Goal: Communication & Community: Answer question/provide support

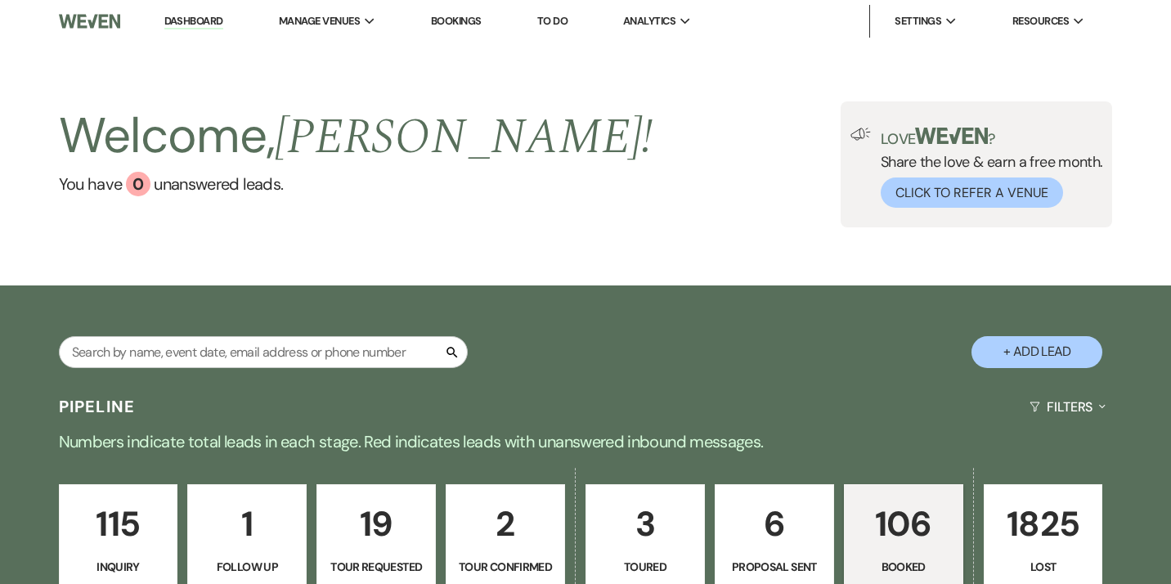
click at [909, 513] on p "106" at bounding box center [903, 523] width 98 height 55
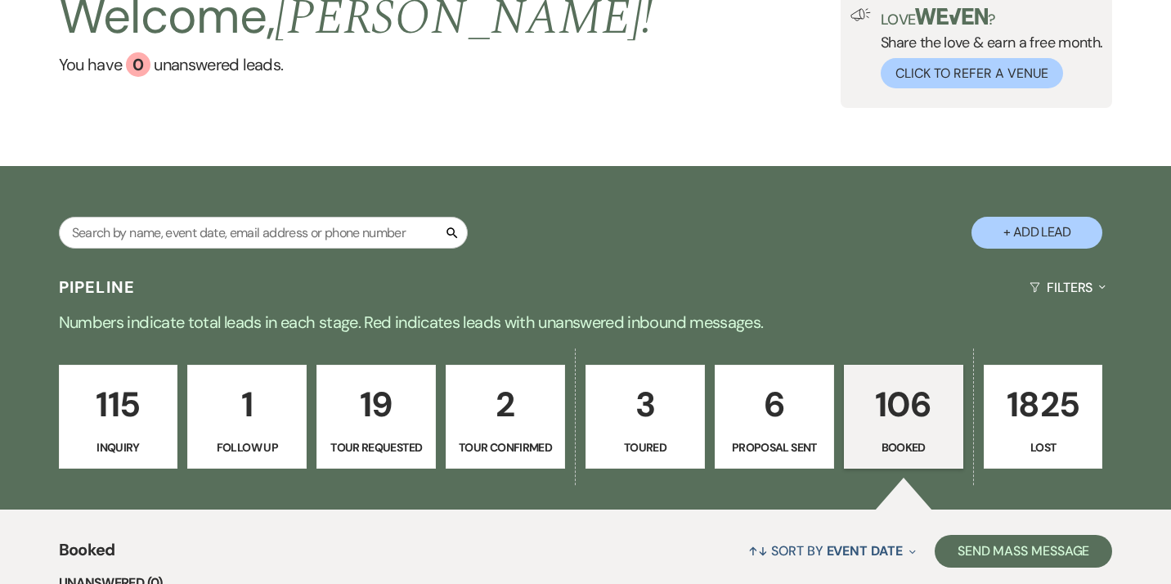
scroll to position [123, 0]
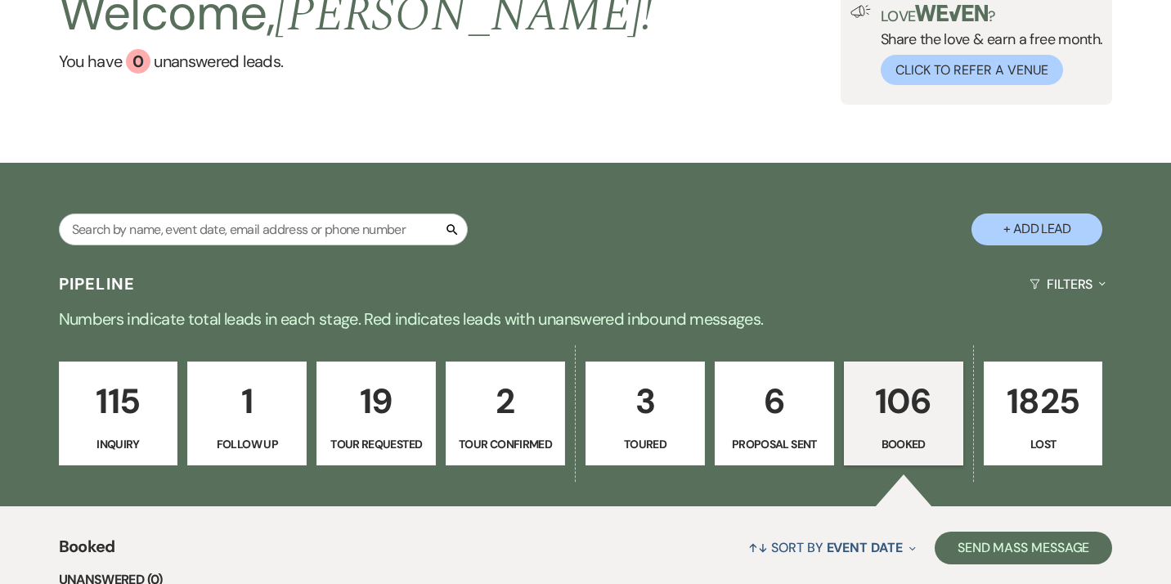
click at [906, 433] on link "106 Booked" at bounding box center [903, 413] width 119 height 105
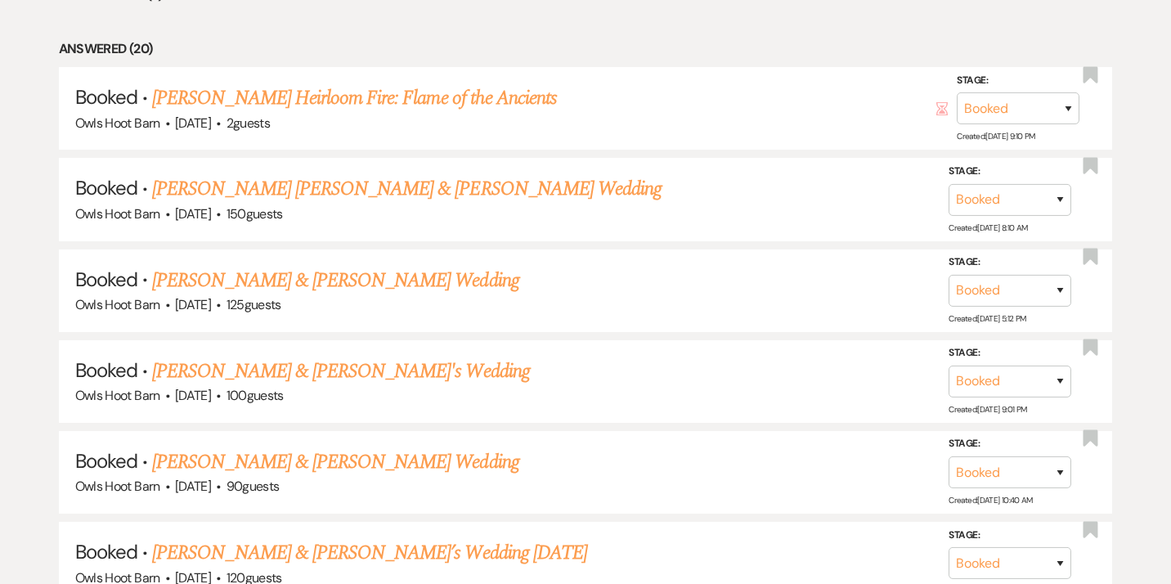
scroll to position [770, 0]
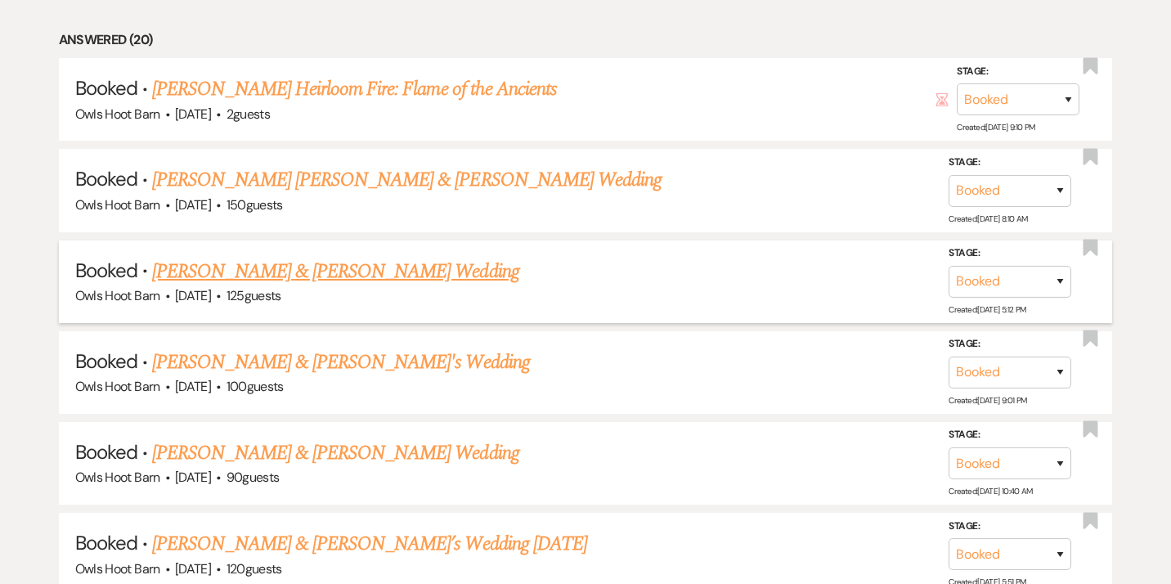
click at [439, 277] on link "[PERSON_NAME] & [PERSON_NAME] Wedding" at bounding box center [335, 271] width 366 height 29
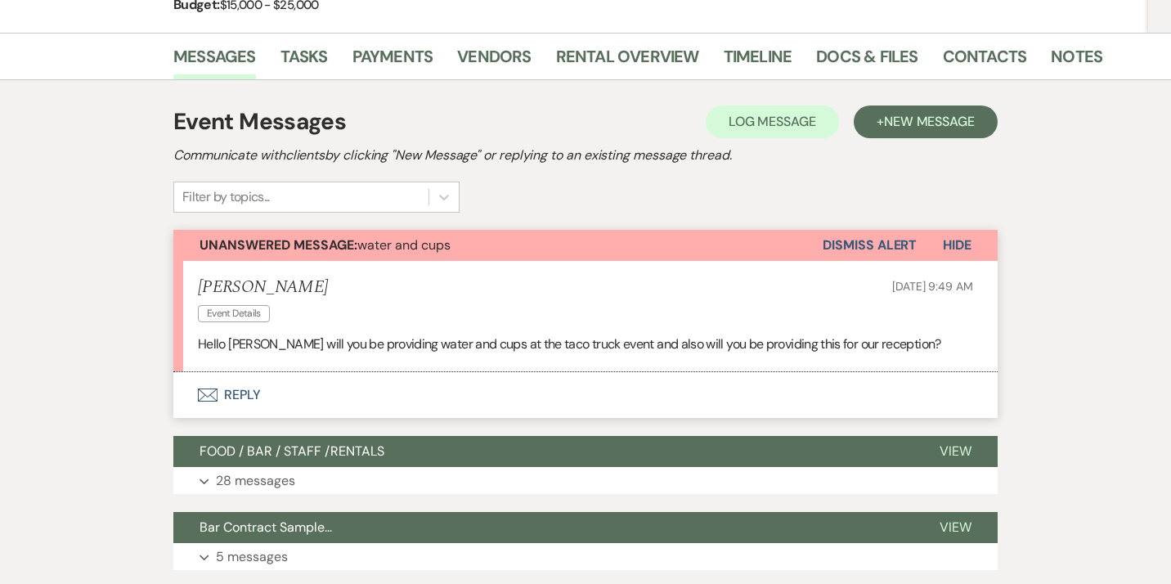
scroll to position [263, 0]
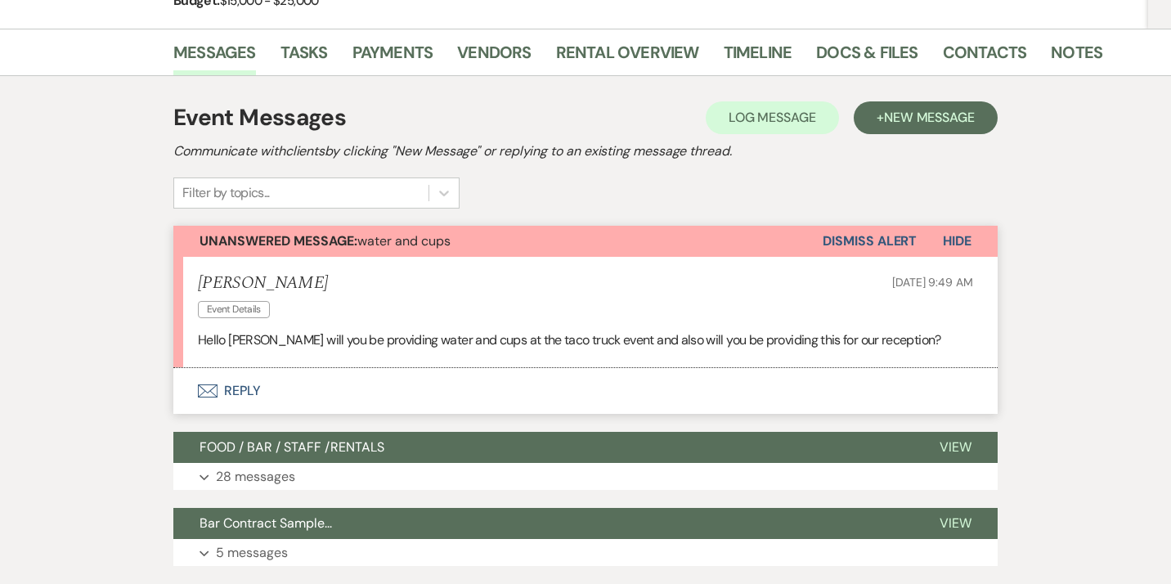
click at [245, 395] on button "Envelope Reply" at bounding box center [585, 391] width 824 height 46
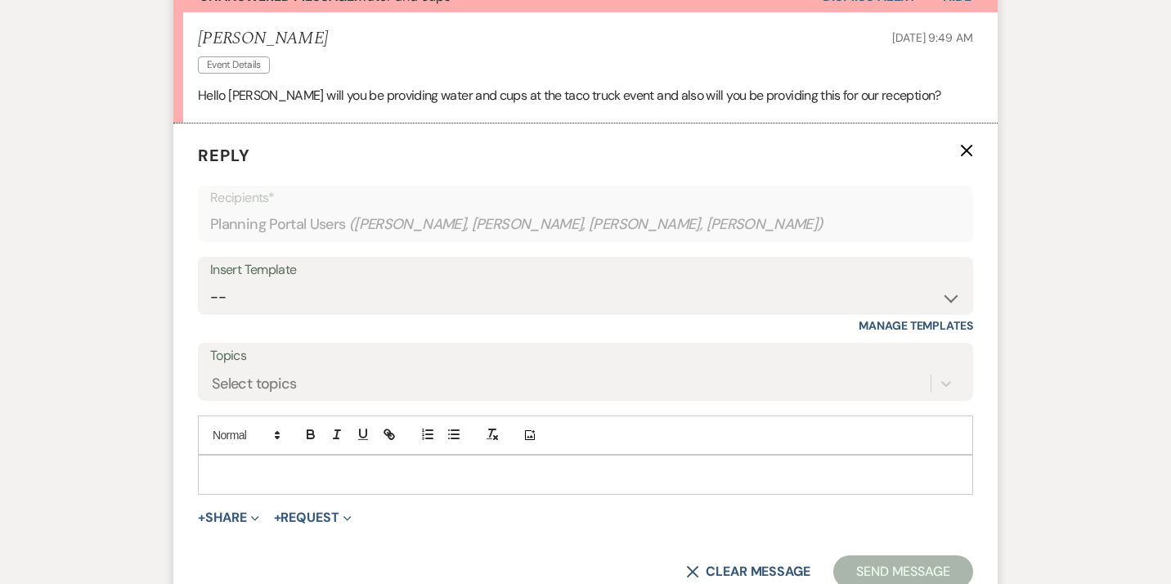
scroll to position [508, 0]
click at [293, 465] on p at bounding box center [585, 473] width 749 height 18
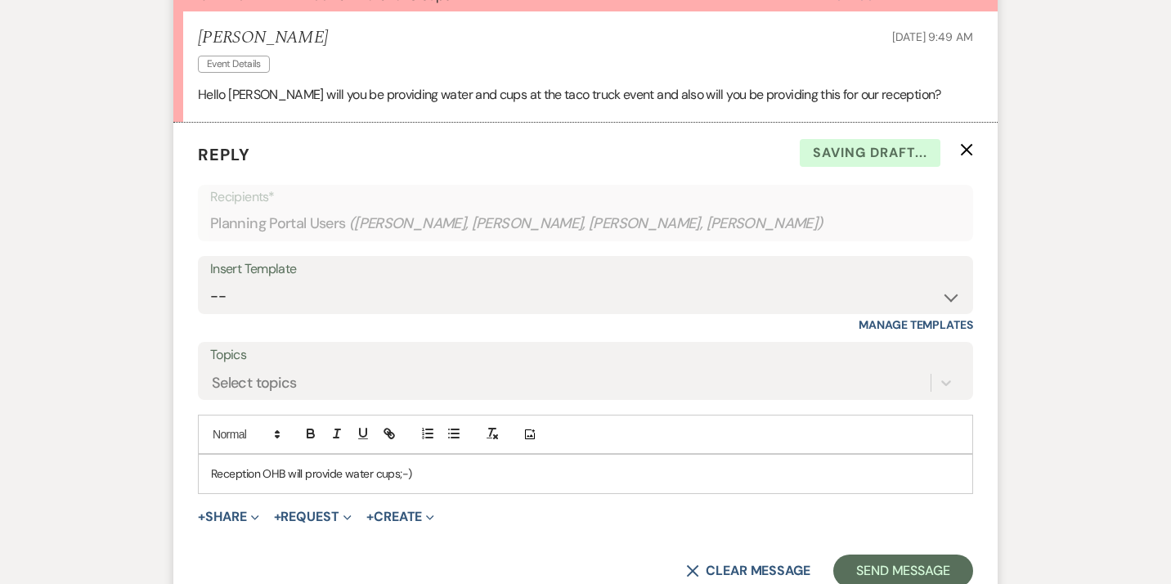
click at [213, 469] on p "Reception OHB will provide water cups;-)" at bounding box center [585, 473] width 749 height 18
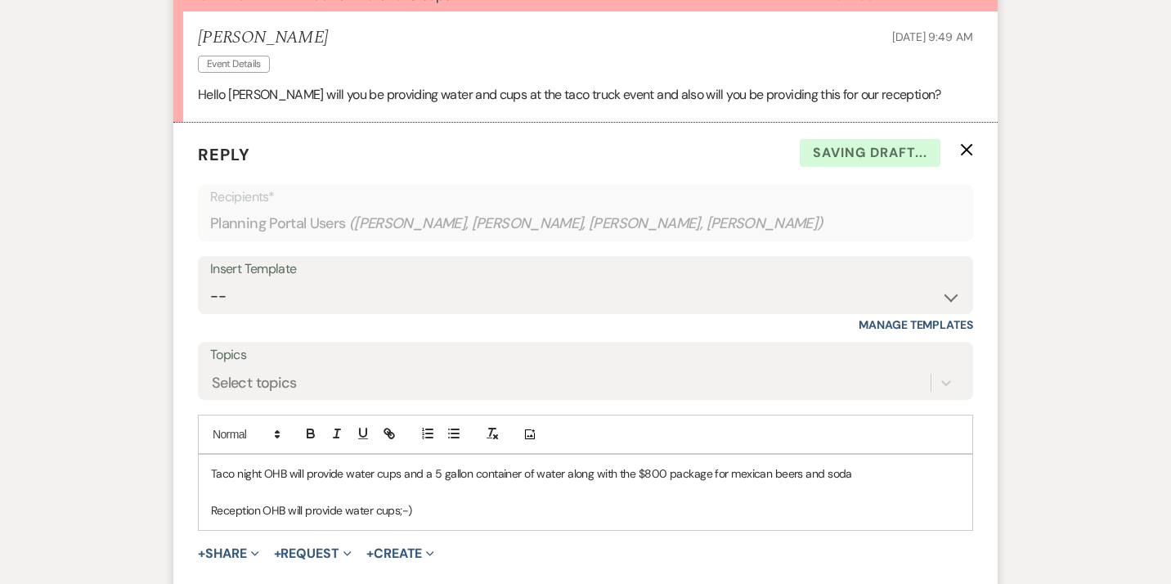
click at [844, 477] on p "Taco night OHB will provide water cups and a 5 gallon container of water along …" at bounding box center [585, 473] width 749 height 18
click at [414, 513] on p "Reception OHB will provide water cups;-)" at bounding box center [585, 510] width 749 height 18
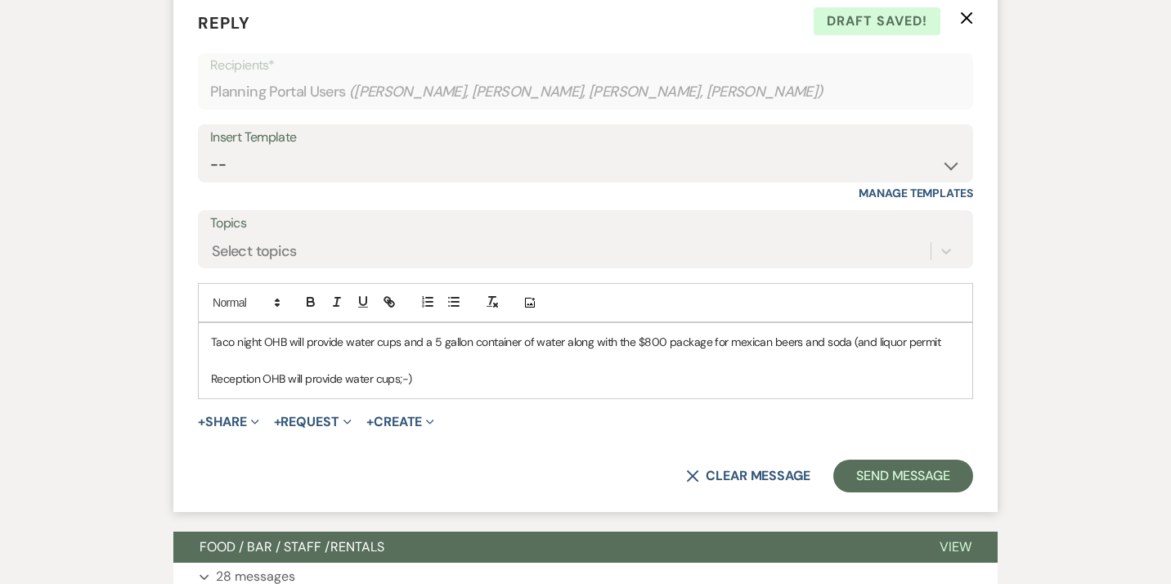
scroll to position [642, 0]
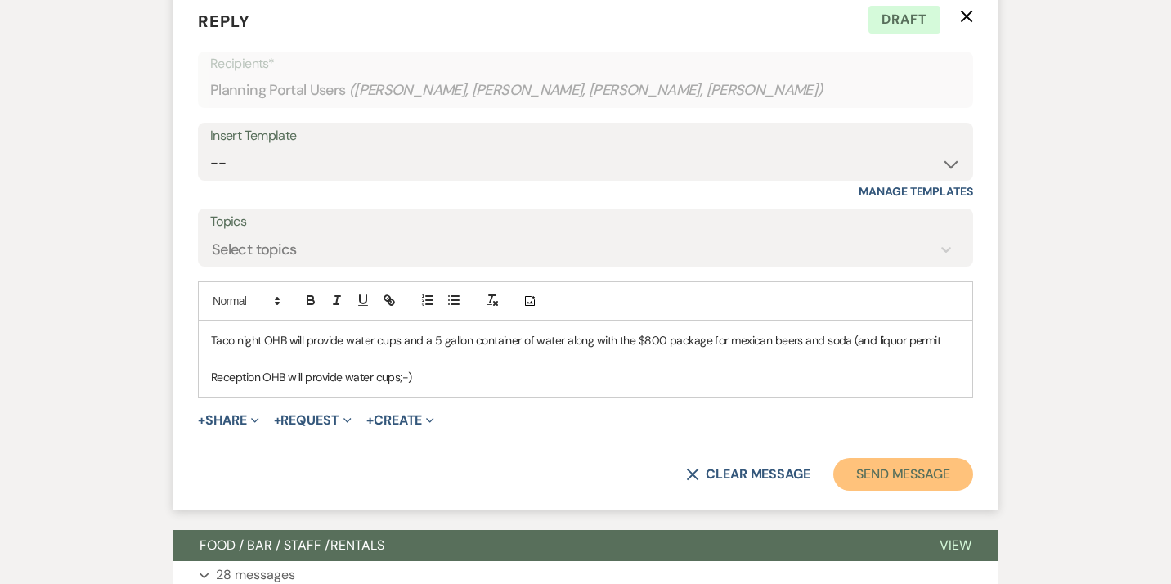
click at [907, 472] on button "Send Message" at bounding box center [903, 474] width 140 height 33
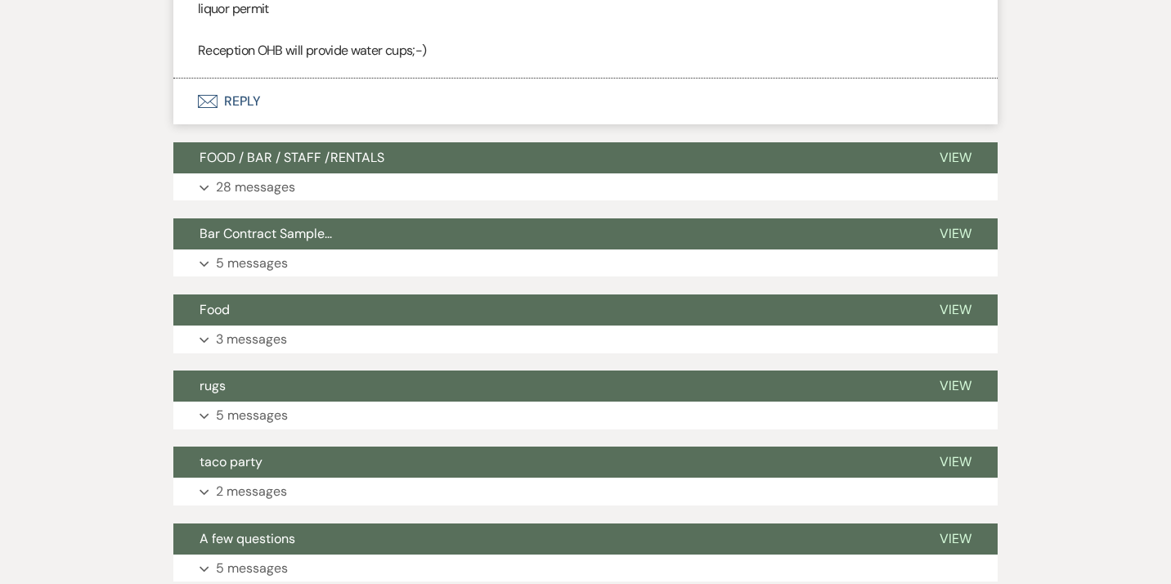
scroll to position [712, 0]
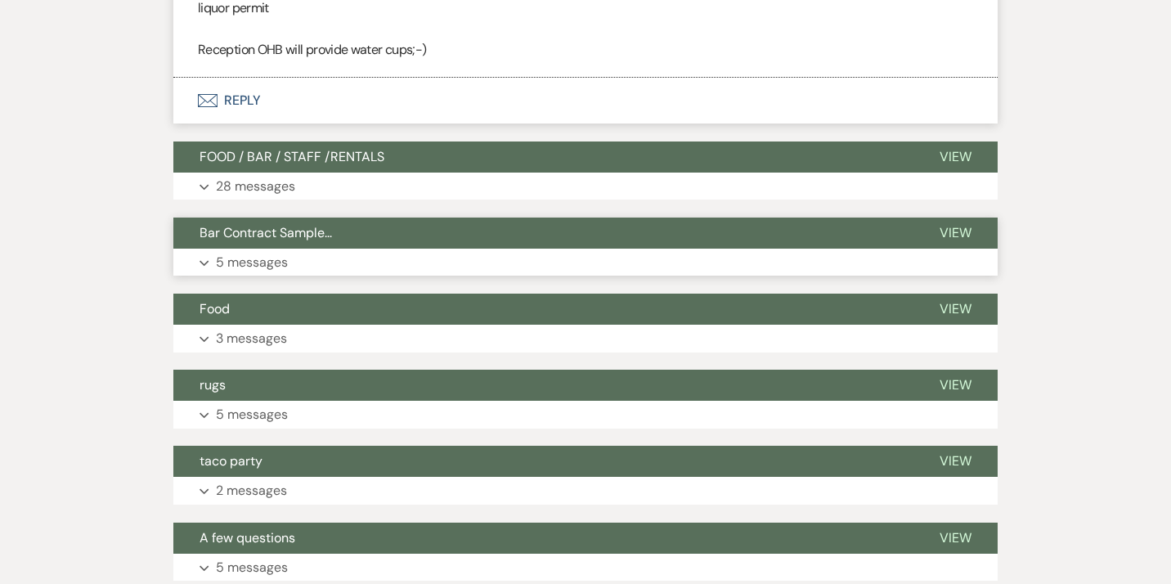
click at [440, 271] on button "Expand 5 messages" at bounding box center [585, 263] width 824 height 28
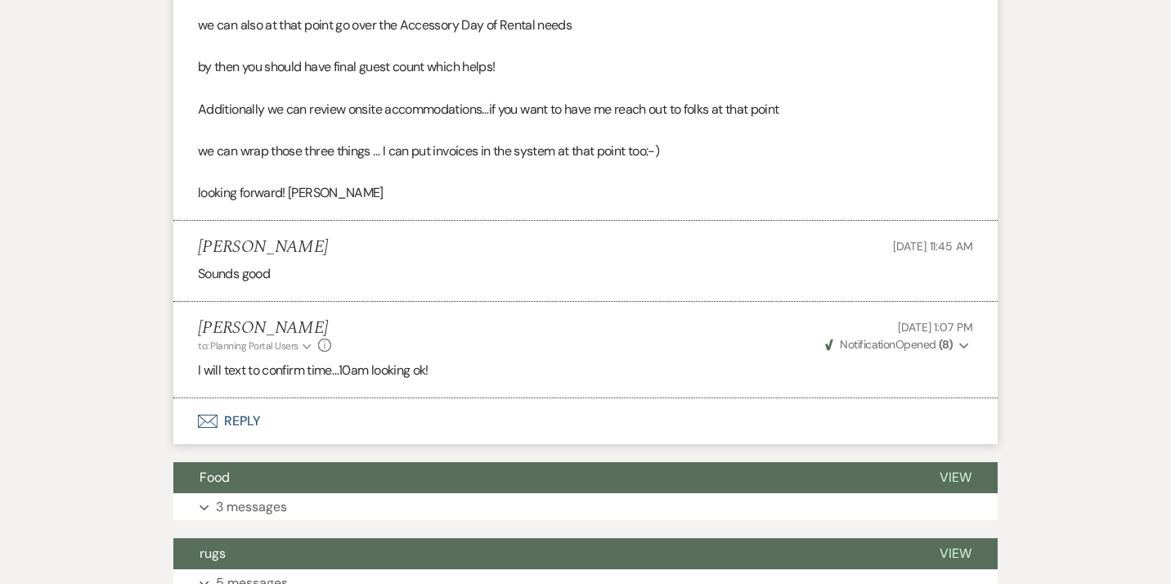
scroll to position [4701, 0]
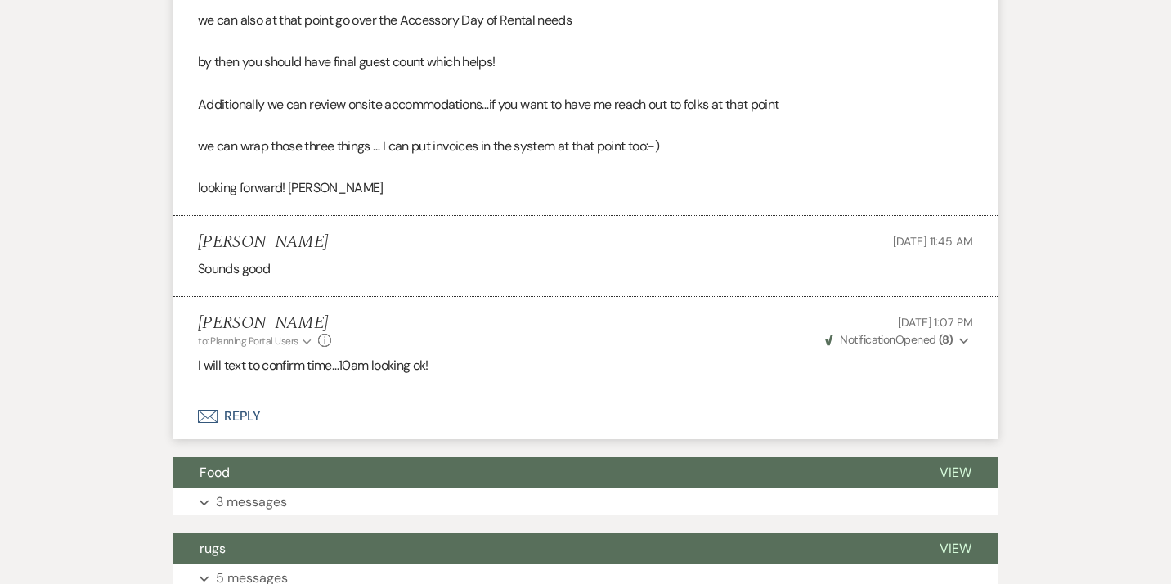
click at [239, 396] on button "Envelope Reply" at bounding box center [585, 416] width 824 height 46
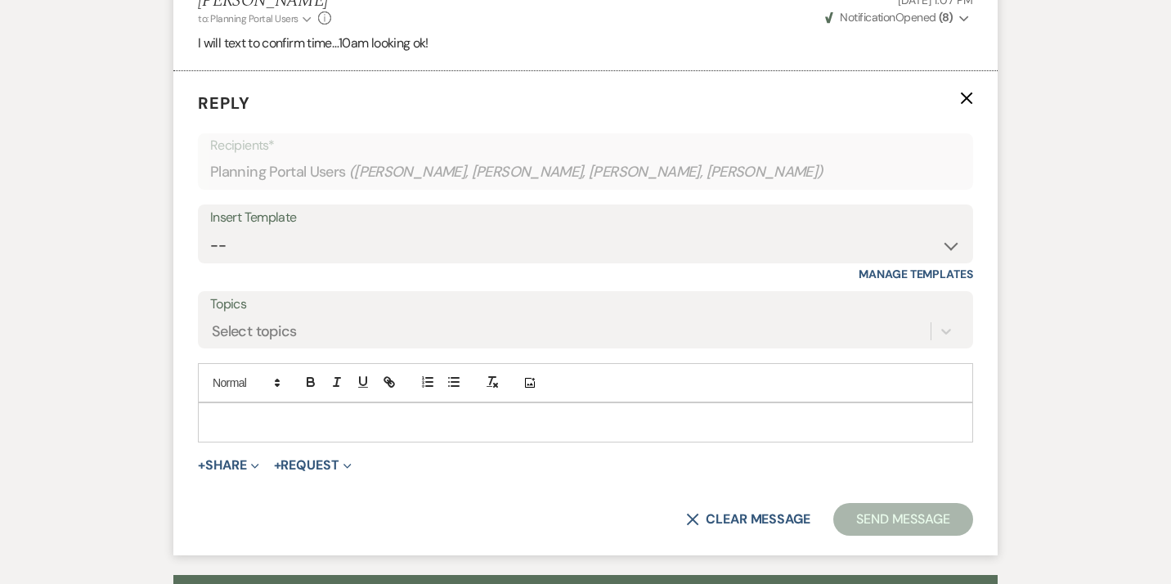
scroll to position [5024, 0]
click at [218, 458] on button "+ Share Expand" at bounding box center [228, 464] width 61 height 13
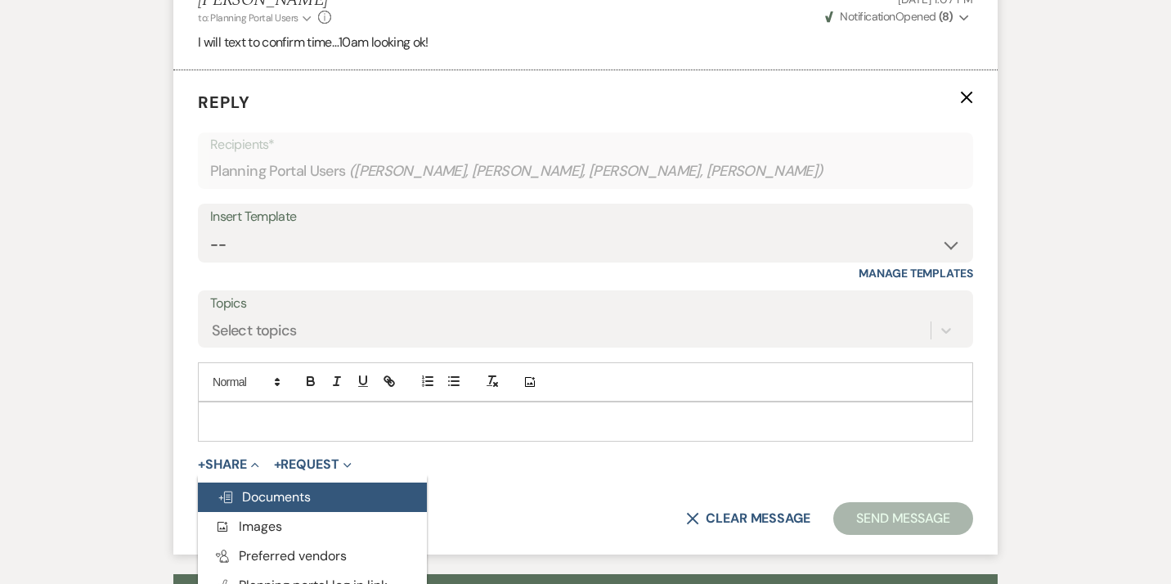
click at [249, 488] on span "Doc Upload Documents" at bounding box center [263, 496] width 93 height 17
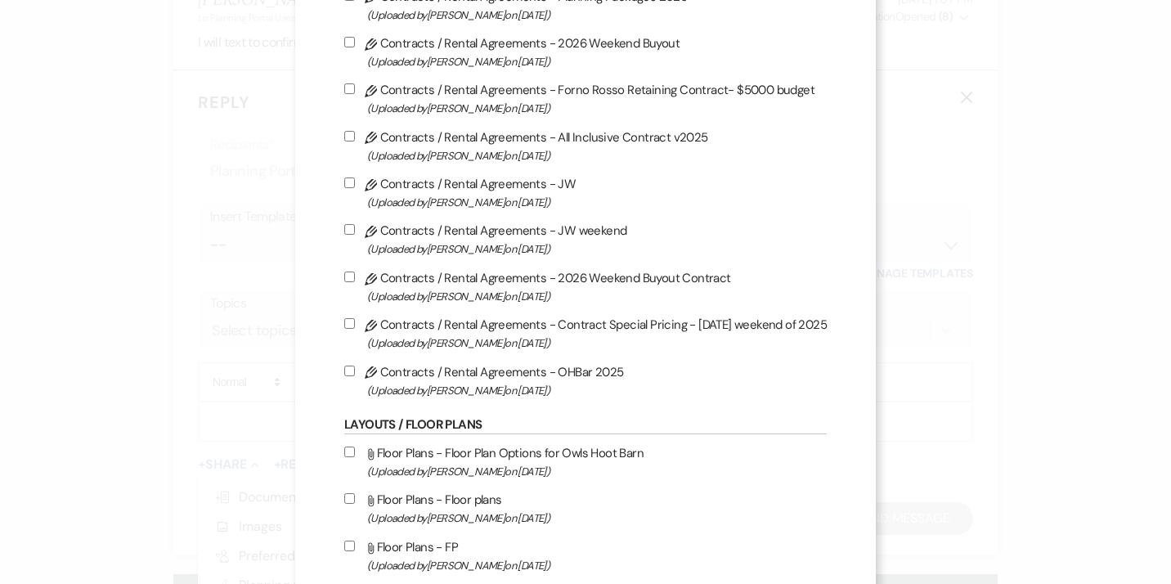
scroll to position [536, 0]
click at [352, 374] on input "Pencil Contracts / Rental Agreements - OHBar 2025 (Uploaded by [PERSON_NAME] on…" at bounding box center [349, 369] width 11 height 11
checkbox input "true"
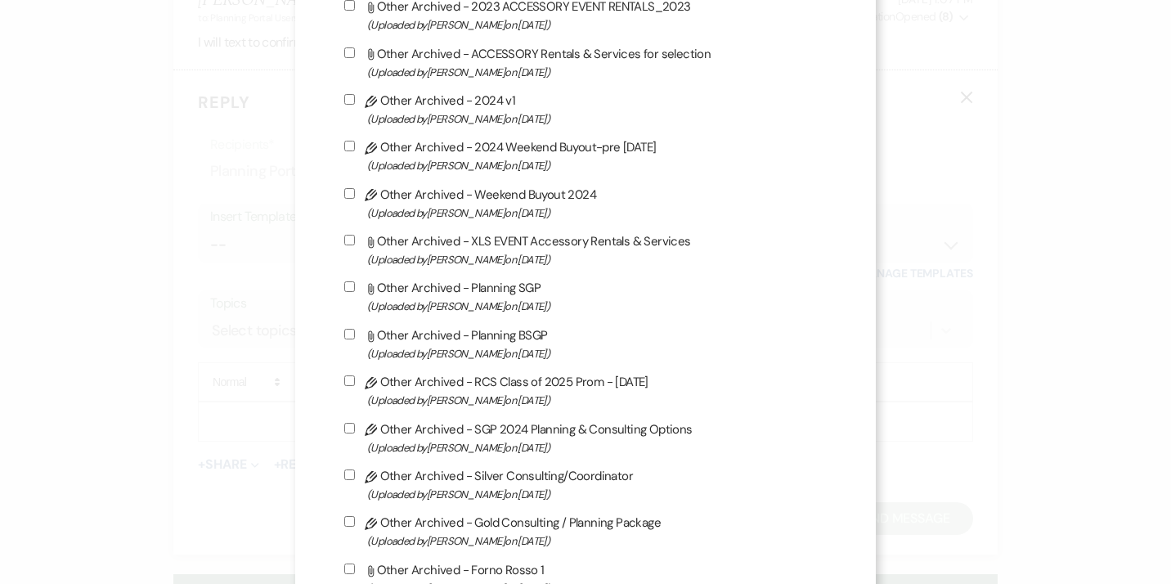
scroll to position [5414, 0]
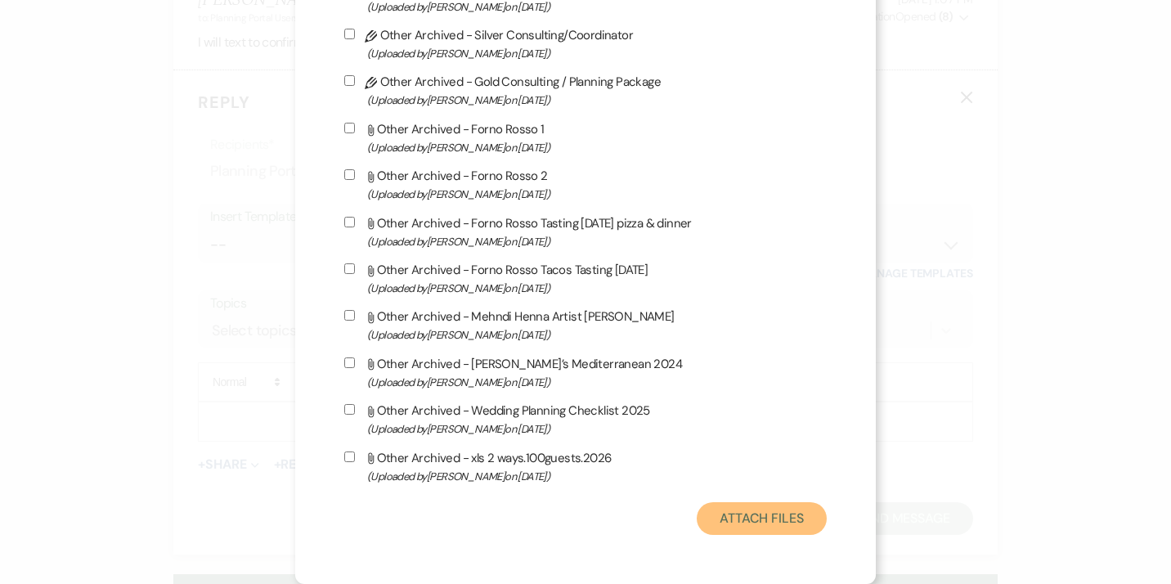
click at [740, 520] on button "Attach Files" at bounding box center [761, 518] width 130 height 33
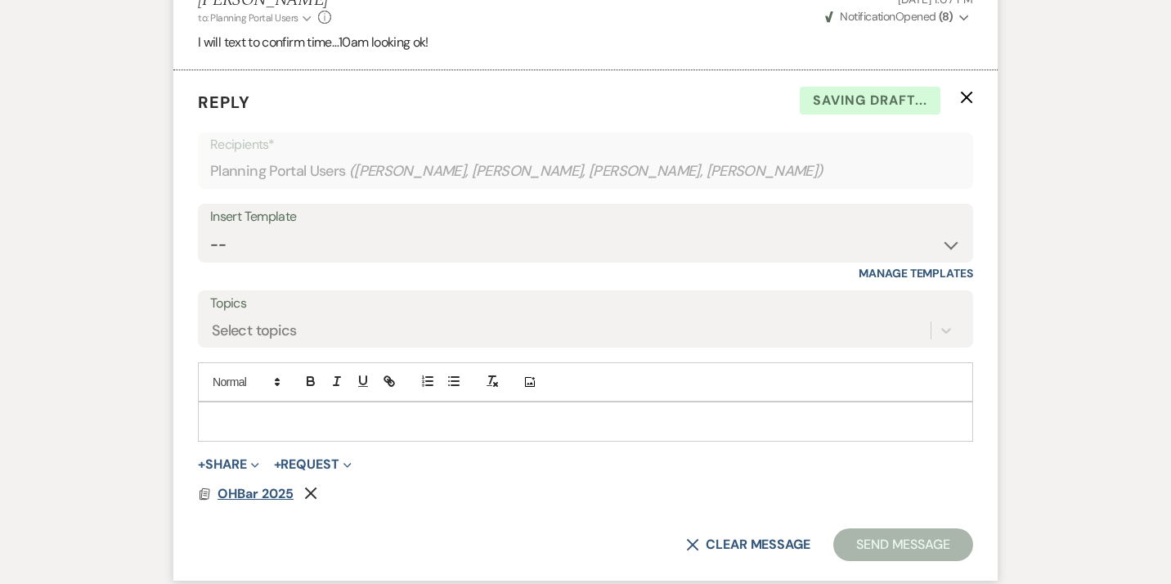
click at [257, 485] on span "OHBar 2025" at bounding box center [255, 493] width 76 height 17
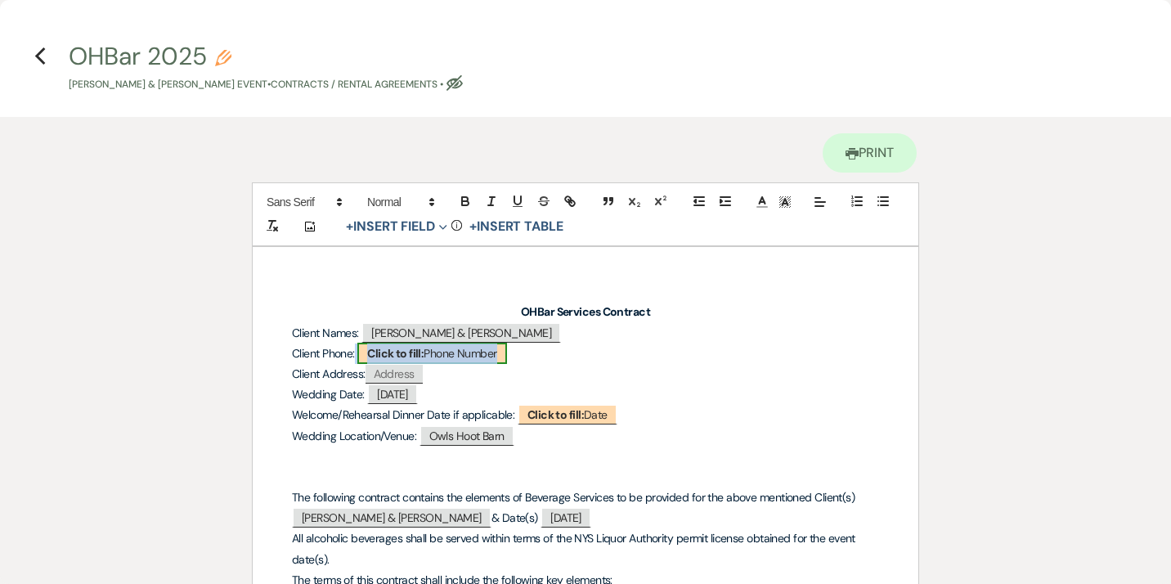
click at [439, 357] on span "Click to fill: Phone Number" at bounding box center [431, 353] width 149 height 21
select select "Phone Number"
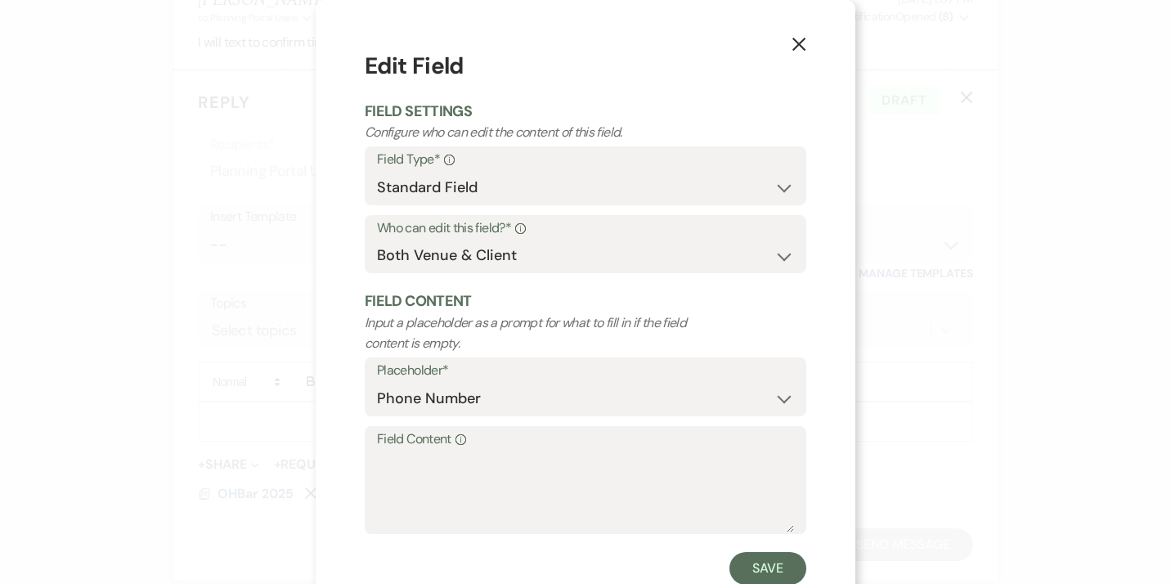
click at [402, 441] on label "Field Content Info" at bounding box center [585, 440] width 417 height 24
click at [402, 450] on textarea "Field Content Info" at bounding box center [585, 491] width 417 height 82
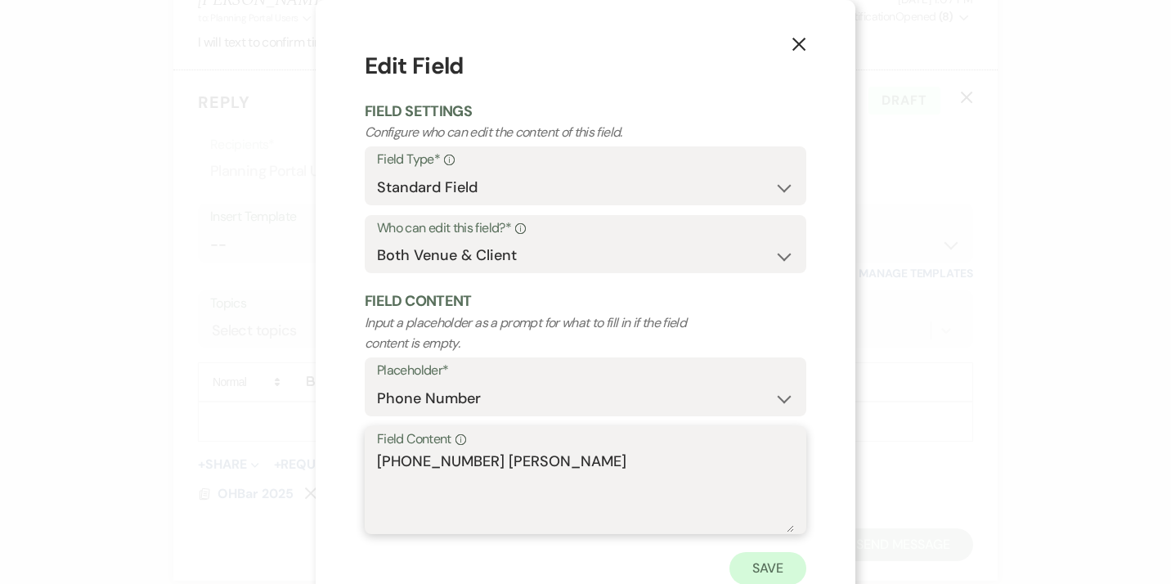
type textarea "[PHONE_NUMBER] [PERSON_NAME]"
click at [777, 573] on button "Save" at bounding box center [767, 568] width 77 height 33
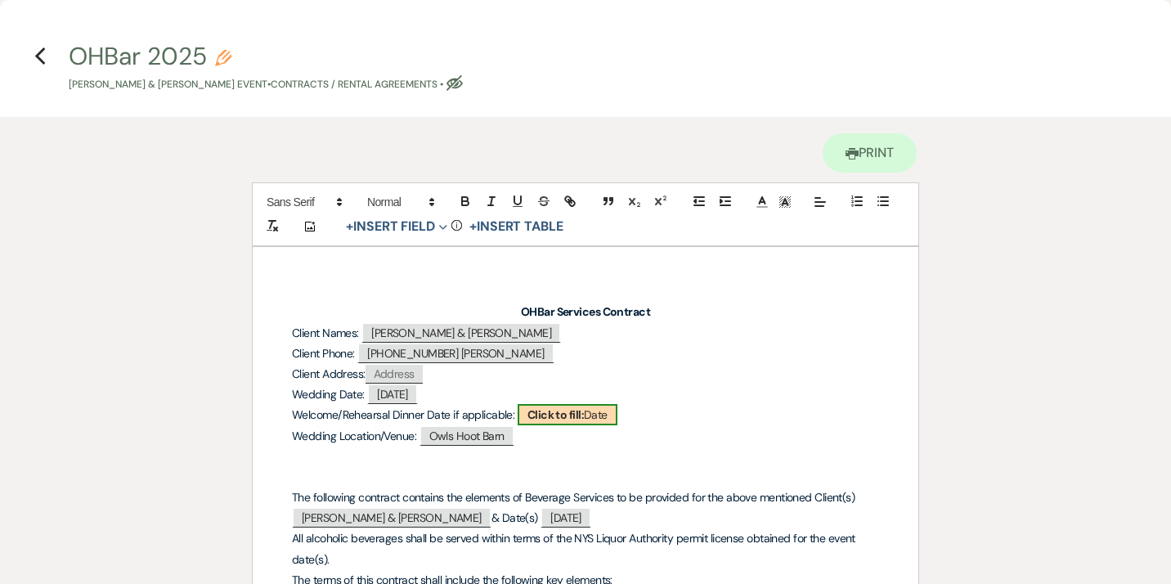
click at [552, 414] on b "Click to fill:" at bounding box center [555, 414] width 56 height 15
select select "Date"
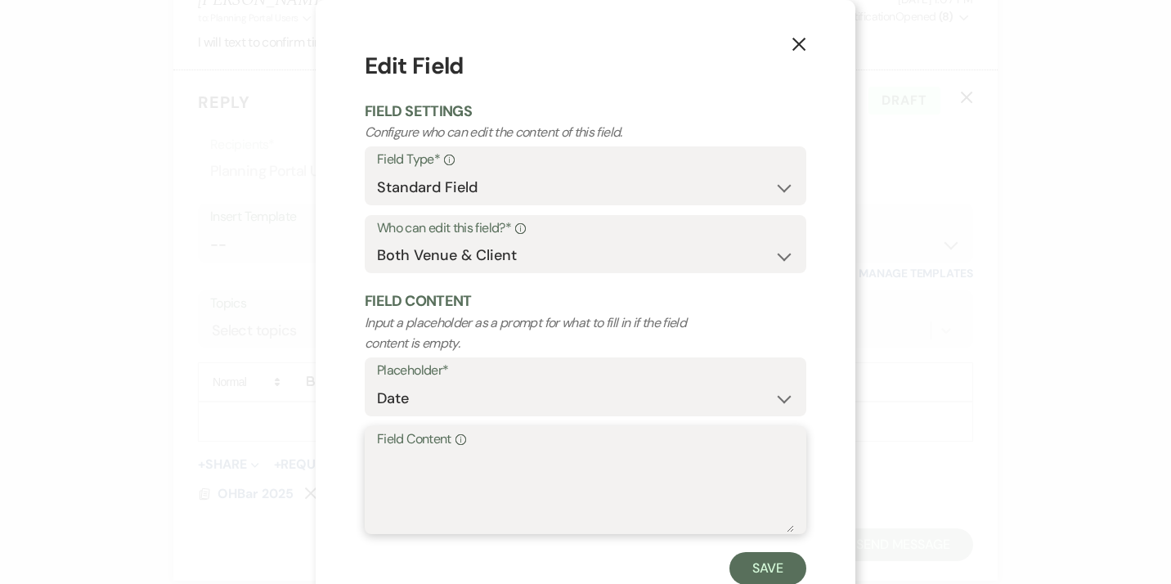
click at [446, 459] on textarea "Field Content Info" at bounding box center [585, 491] width 417 height 82
type textarea "f"
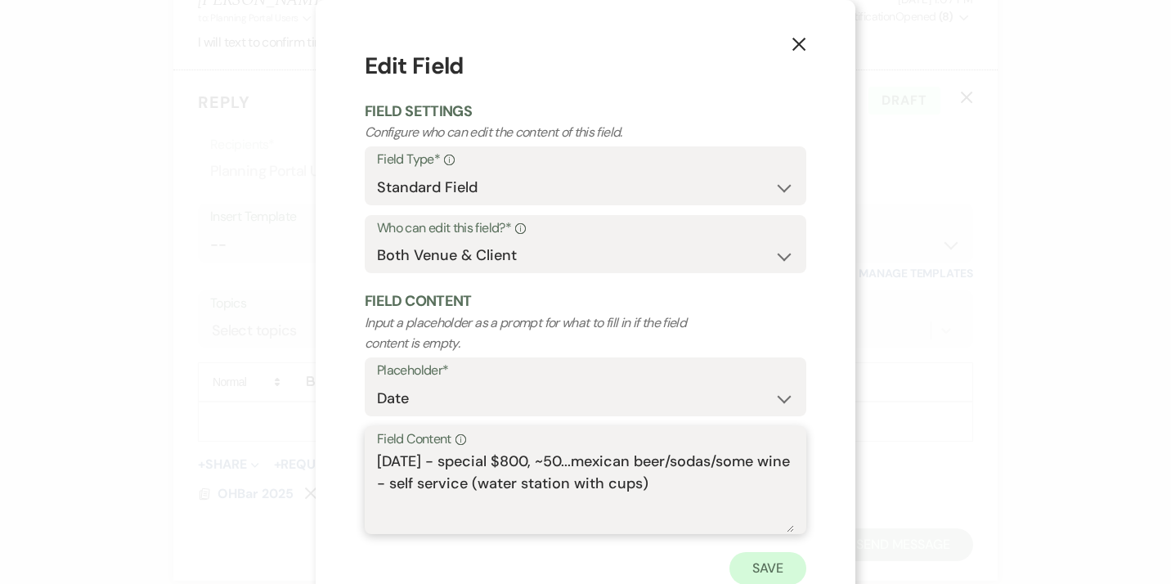
type textarea "[DATE] - special $800, ~50...mexican beer/sodas/some wine - self service (water…"
click at [757, 571] on button "Save" at bounding box center [767, 568] width 77 height 33
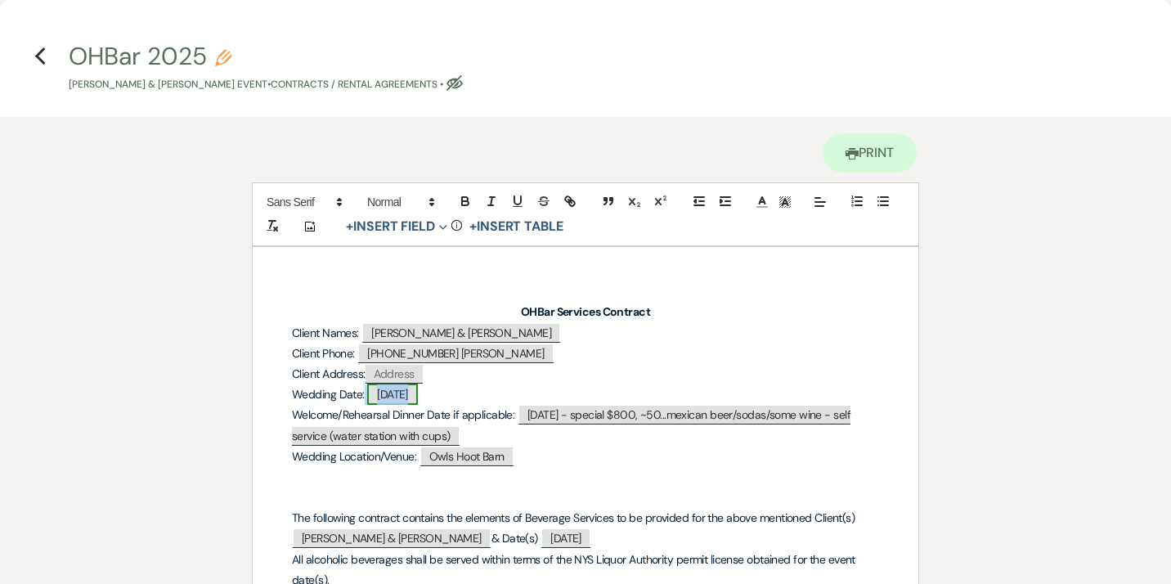
click at [418, 394] on span "[DATE]" at bounding box center [392, 393] width 51 height 21
select select "smartCustomField"
select select "{{eventDate}}"
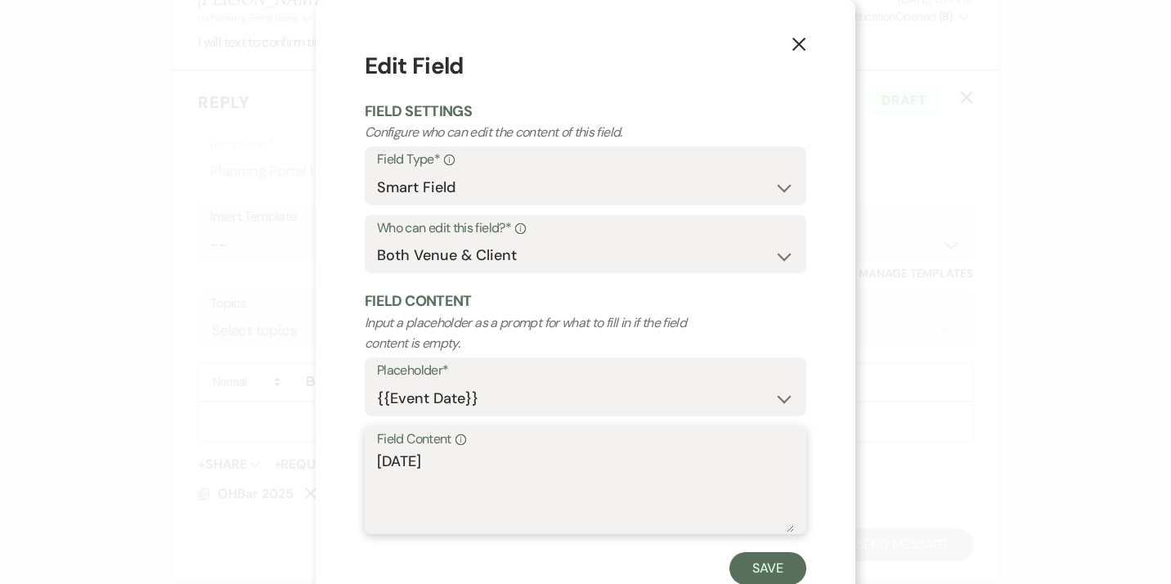
click at [477, 468] on textarea "[DATE]" at bounding box center [585, 491] width 417 height 82
type textarea "[DATE] Full Open Bar $55 pp"
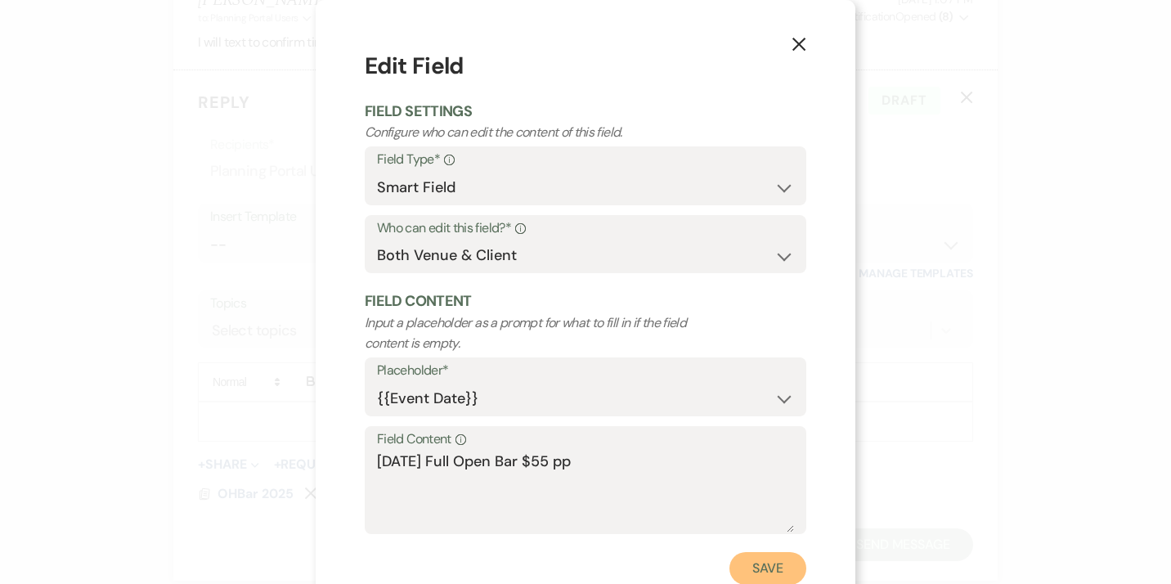
click at [766, 580] on button "Save" at bounding box center [767, 568] width 77 height 33
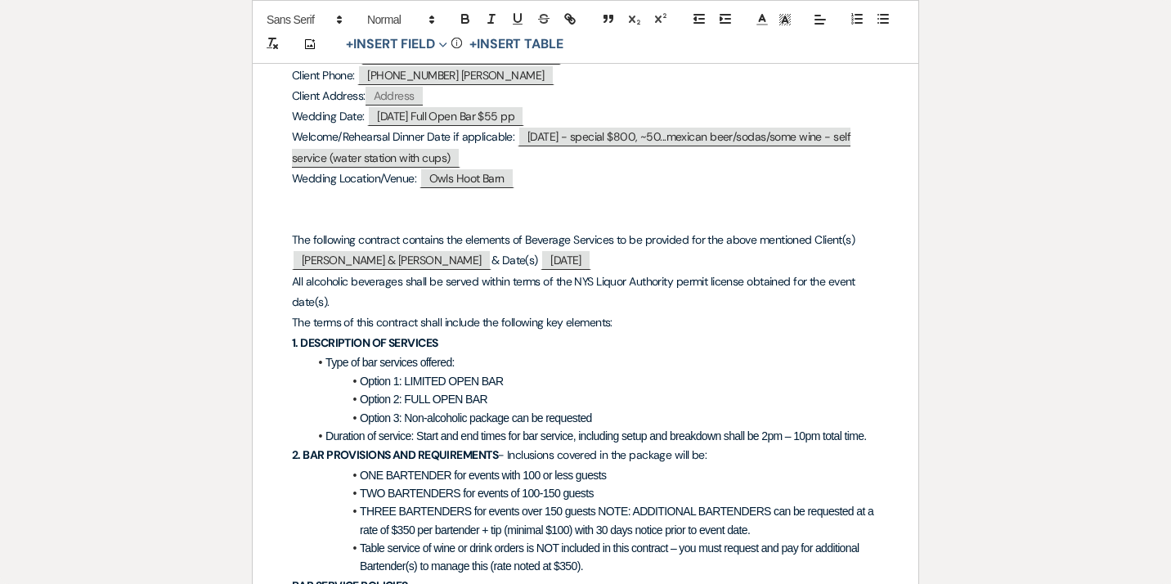
scroll to position [285, 0]
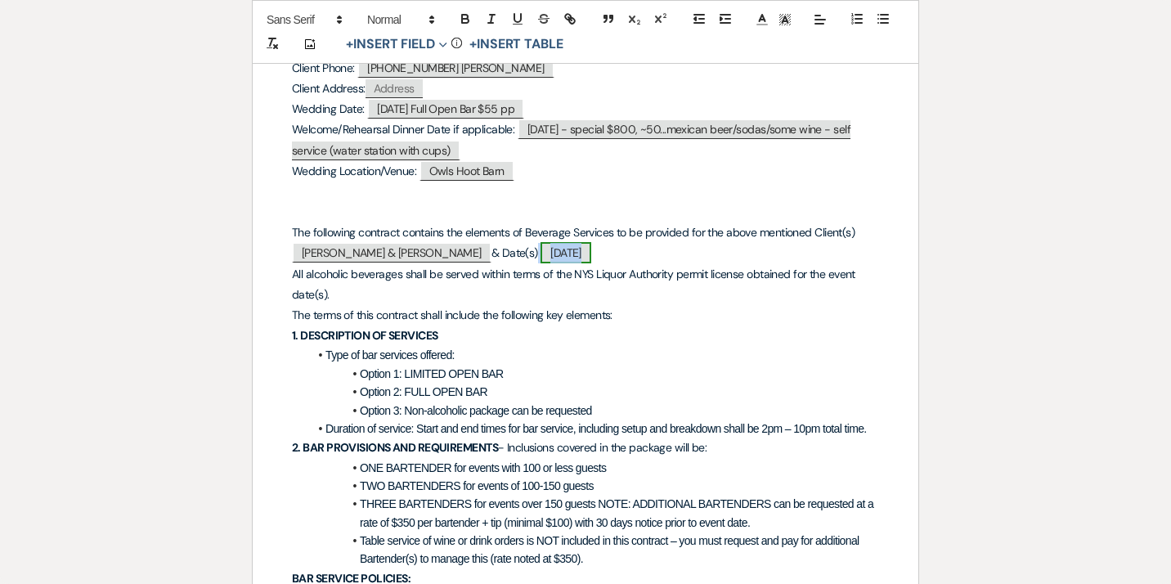
click at [540, 256] on span "[DATE]" at bounding box center [565, 252] width 51 height 21
select select "smartCustomField"
select select "{{eventDate}}"
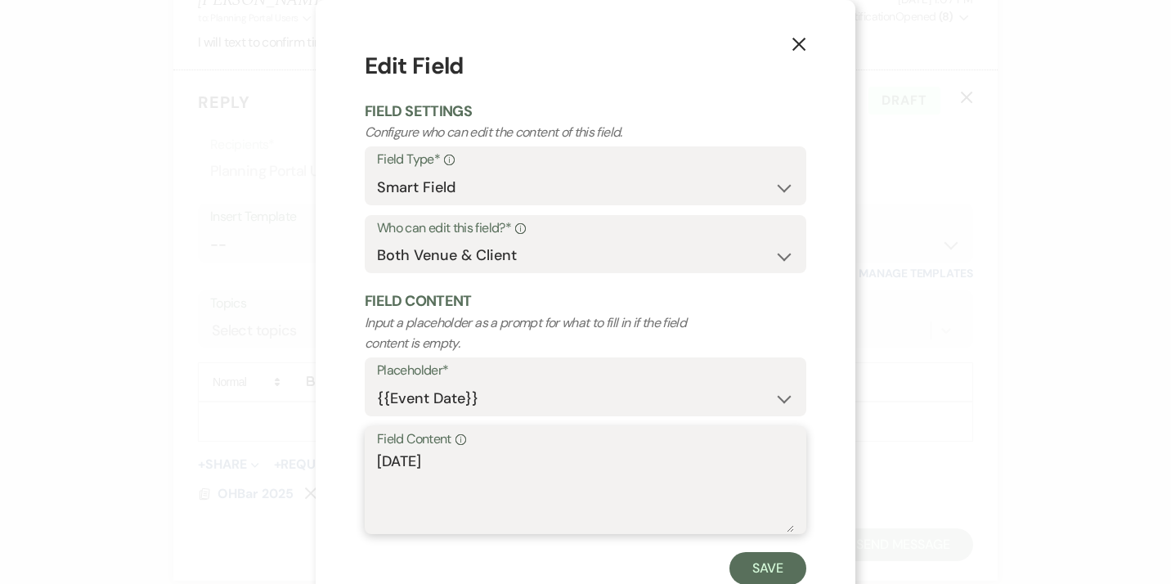
click at [378, 462] on textarea "[DATE]" at bounding box center [585, 491] width 417 height 82
click at [400, 465] on textarea "[DATE]" at bounding box center [585, 491] width 417 height 82
click at [404, 465] on textarea "[DATE]" at bounding box center [585, 491] width 417 height 82
type textarea "09/05 & 06/2025"
click at [757, 566] on button "Save" at bounding box center [767, 568] width 77 height 33
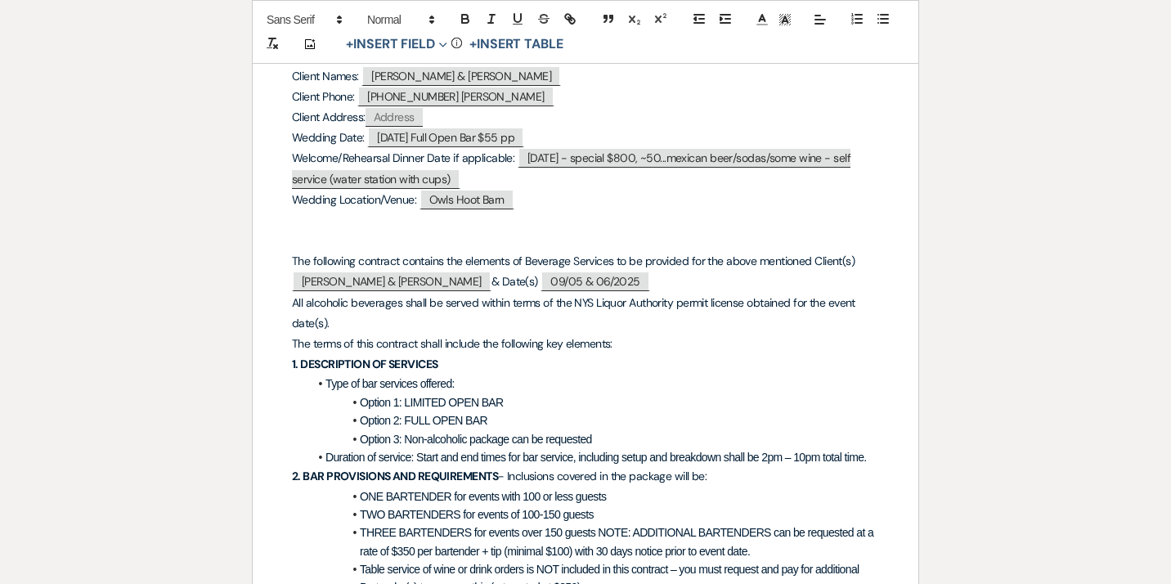
scroll to position [255, 0]
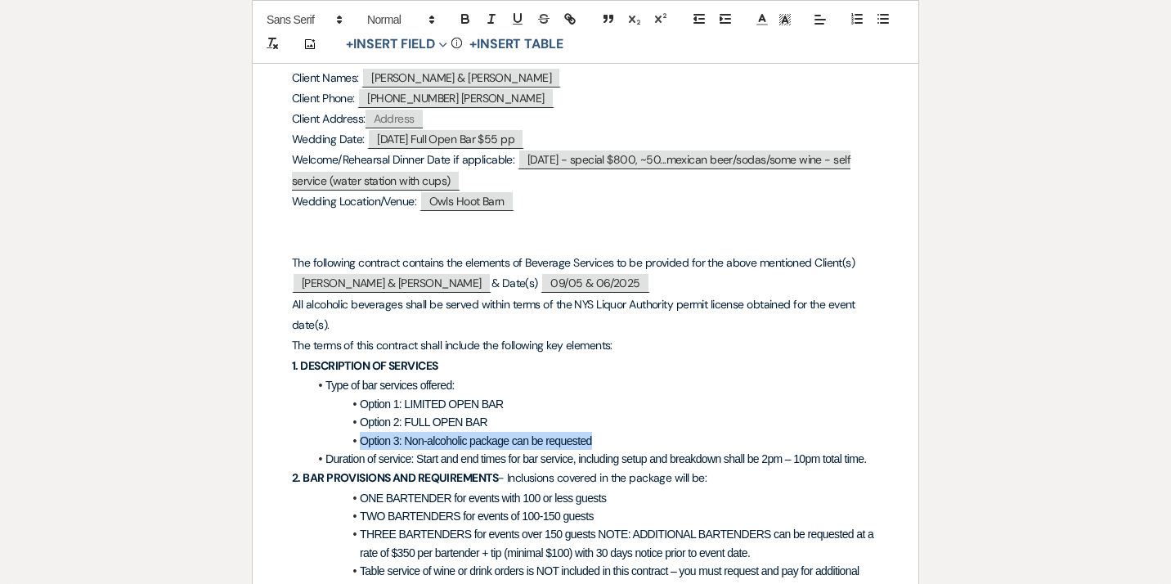
drag, startPoint x: 606, startPoint y: 441, endPoint x: 342, endPoint y: 433, distance: 264.1
click at [342, 433] on li "Option 3: Non-alcoholic package can be requested" at bounding box center [593, 441] width 571 height 18
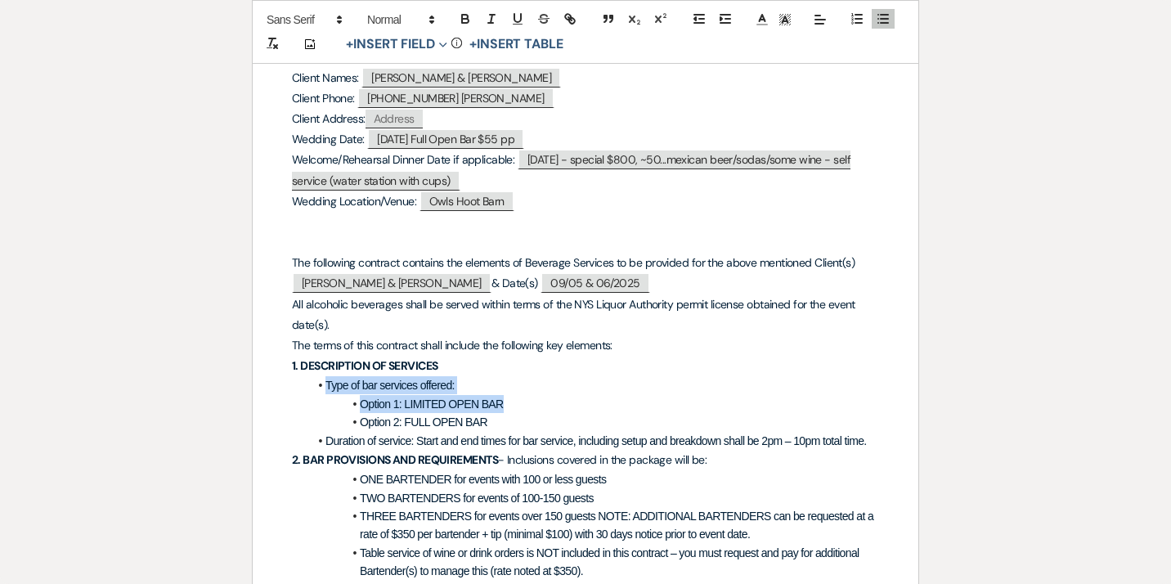
drag, startPoint x: 501, startPoint y: 404, endPoint x: 321, endPoint y: 389, distance: 180.4
click at [321, 389] on ul "Type of bar services offered: Option 1: LIMITED OPEN BAR [MEDICAL_DATA]: FULL O…" at bounding box center [593, 413] width 571 height 74
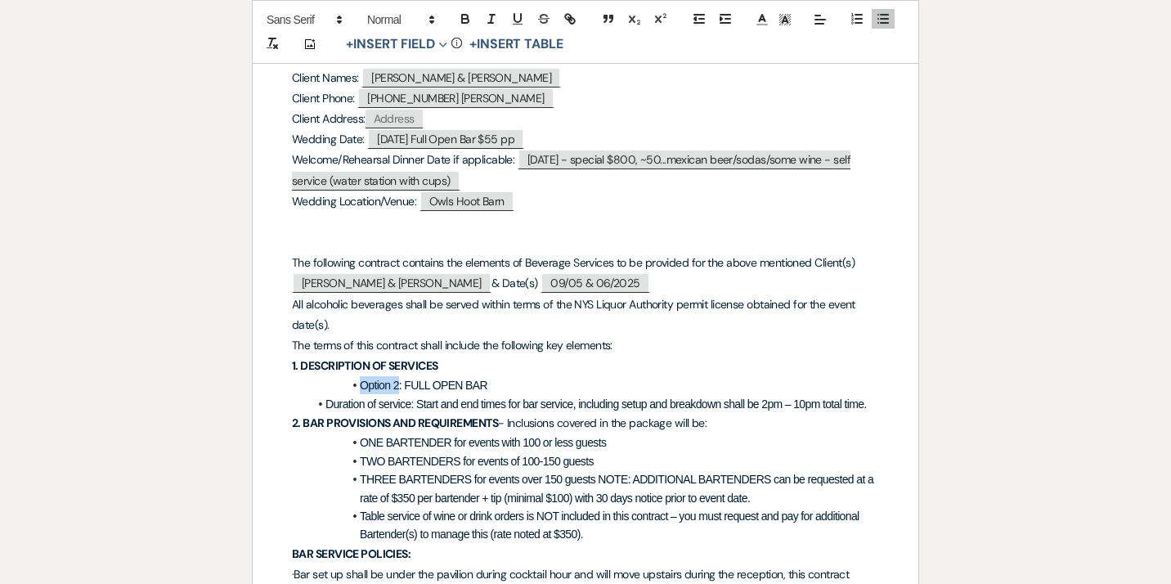
drag, startPoint x: 400, startPoint y: 388, endPoint x: 352, endPoint y: 382, distance: 48.7
click at [352, 382] on li "Option 2: FULL OPEN BAR" at bounding box center [593, 385] width 571 height 18
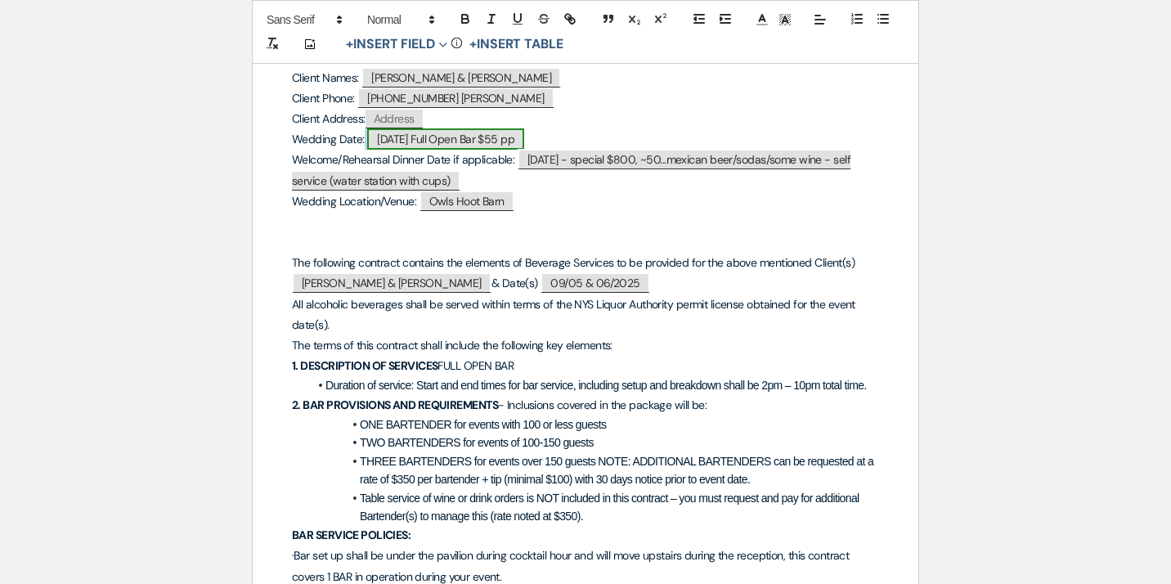
click at [524, 141] on span "[DATE] Full Open Bar $55 pp" at bounding box center [445, 138] width 157 height 21
select select "smartCustomField"
select select "{{eventDate}}"
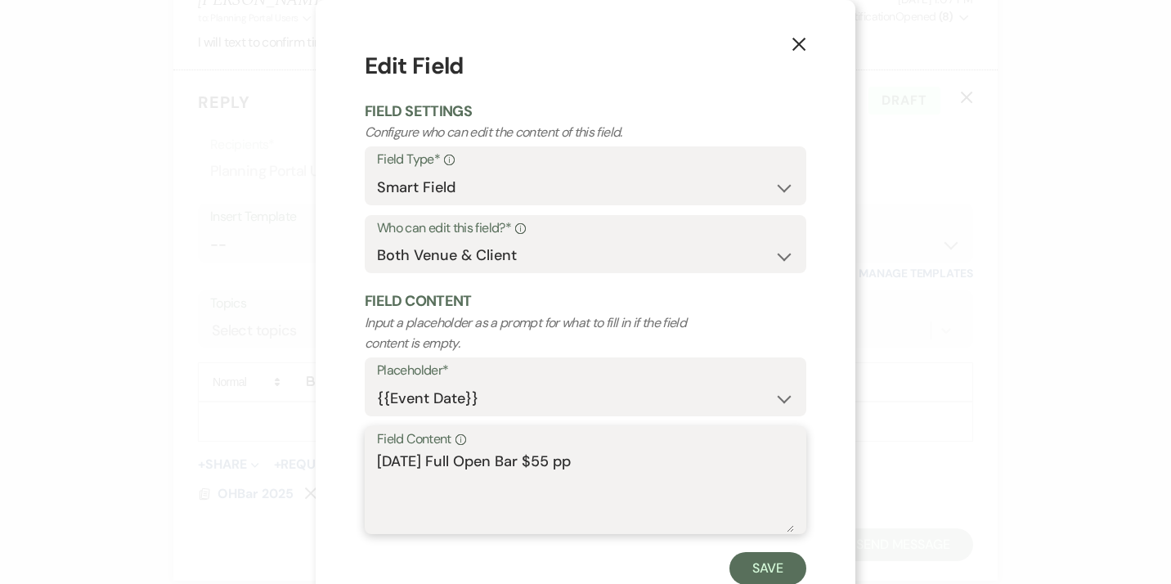
click at [615, 462] on textarea "[DATE] Full Open Bar $55 pp" at bounding box center [585, 491] width 417 height 82
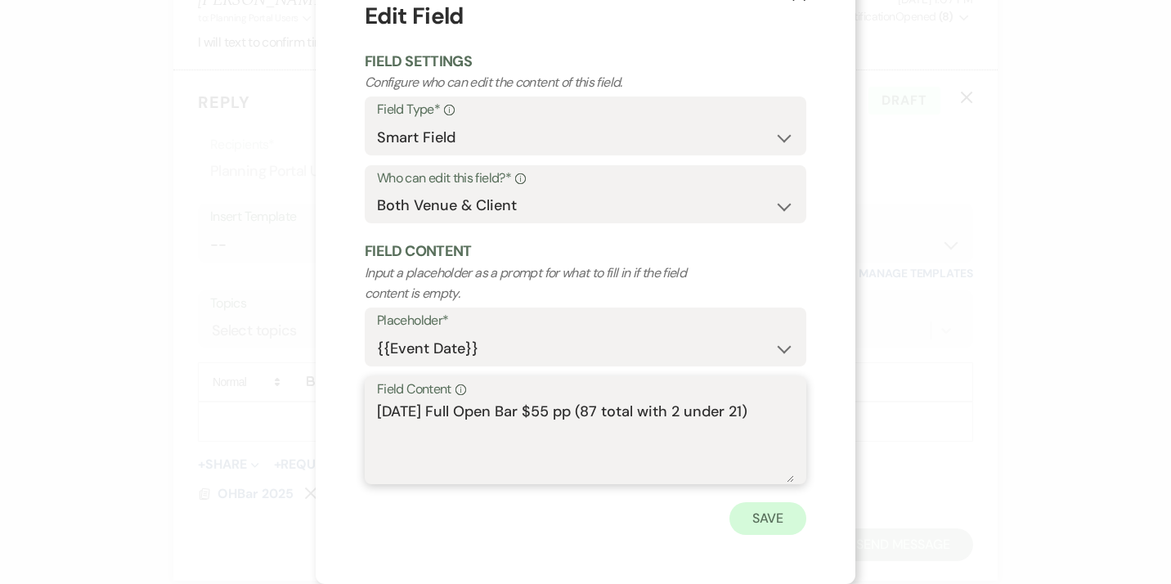
type textarea "[DATE] Full Open Bar $55 pp (87 total with 2 under 21)"
click at [768, 525] on button "Save" at bounding box center [767, 518] width 77 height 33
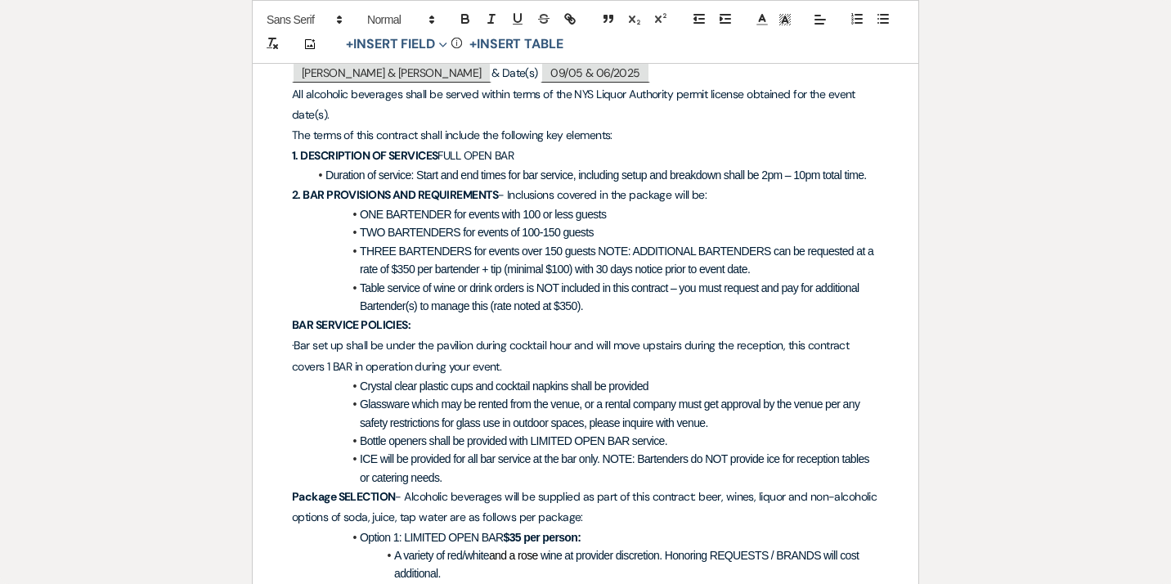
scroll to position [441, 0]
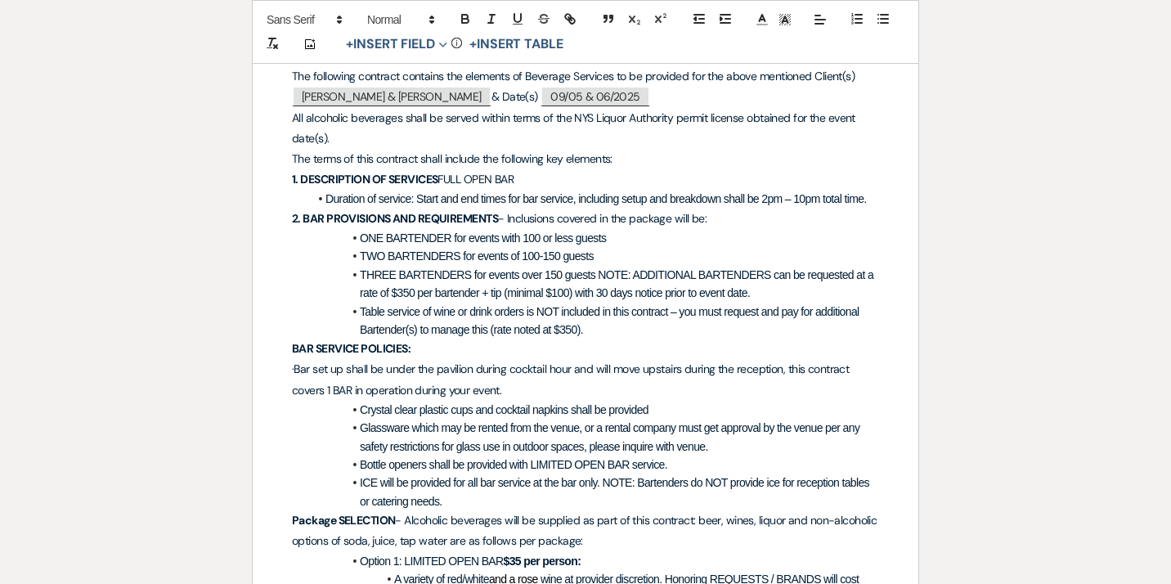
drag, startPoint x: 763, startPoint y: 296, endPoint x: 320, endPoint y: 267, distance: 443.2
click at [320, 267] on li "THREE BARTENDERS for events over 150 guests NOTE: ADDITIONAL BARTENDERS can be …" at bounding box center [593, 284] width 571 height 37
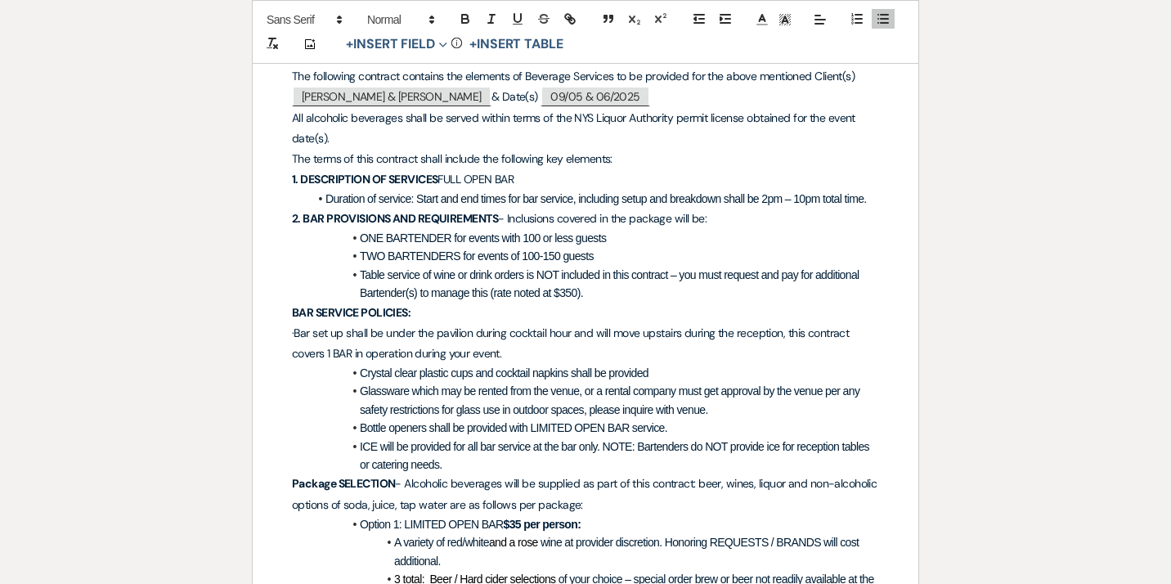
drag, startPoint x: 598, startPoint y: 256, endPoint x: 344, endPoint y: 250, distance: 253.5
click at [344, 250] on li "TWO BARTENDERS for events of 100-150 guests" at bounding box center [593, 256] width 571 height 18
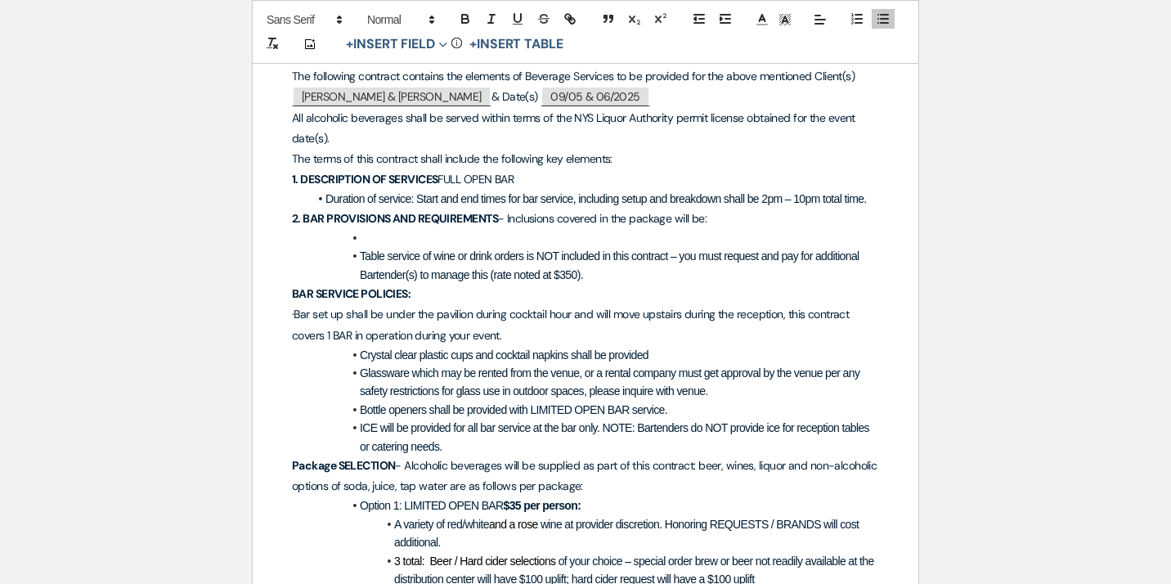
click at [368, 246] on li at bounding box center [593, 238] width 571 height 18
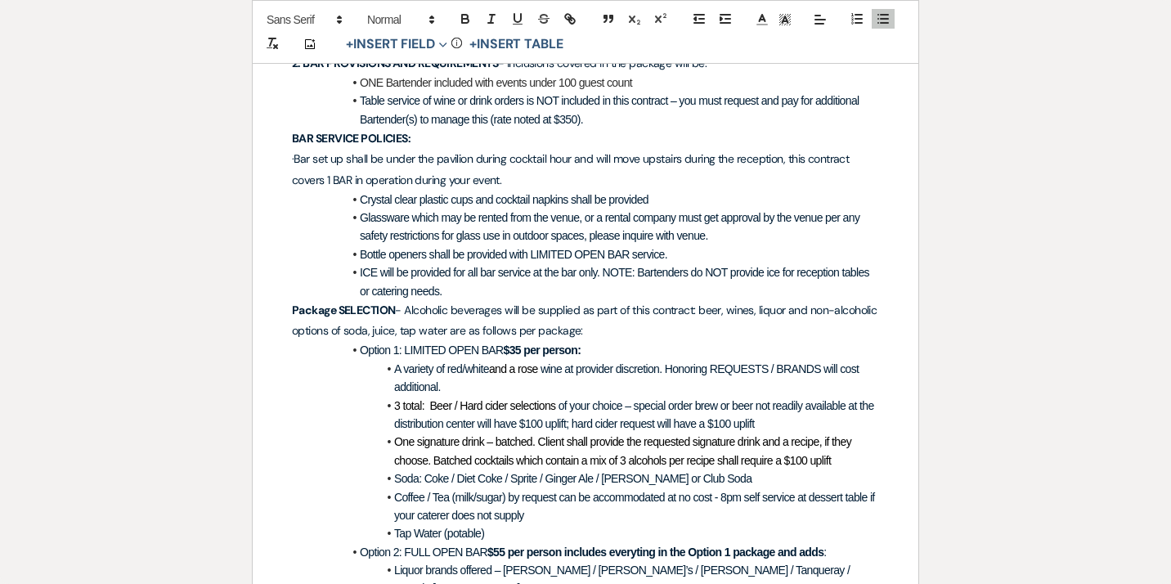
scroll to position [606, 0]
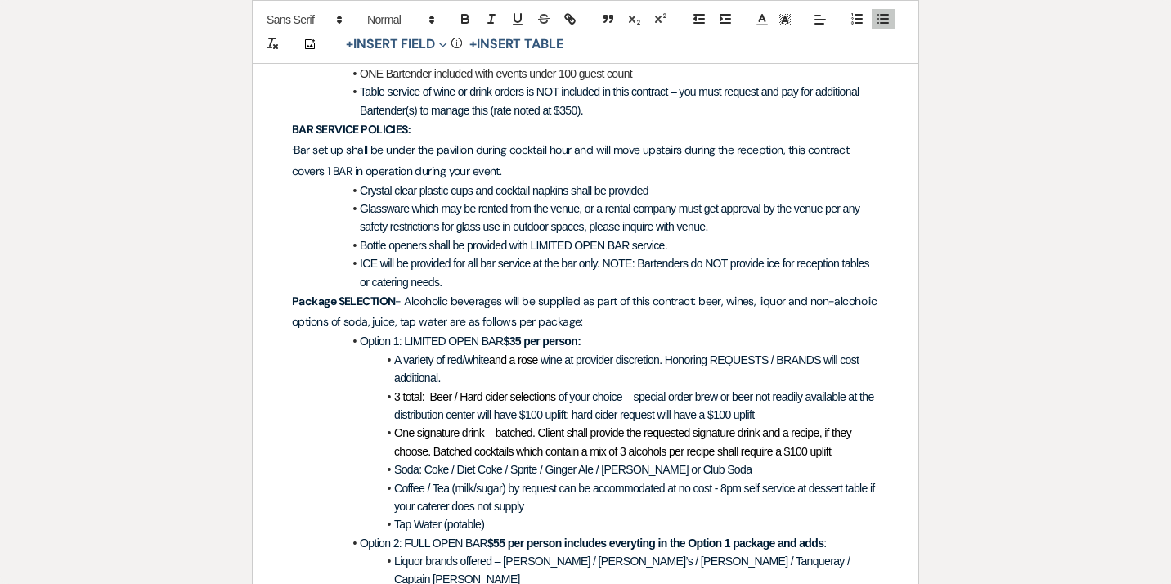
click at [490, 526] on li "Tap Water (potable)" at bounding box center [593, 524] width 571 height 18
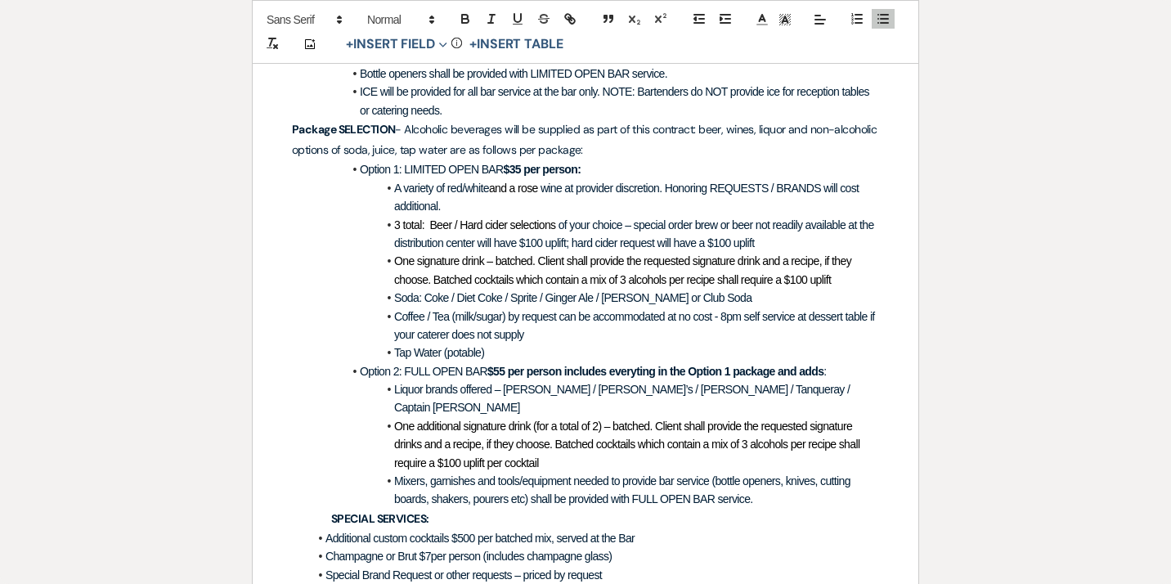
scroll to position [806, 0]
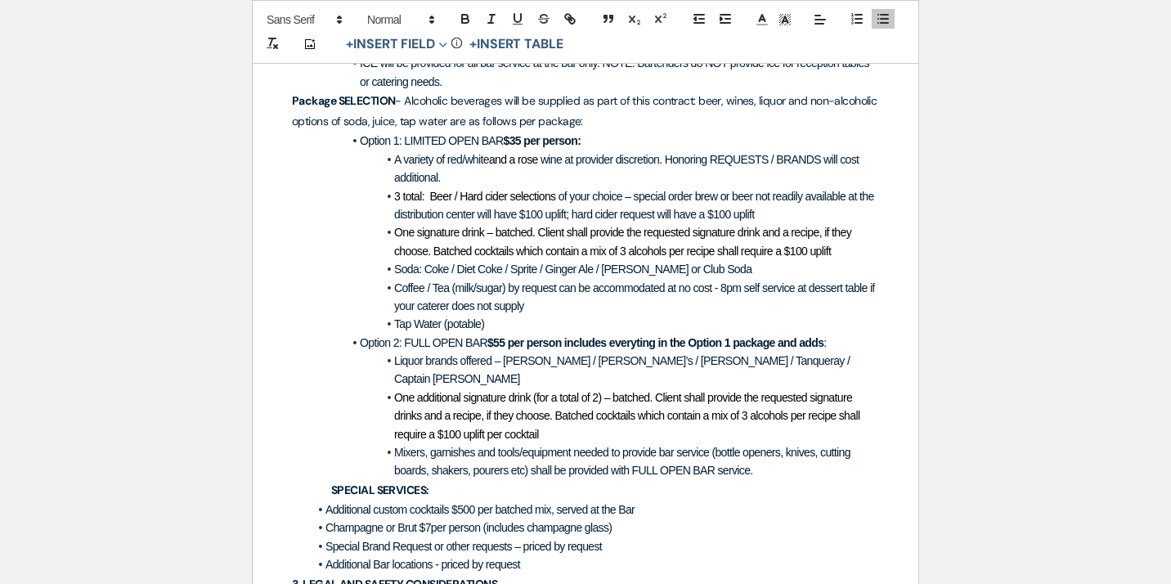
click at [395, 158] on span "A variety of red/white" at bounding box center [441, 159] width 95 height 13
drag, startPoint x: 463, startPoint y: 378, endPoint x: 397, endPoint y: 375, distance: 65.5
click at [397, 391] on span "One additional signature drink (for a total of 2) – batched. Client shall provi…" at bounding box center [628, 416] width 468 height 50
drag, startPoint x: 404, startPoint y: 343, endPoint x: 360, endPoint y: 342, distance: 43.3
click at [360, 342] on span "Option 2: FULL OPEN BAR" at bounding box center [424, 342] width 128 height 13
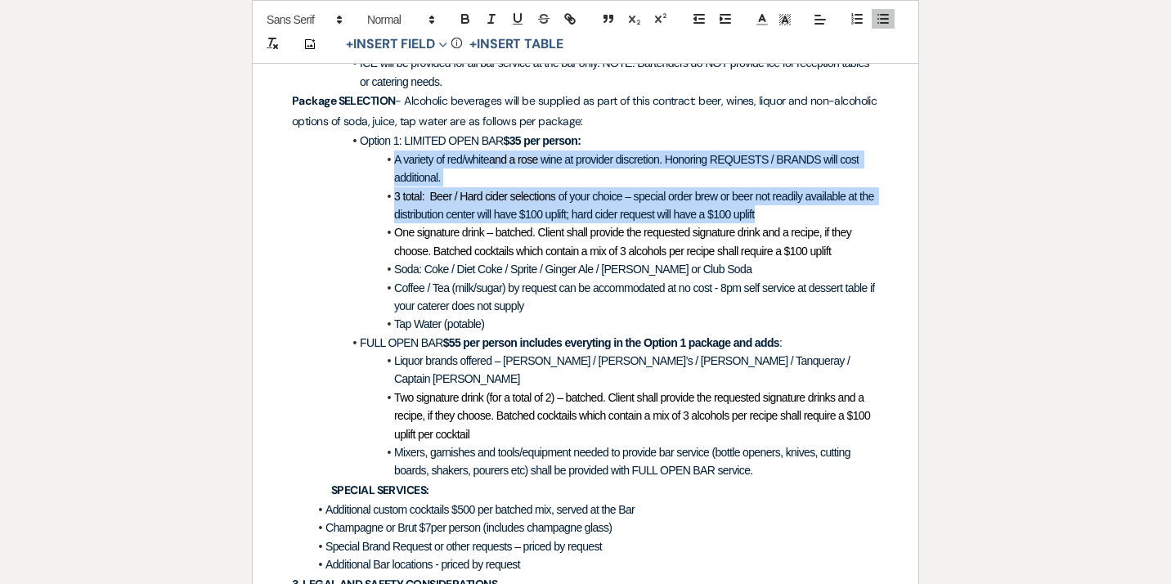
drag, startPoint x: 394, startPoint y: 158, endPoint x: 789, endPoint y: 213, distance: 398.7
click at [789, 213] on ul "Option 1: LIMITED OPEN BAR $35 per person: A variety of red/white and a rose wi…" at bounding box center [593, 305] width 571 height 347
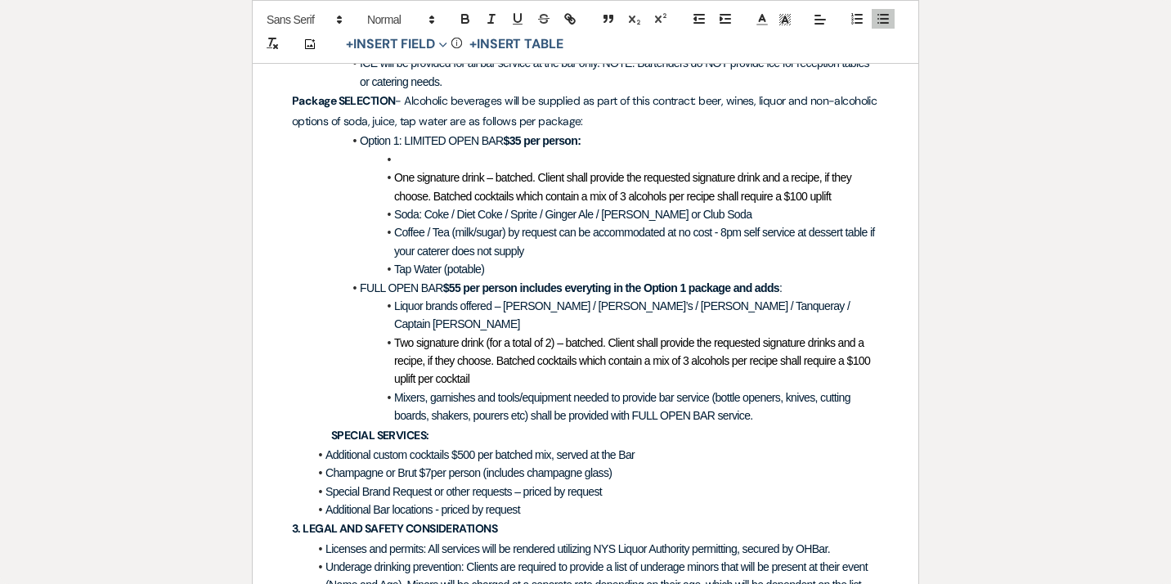
click at [394, 302] on li "Liquor brands offered – [PERSON_NAME] / [PERSON_NAME]’s / [PERSON_NAME] / Tanqu…" at bounding box center [593, 315] width 571 height 37
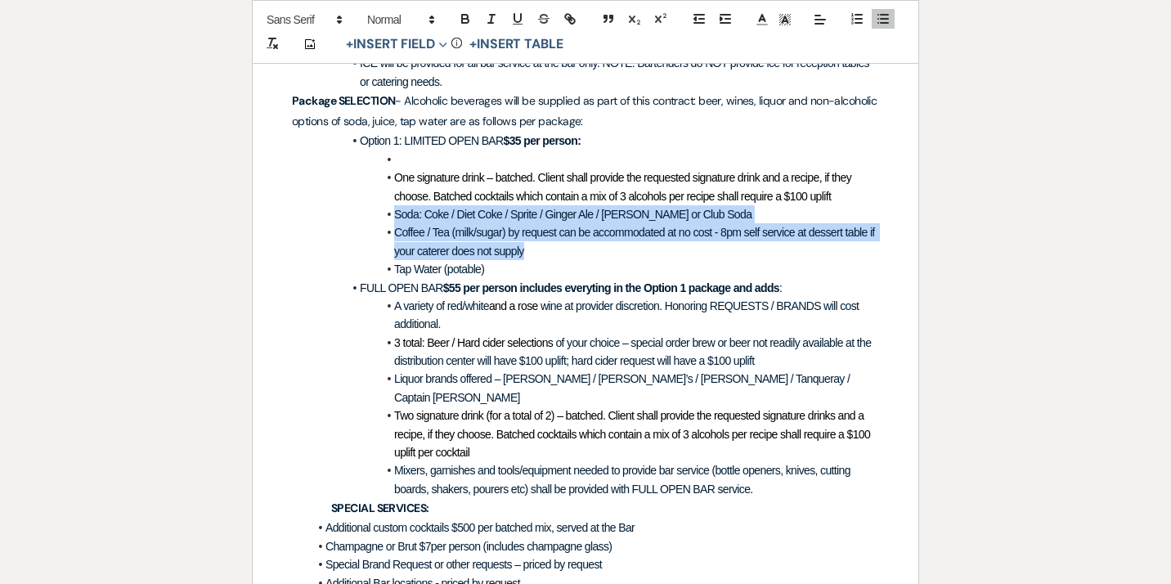
drag, startPoint x: 394, startPoint y: 217, endPoint x: 706, endPoint y: 247, distance: 313.7
click at [706, 247] on ul "Option 1: LIMITED OPEN BAR $35 per person: One signature drink – batched. Clien…" at bounding box center [593, 315] width 571 height 366
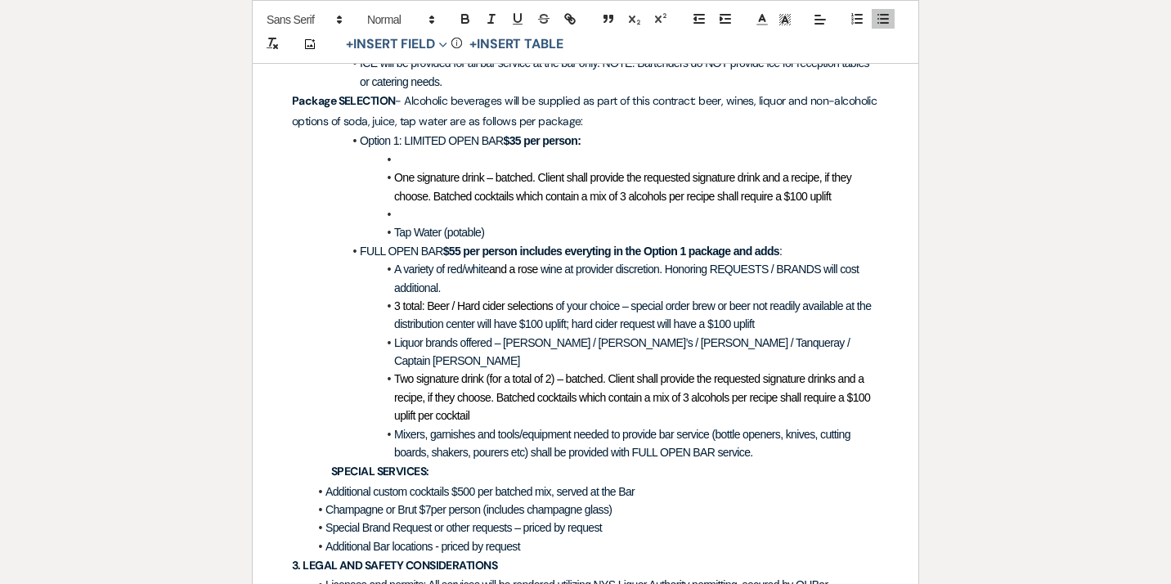
click at [761, 434] on li "Mixers, garnishes and tools/equipment needed to provide bar service (bottle ope…" at bounding box center [593, 443] width 571 height 37
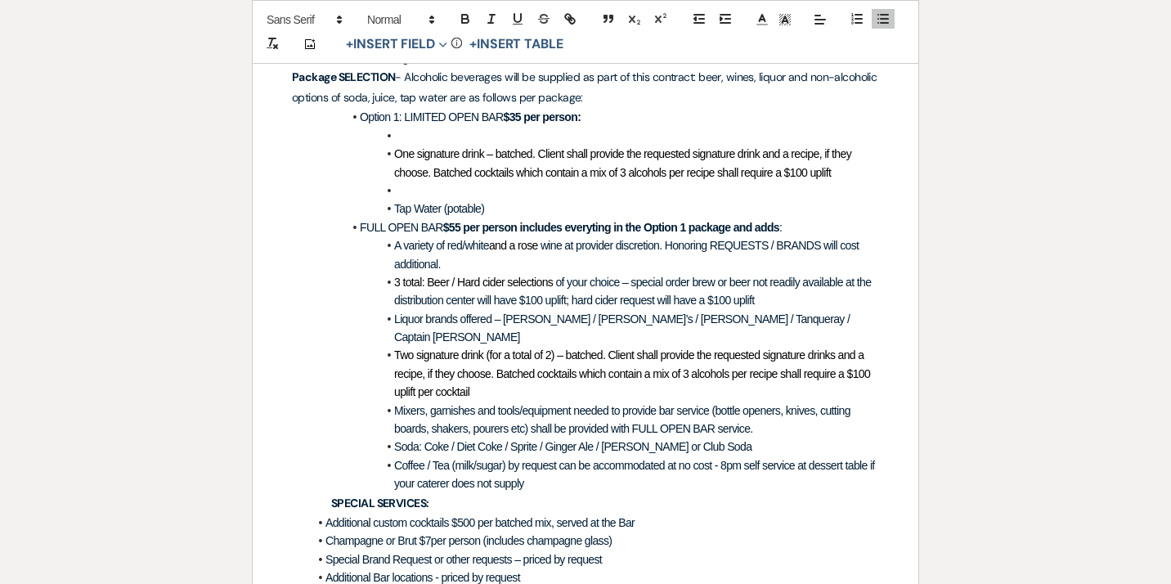
scroll to position [835, 0]
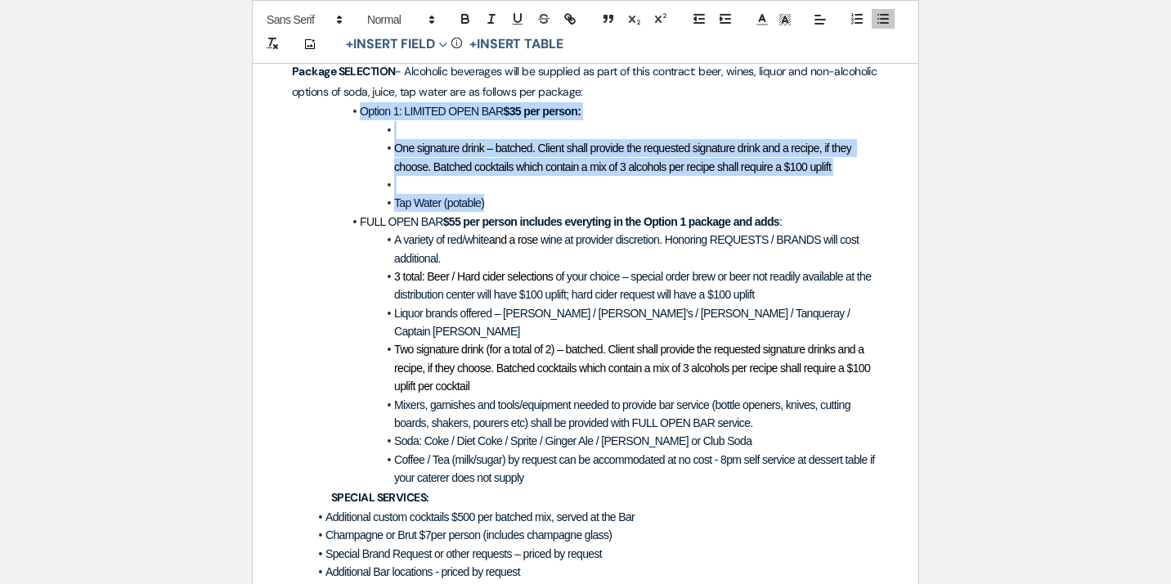
drag, startPoint x: 495, startPoint y: 202, endPoint x: 355, endPoint y: 114, distance: 164.9
click at [355, 114] on ul "Option 1: LIMITED OPEN BAR $35 per person: One signature drink – batched. Clien…" at bounding box center [593, 294] width 571 height 384
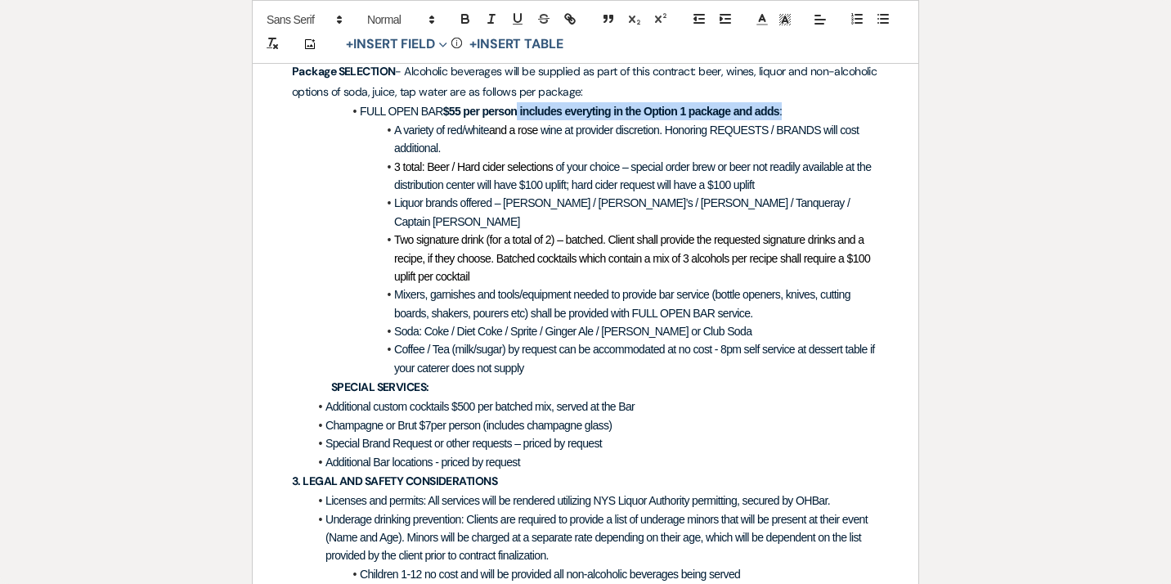
drag, startPoint x: 794, startPoint y: 108, endPoint x: 522, endPoint y: 109, distance: 272.2
click at [522, 109] on li "FULL OPEN BAR $55 per person includes everyting in the Option 1 package and add…" at bounding box center [593, 111] width 571 height 18
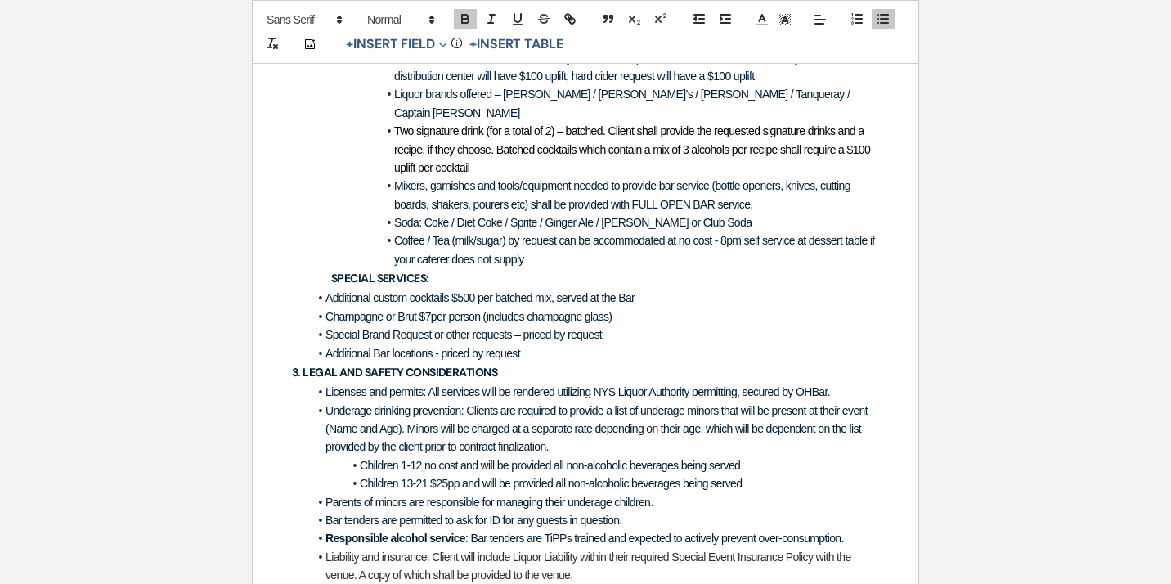
scroll to position [948, 0]
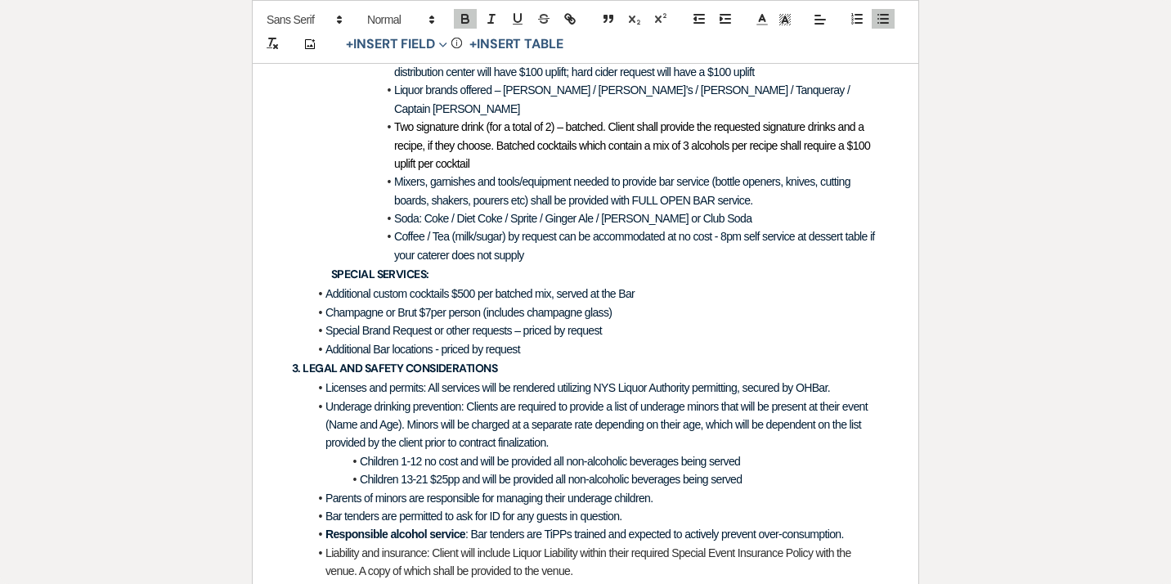
click at [616, 321] on li "Special Brand Request or other requests – priced by request" at bounding box center [593, 330] width 571 height 18
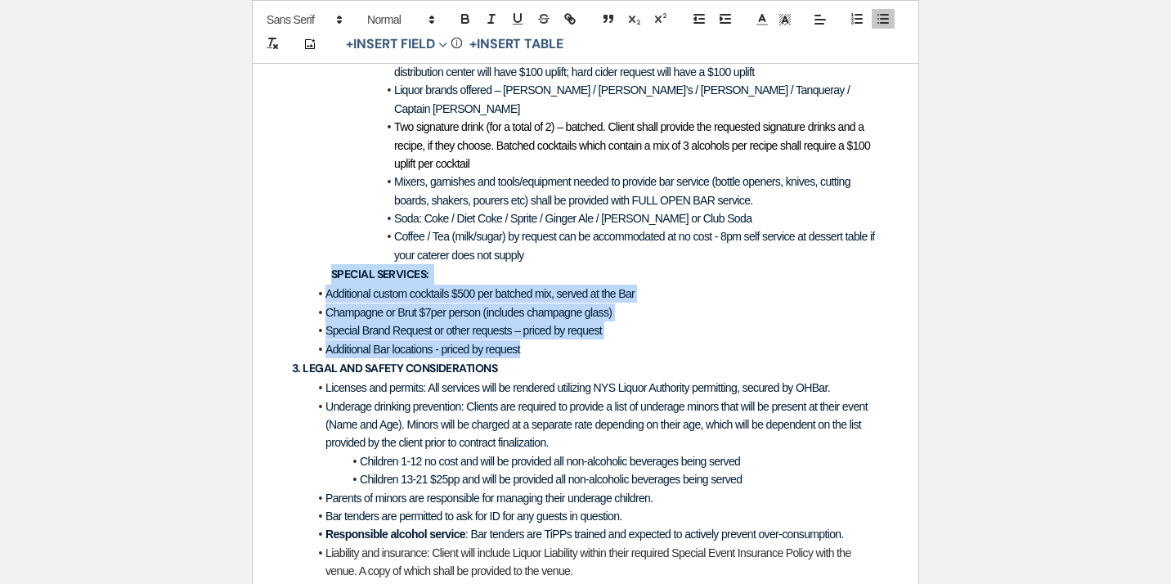
drag, startPoint x: 535, startPoint y: 331, endPoint x: 319, endPoint y: 256, distance: 228.5
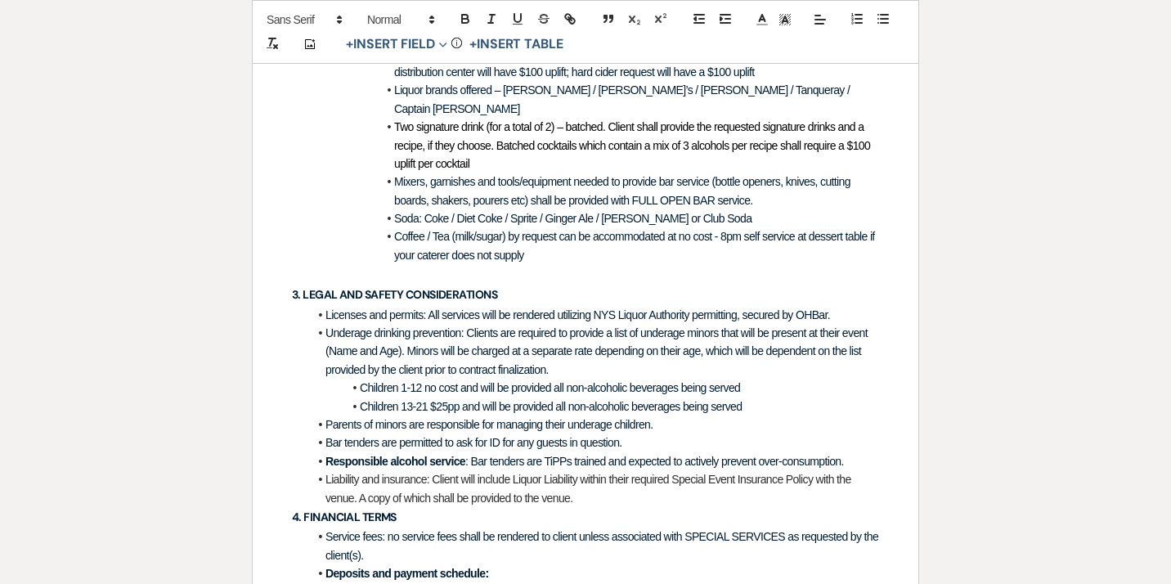
click at [759, 397] on li "Children 13-21 $25pp and will be provided all non-alcoholic beverages being ser…" at bounding box center [593, 406] width 571 height 18
click at [466, 20] on icon "button" at bounding box center [465, 18] width 15 height 15
click at [487, 20] on icon "button" at bounding box center [491, 18] width 15 height 15
click at [518, 20] on icon "button" at bounding box center [517, 18] width 15 height 15
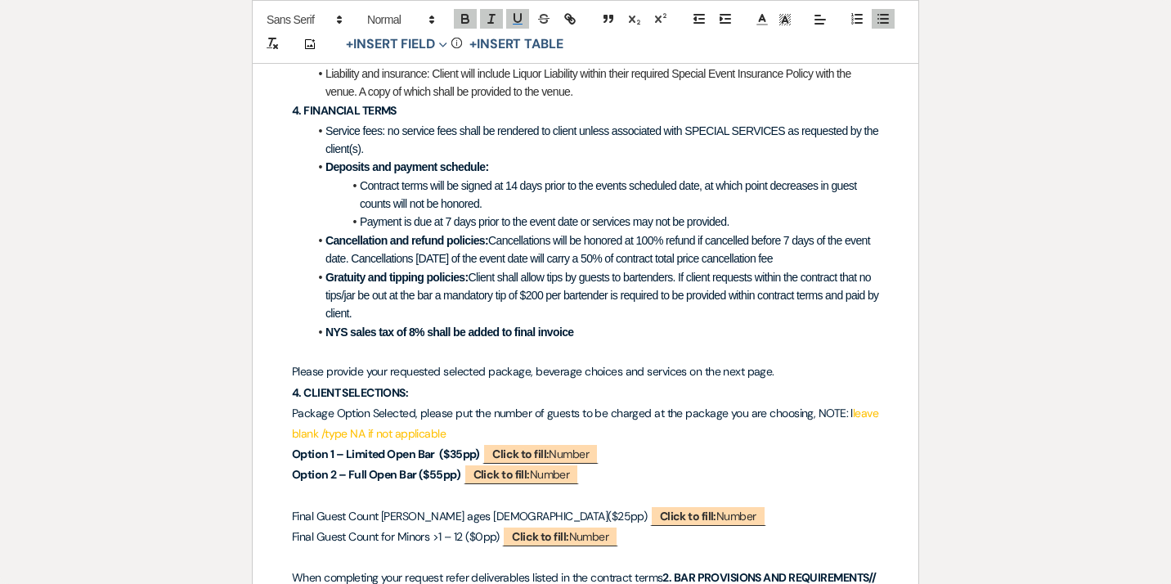
scroll to position [1379, 0]
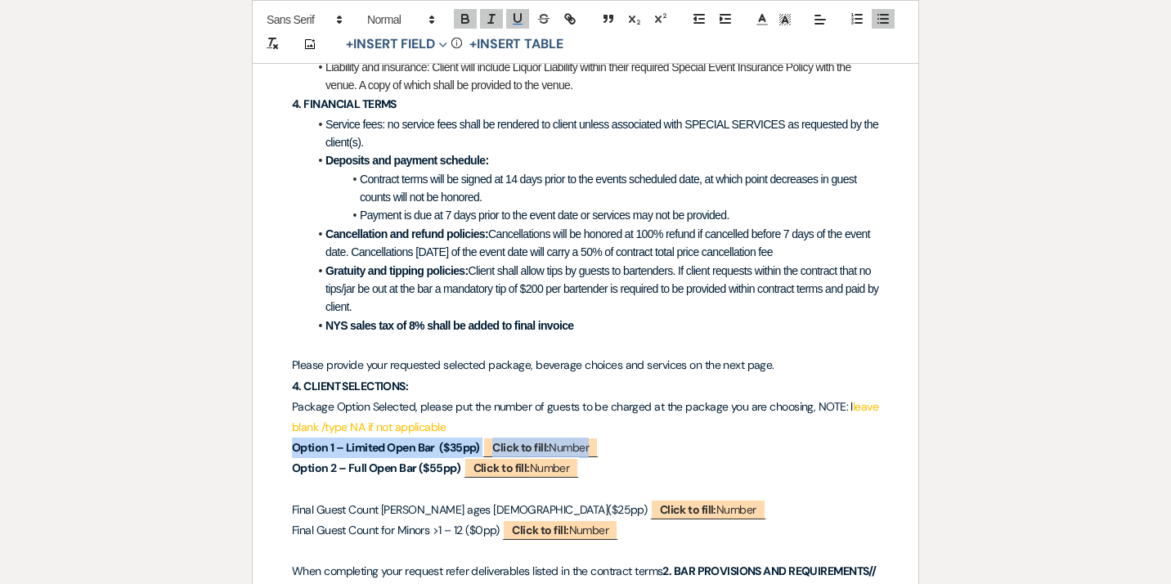
drag, startPoint x: 282, startPoint y: 429, endPoint x: 575, endPoint y: 417, distance: 292.9
click at [575, 417] on div "OHBar Services Contract Client Names: ﻿ [PERSON_NAME] & [PERSON_NAME] ﻿ Client …" at bounding box center [585, 266] width 665 height 2796
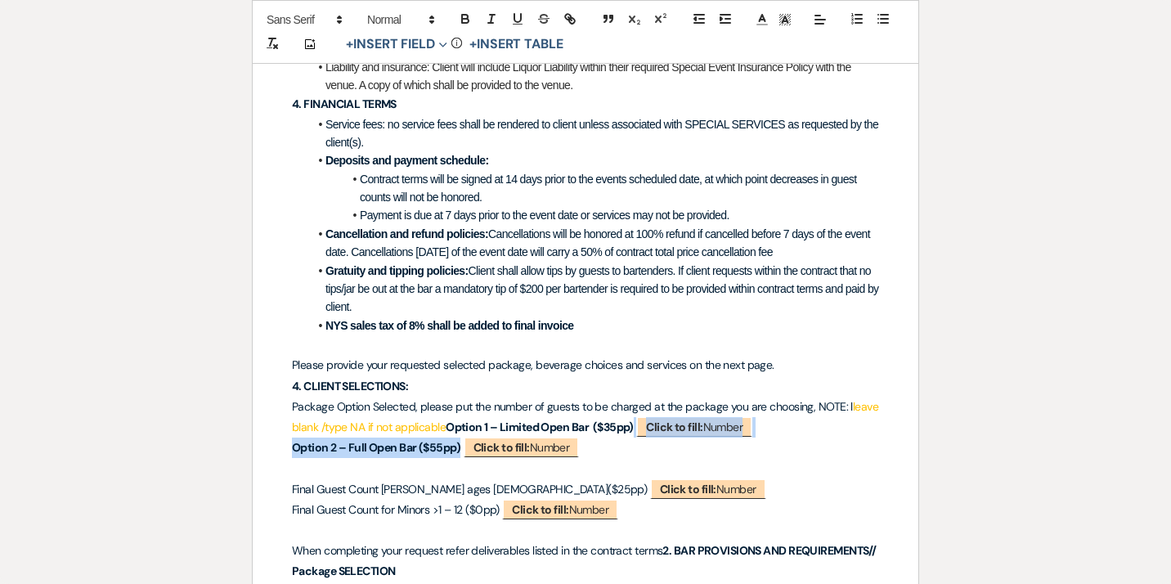
drag, startPoint x: 786, startPoint y: 408, endPoint x: 290, endPoint y: 403, distance: 496.2
click at [290, 403] on div "OHBar Services Contract Client Names: ﻿ [PERSON_NAME] & [PERSON_NAME] ﻿ Client …" at bounding box center [585, 255] width 665 height 2774
click at [939, 430] on div "Printer Print Add Photo + Insert Field Expand Standard Field Smart Field Signat…" at bounding box center [585, 215] width 1171 height 2954
click at [797, 414] on p "Package Option Selected, please put the number of guests to be charged at the p…" at bounding box center [585, 416] width 587 height 41
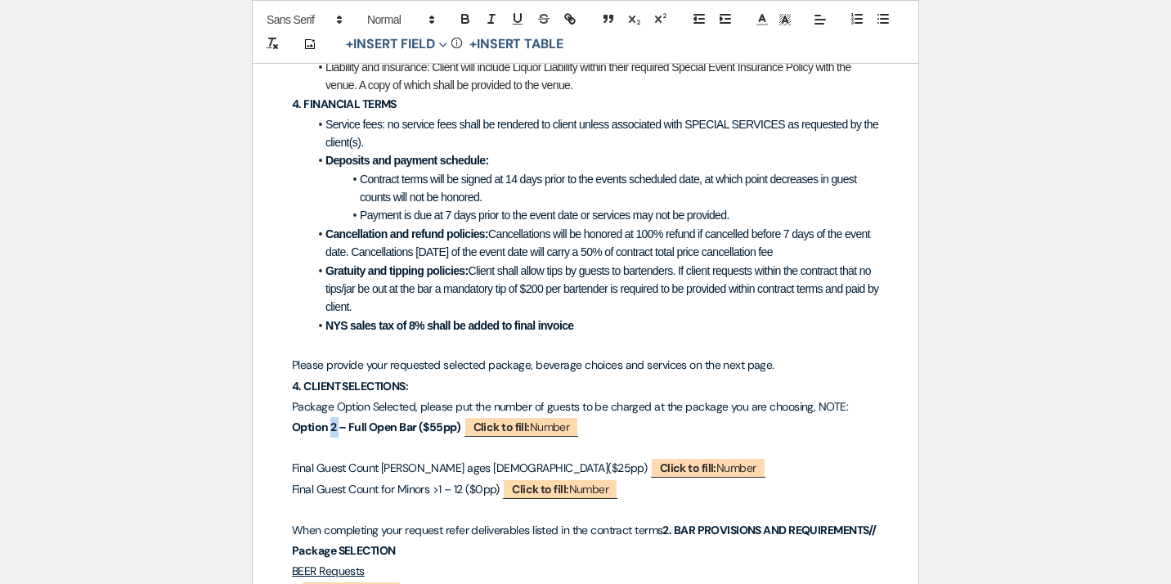
click at [329, 419] on strong "Option 2 – Full Open Bar ($55pp)" at bounding box center [376, 426] width 168 height 15
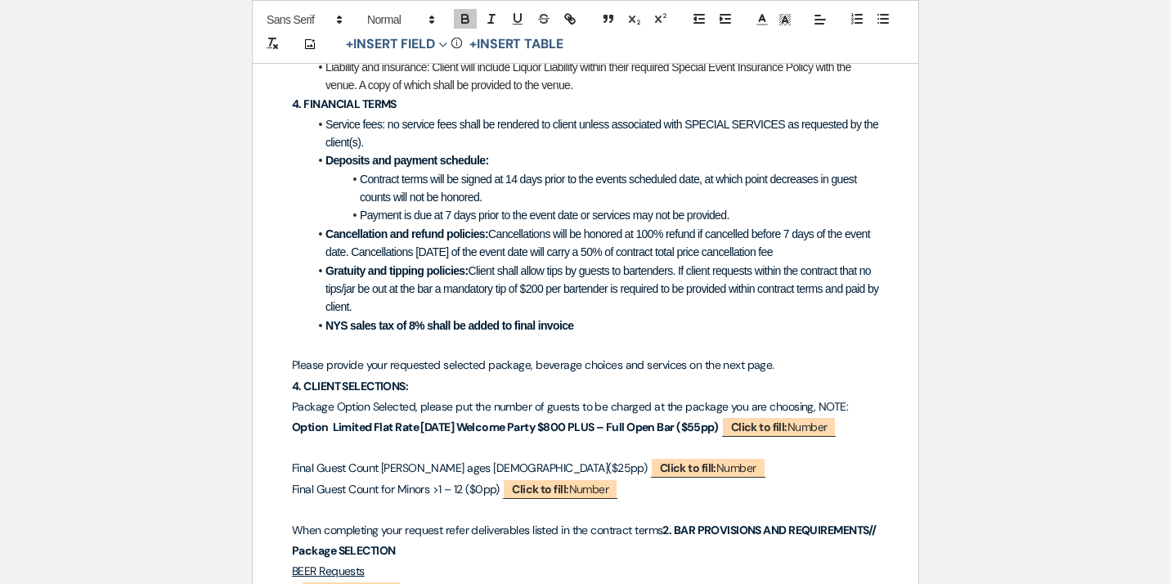
click at [675, 419] on strong "Option Limited Flat Rate [DATE] Welcome Party $800 PLUS – Full Open Bar ($55pp)" at bounding box center [505, 426] width 426 height 15
click at [756, 419] on b "Click to fill:" at bounding box center [759, 426] width 56 height 15
select select "Number"
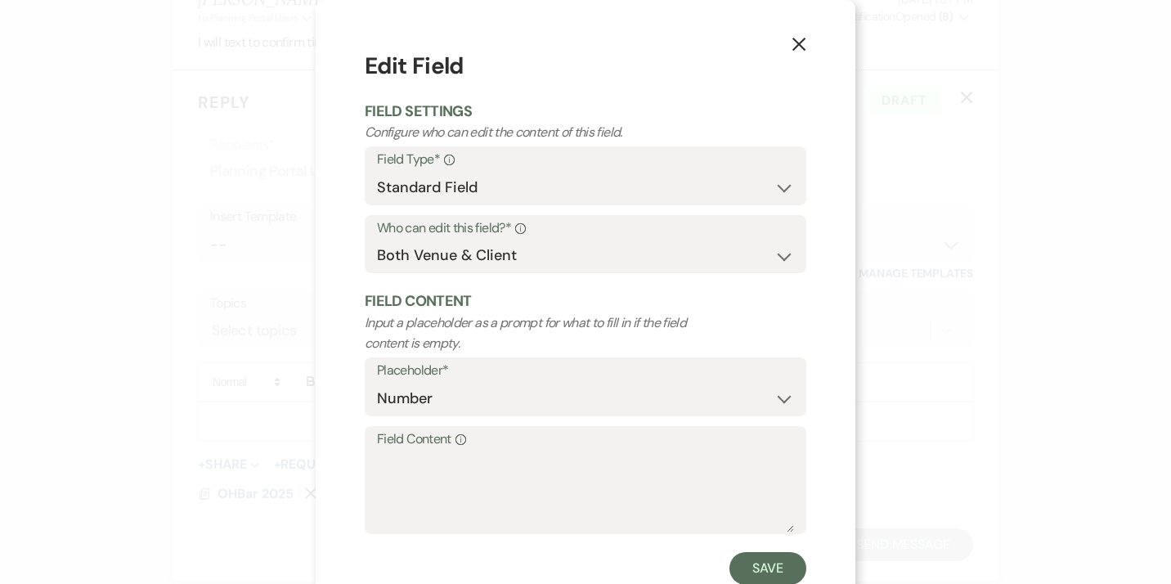
click at [421, 441] on label "Field Content Info" at bounding box center [585, 440] width 417 height 24
click at [421, 450] on textarea "Field Content Info" at bounding box center [585, 491] width 417 height 82
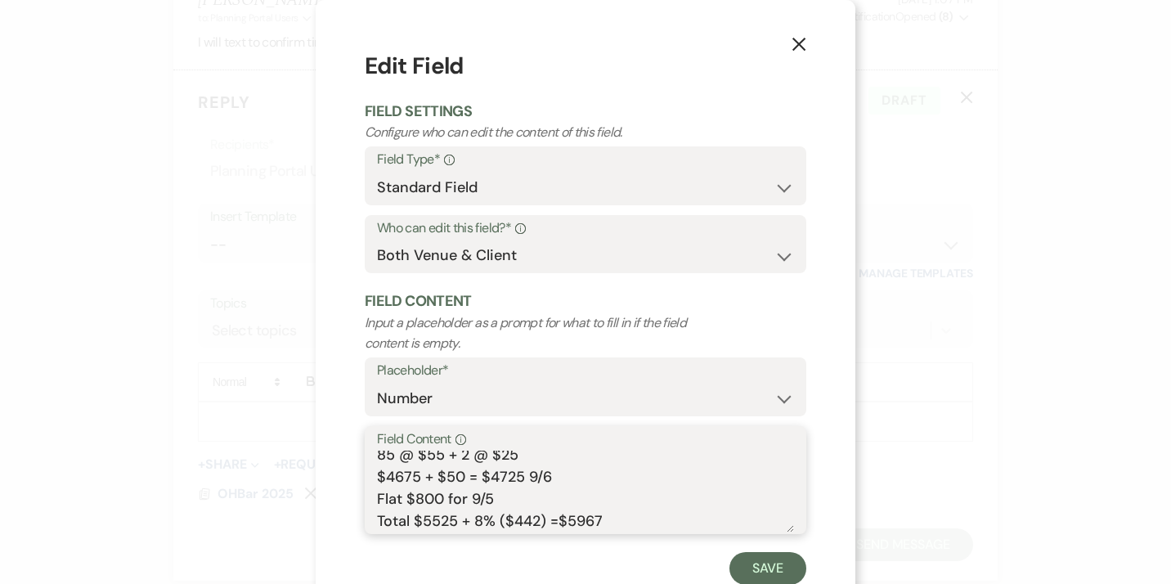
scroll to position [51, 0]
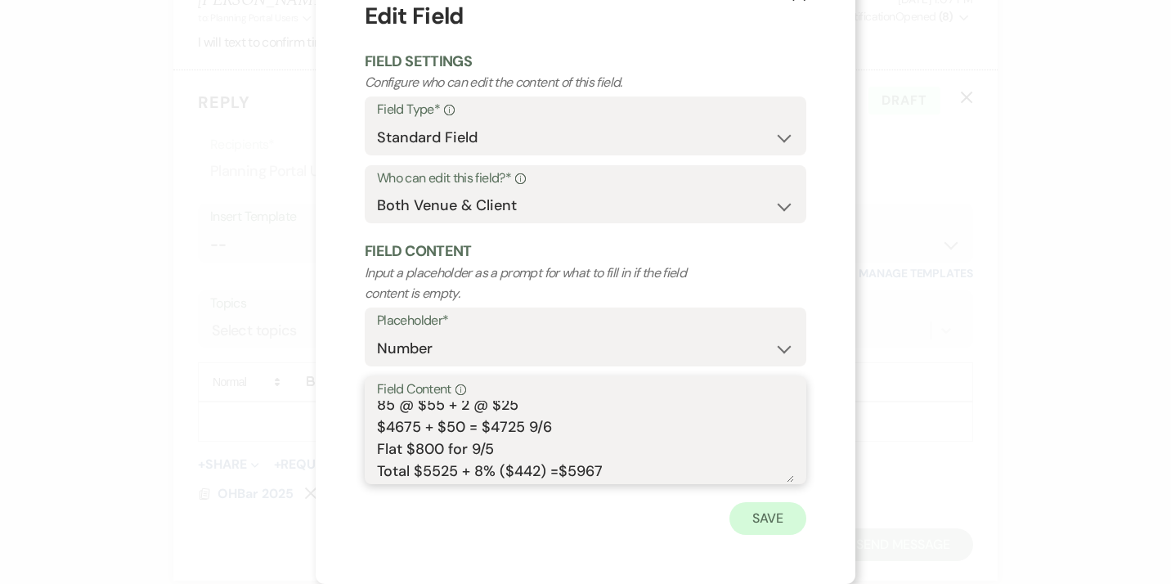
type textarea "85 @ $55 + 2 @ $25 $4675 + $50 = $4725 9/6 Flat $800 for 9/5 Total $5525 + 8% (…"
click at [767, 526] on button "Save" at bounding box center [767, 518] width 77 height 33
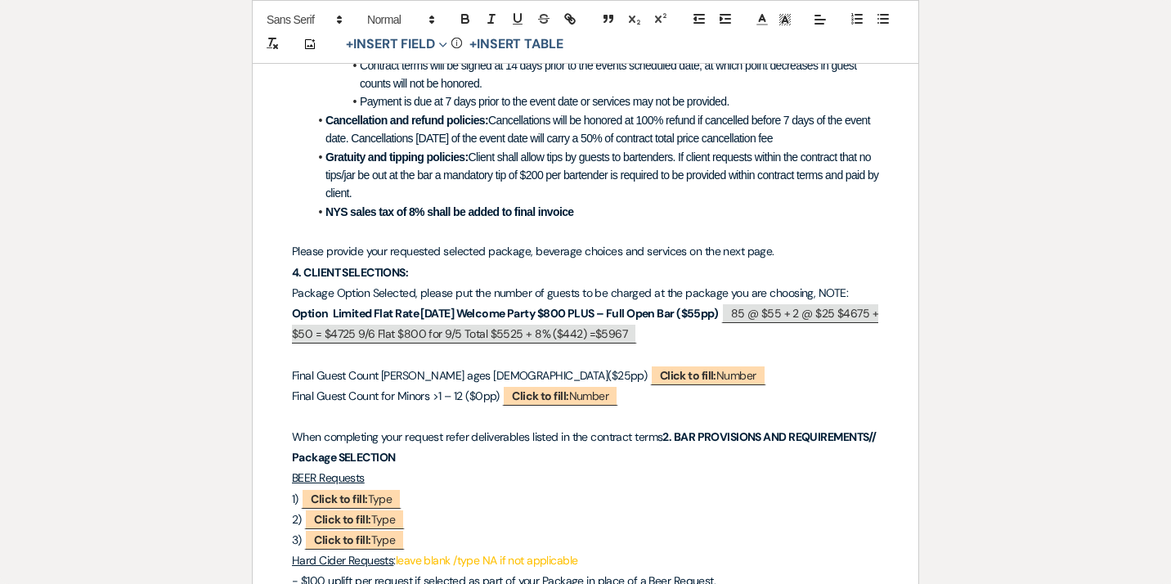
scroll to position [1489, 0]
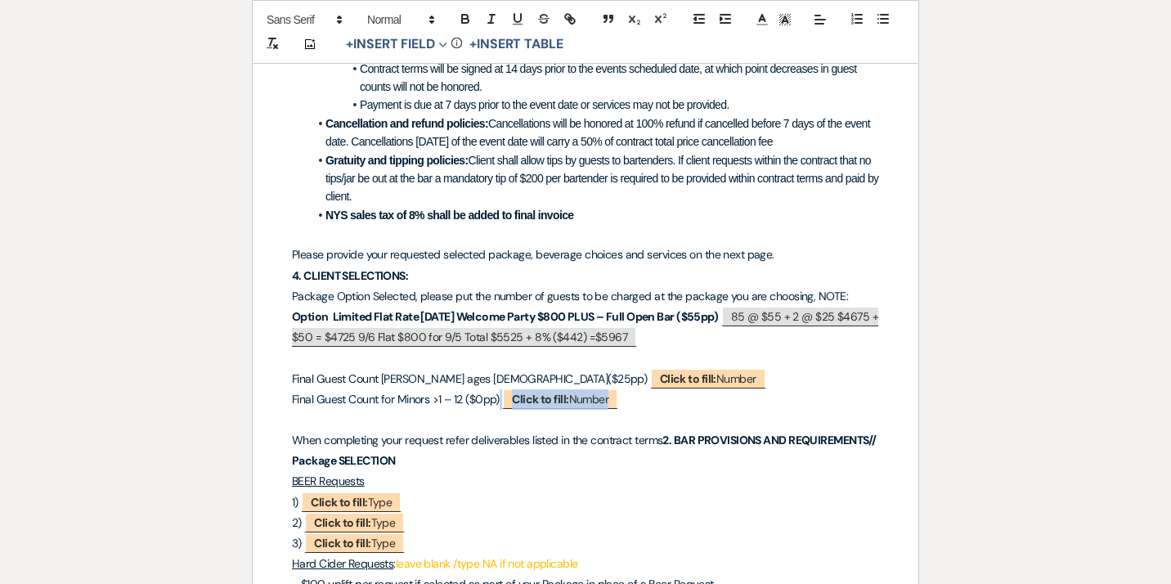
drag, startPoint x: 650, startPoint y: 387, endPoint x: 262, endPoint y: 382, distance: 388.3
click at [262, 382] on div "OHBar Services Contract Client Names: ﻿ [PERSON_NAME] & [PERSON_NAME] ﻿ Client …" at bounding box center [585, 144] width 665 height 2774
drag, startPoint x: 291, startPoint y: 381, endPoint x: 632, endPoint y: 387, distance: 340.9
click at [632, 387] on div "OHBar Services Contract Client Names: ﻿ [PERSON_NAME] & [PERSON_NAME] ﻿ Client …" at bounding box center [585, 144] width 665 height 2774
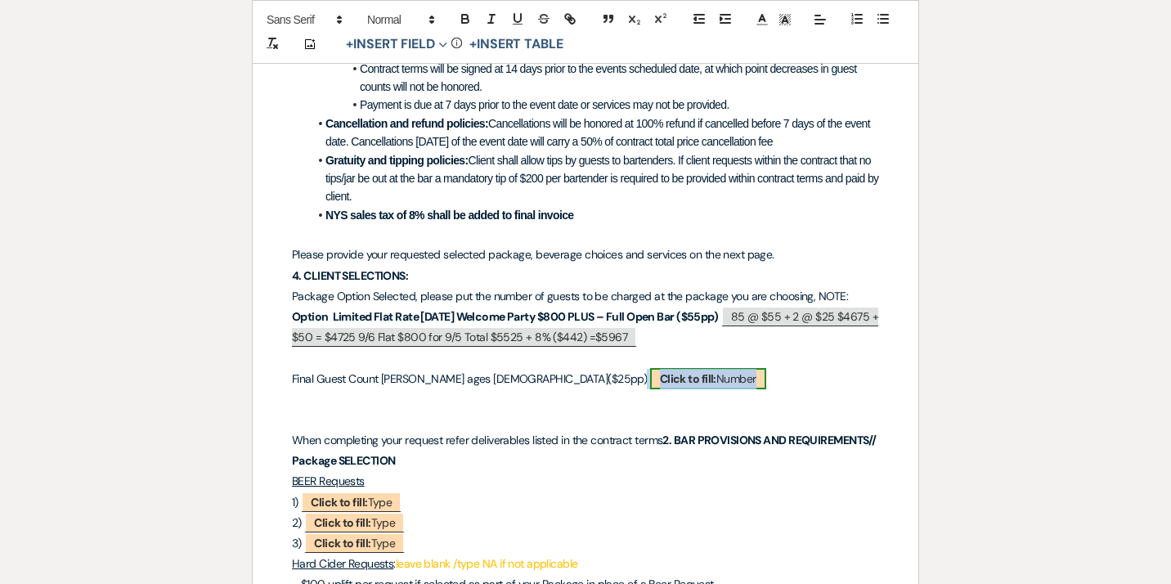
click at [650, 368] on span "Click to fill: Number" at bounding box center [708, 378] width 116 height 21
select select "Number"
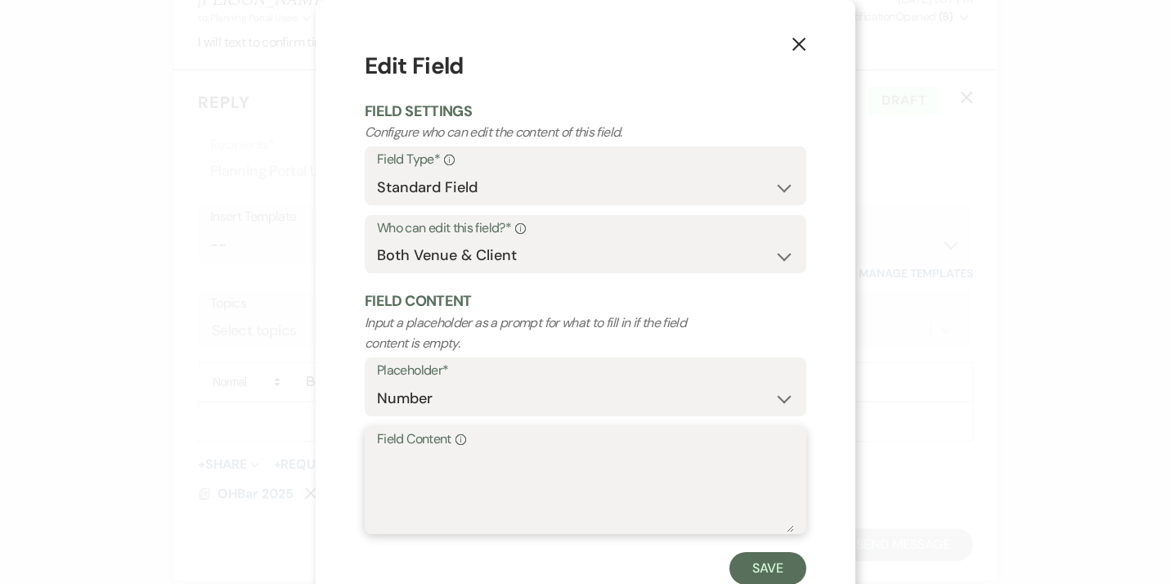
click at [413, 453] on textarea "Field Content Info" at bounding box center [585, 491] width 417 height 82
type textarea "@"
type textarea "2 under 21 but over 11...@ $25 = $50 total"
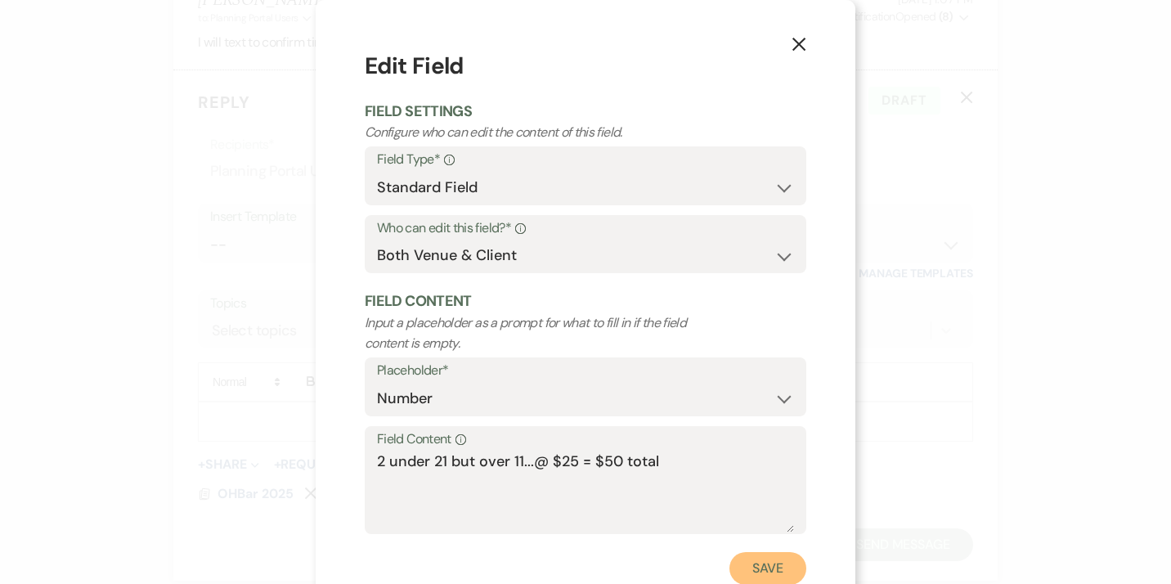
click at [769, 563] on button "Save" at bounding box center [767, 568] width 77 height 33
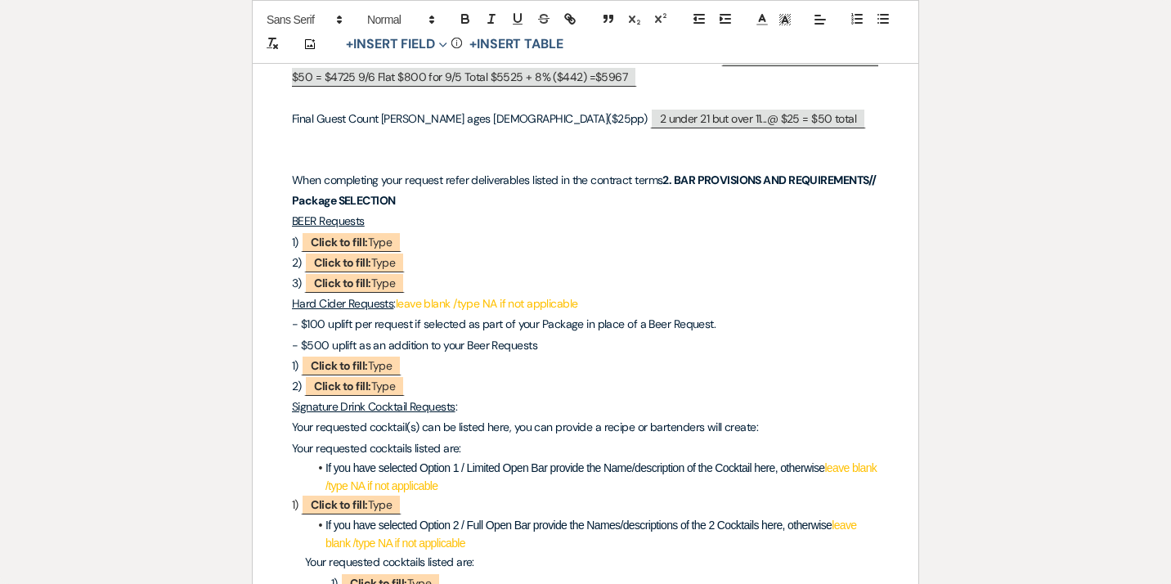
scroll to position [1748, 0]
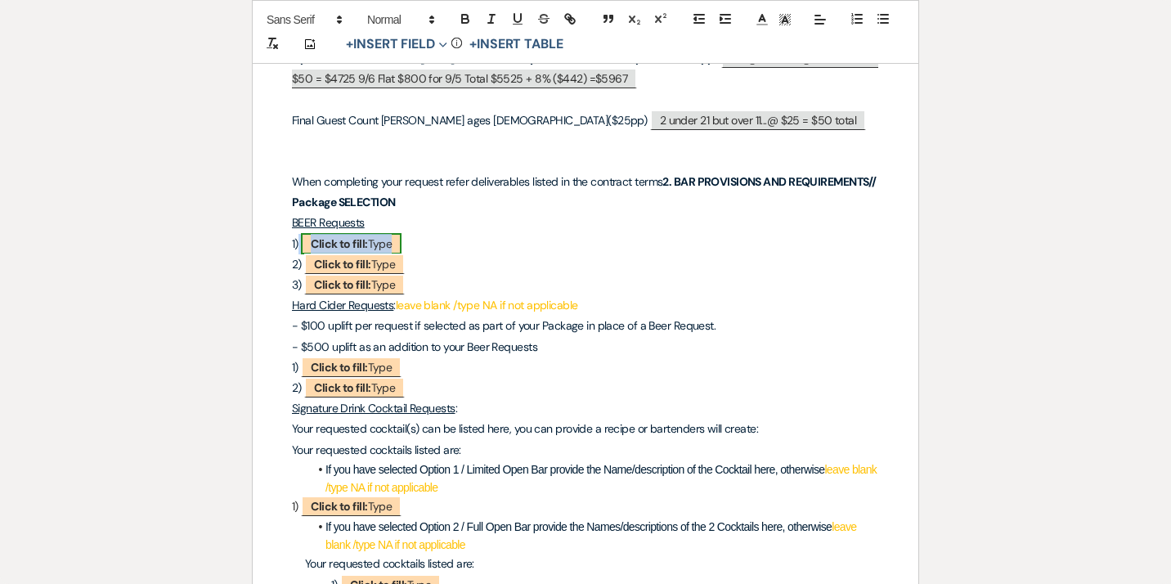
click at [367, 236] on b "Click to fill:" at bounding box center [339, 243] width 56 height 15
select select "Type"
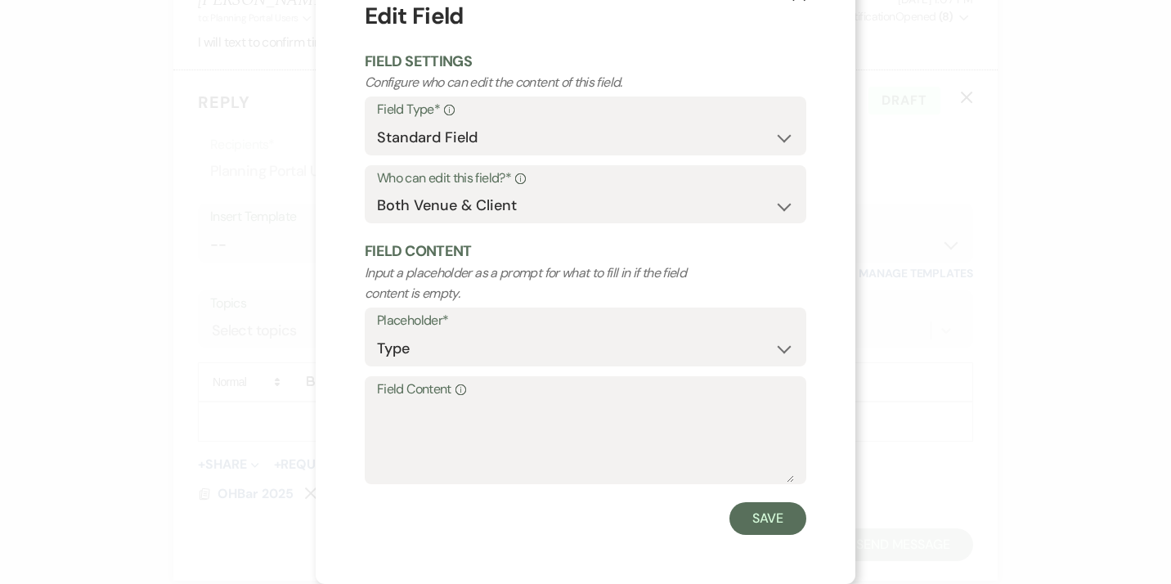
scroll to position [0, 0]
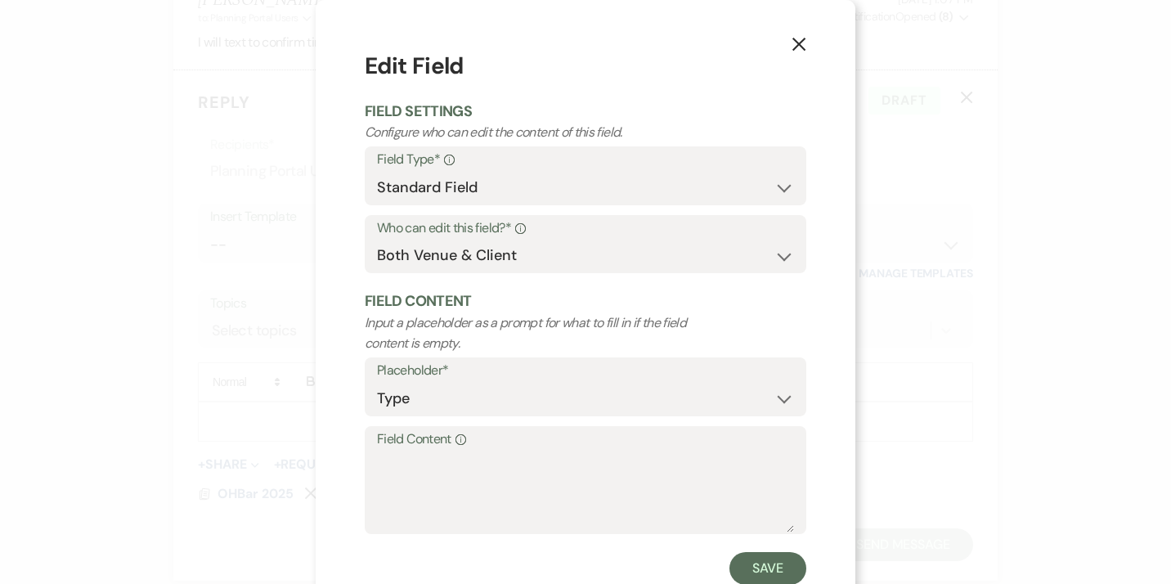
click at [802, 46] on icon "X" at bounding box center [798, 44] width 15 height 15
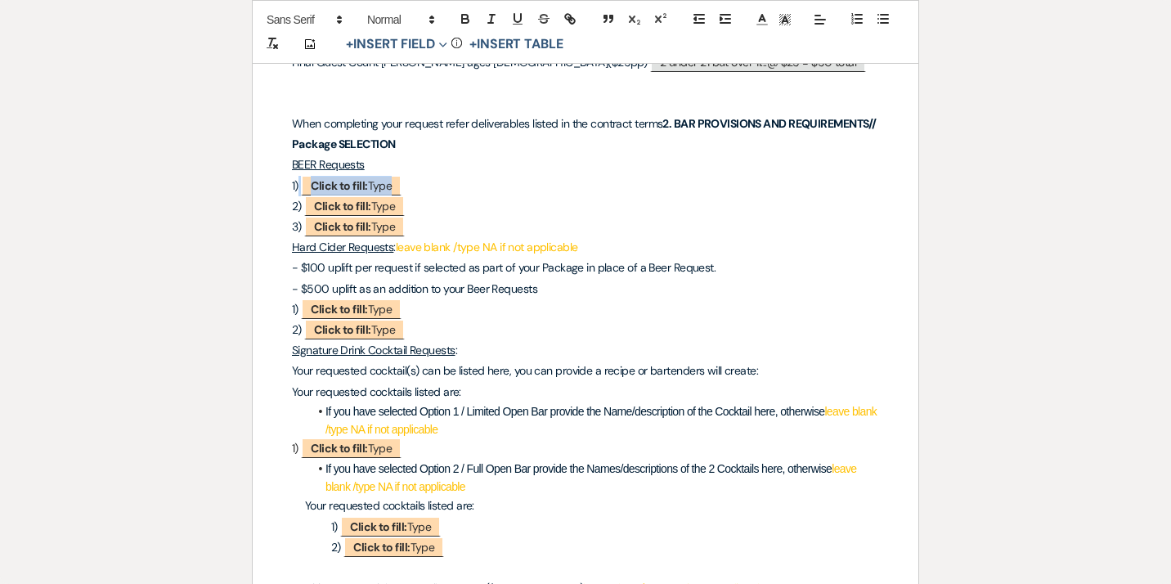
scroll to position [1809, 0]
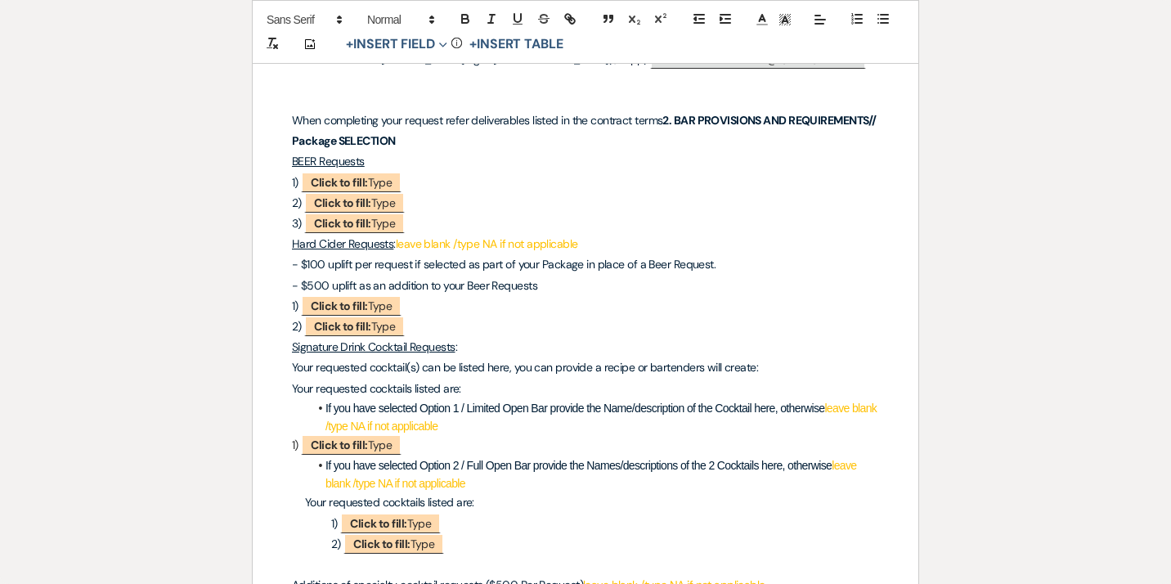
click at [585, 234] on p "Hard Cider Requests : leave blank /type NA if not applicable" at bounding box center [585, 244] width 587 height 20
drag, startPoint x: 290, startPoint y: 226, endPoint x: 620, endPoint y: 226, distance: 329.4
drag, startPoint x: 538, startPoint y: 269, endPoint x: 289, endPoint y: 240, distance: 251.0
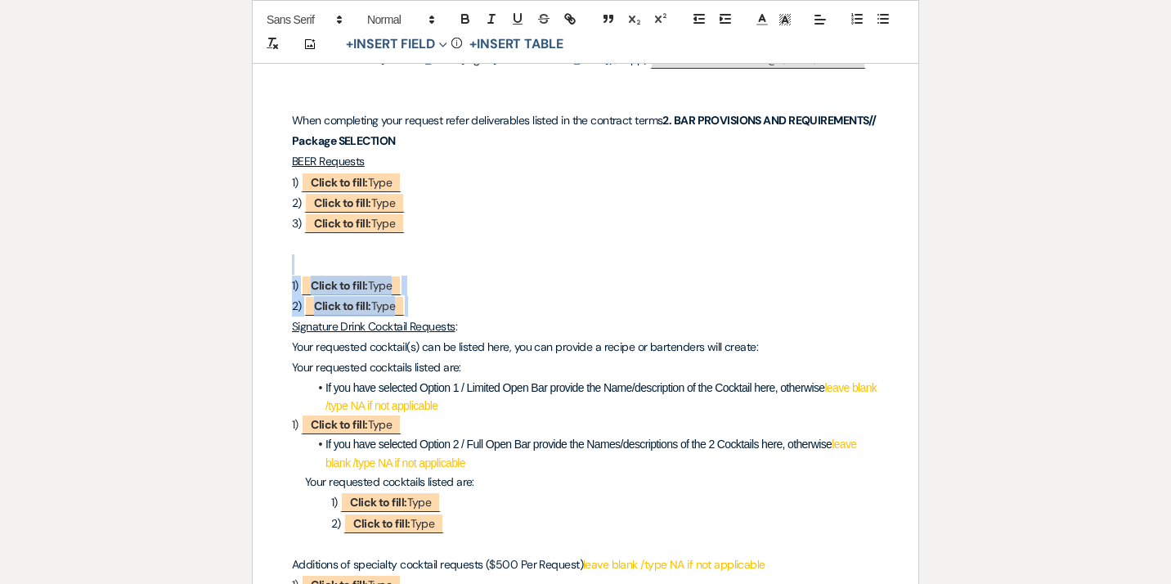
drag, startPoint x: 426, startPoint y: 292, endPoint x: 293, endPoint y: 253, distance: 138.9
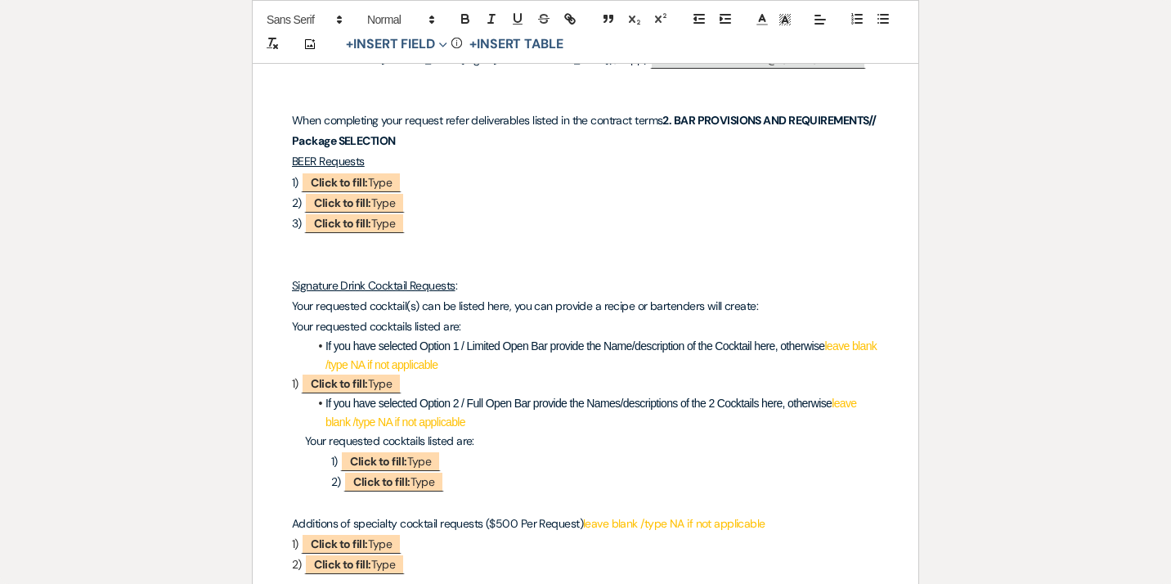
drag, startPoint x: 484, startPoint y: 401, endPoint x: 285, endPoint y: 304, distance: 220.8
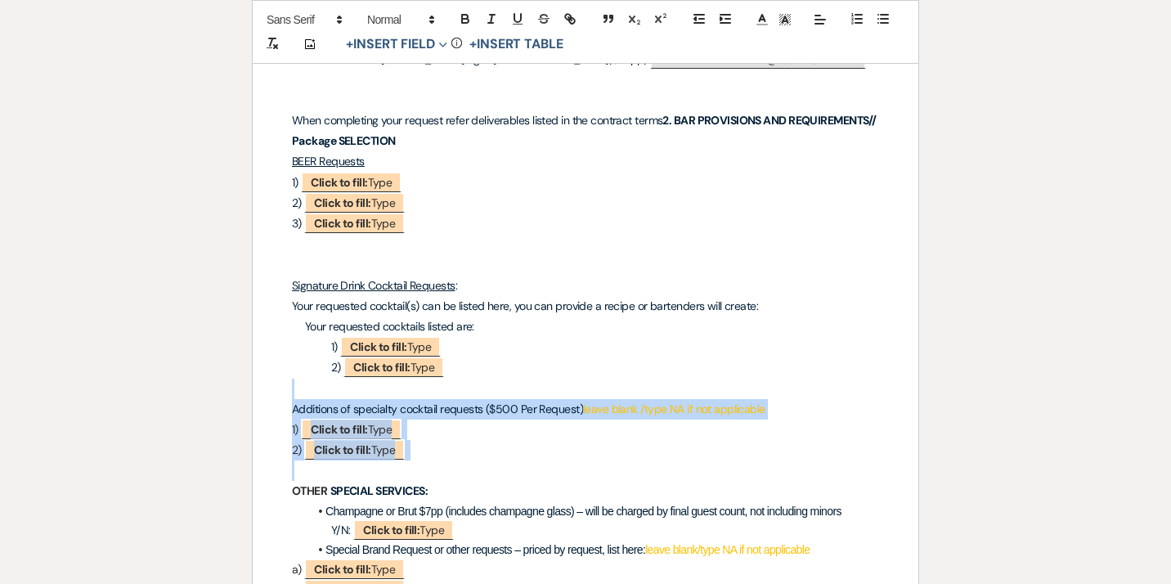
drag, startPoint x: 298, startPoint y: 454, endPoint x: 288, endPoint y: 376, distance: 78.4
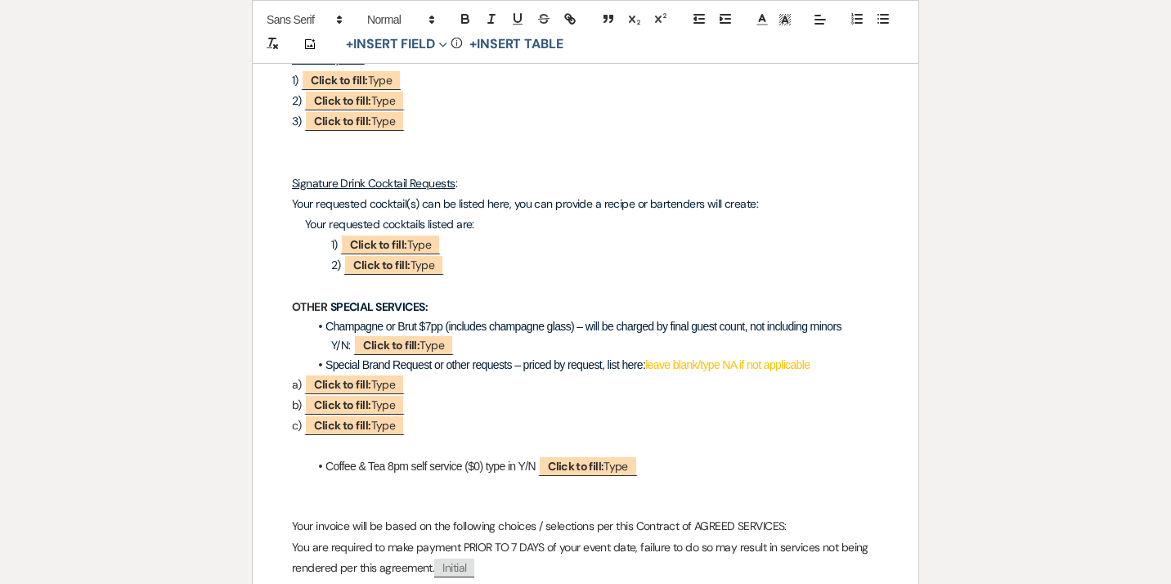
scroll to position [1917, 0]
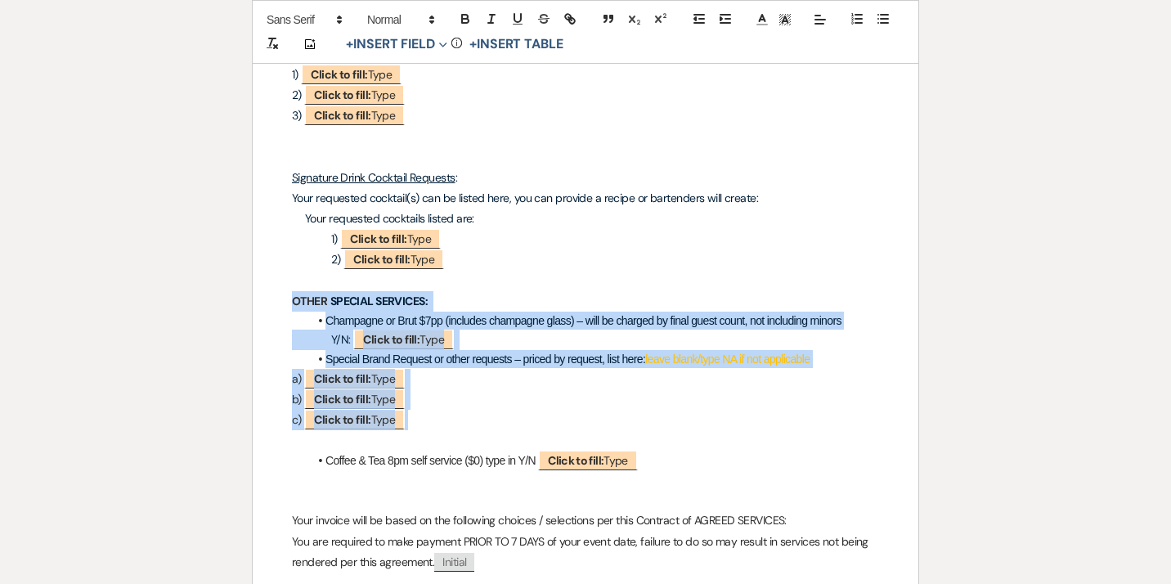
drag, startPoint x: 464, startPoint y: 406, endPoint x: 266, endPoint y: 279, distance: 236.1
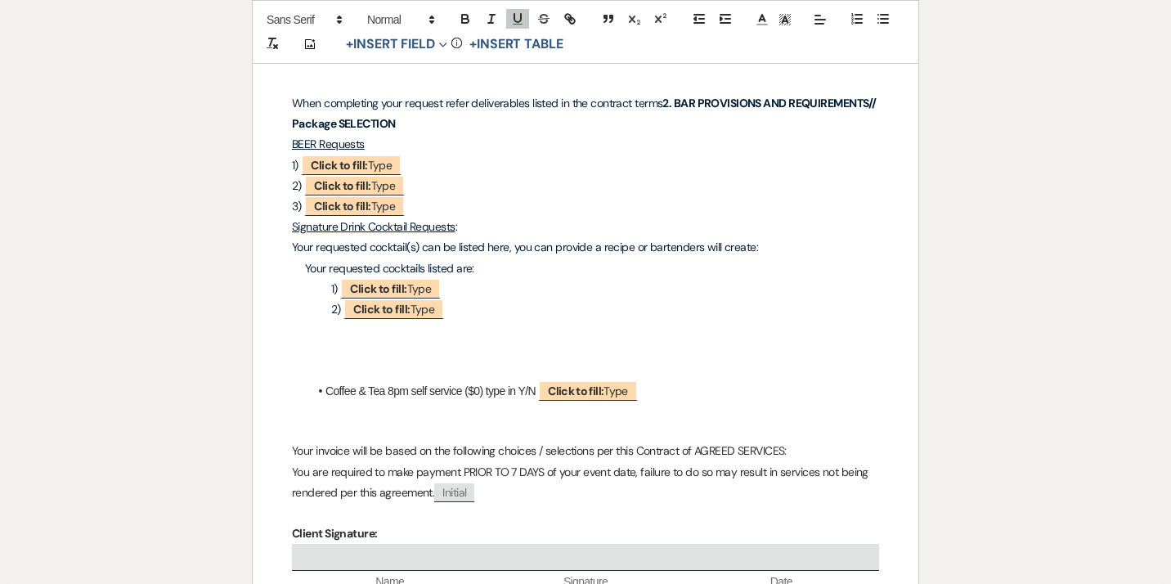
scroll to position [1829, 0]
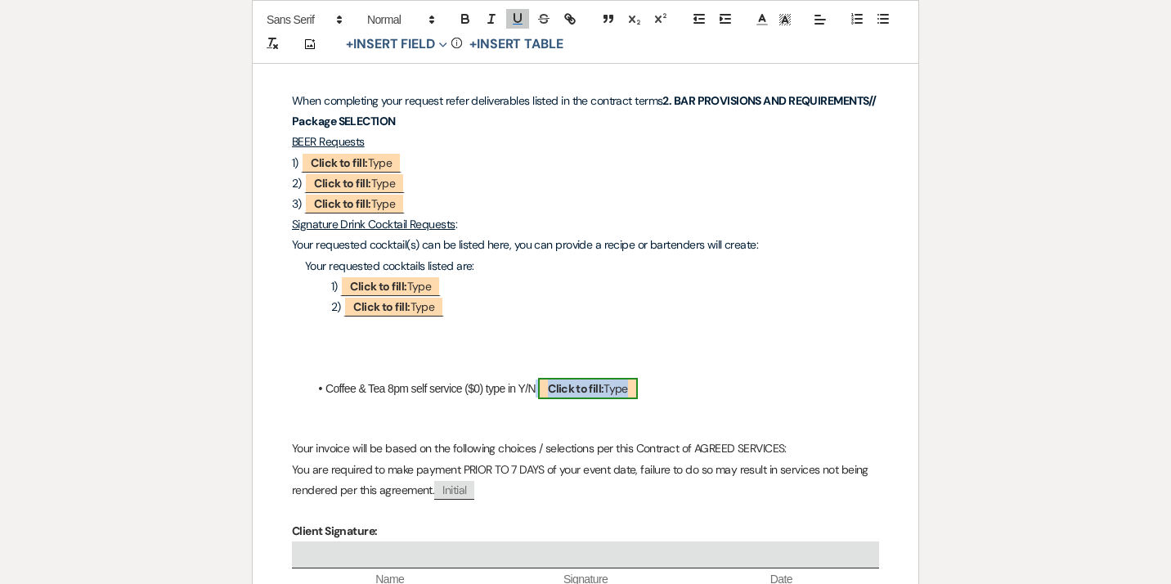
click at [590, 381] on b "Click to fill:" at bounding box center [576, 388] width 56 height 15
select select "Type"
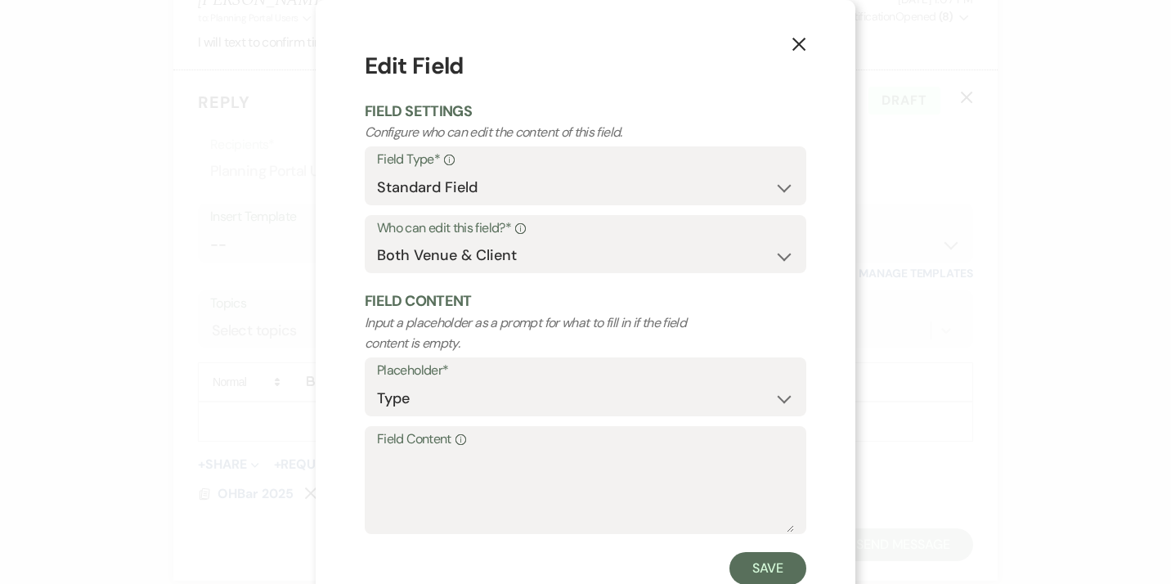
click at [401, 446] on label "Field Content Info" at bounding box center [585, 440] width 417 height 24
click at [401, 450] on textarea "Field Content Info" at bounding box center [585, 491] width 417 height 82
type textarea "YES"
click at [768, 568] on button "Save" at bounding box center [767, 568] width 77 height 33
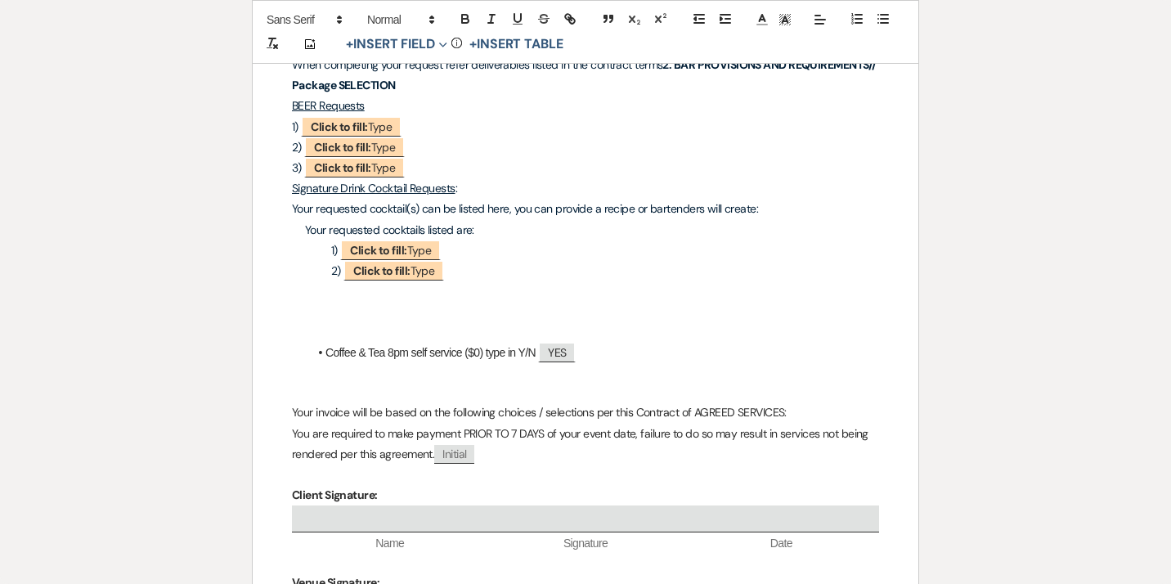
scroll to position [1866, 0]
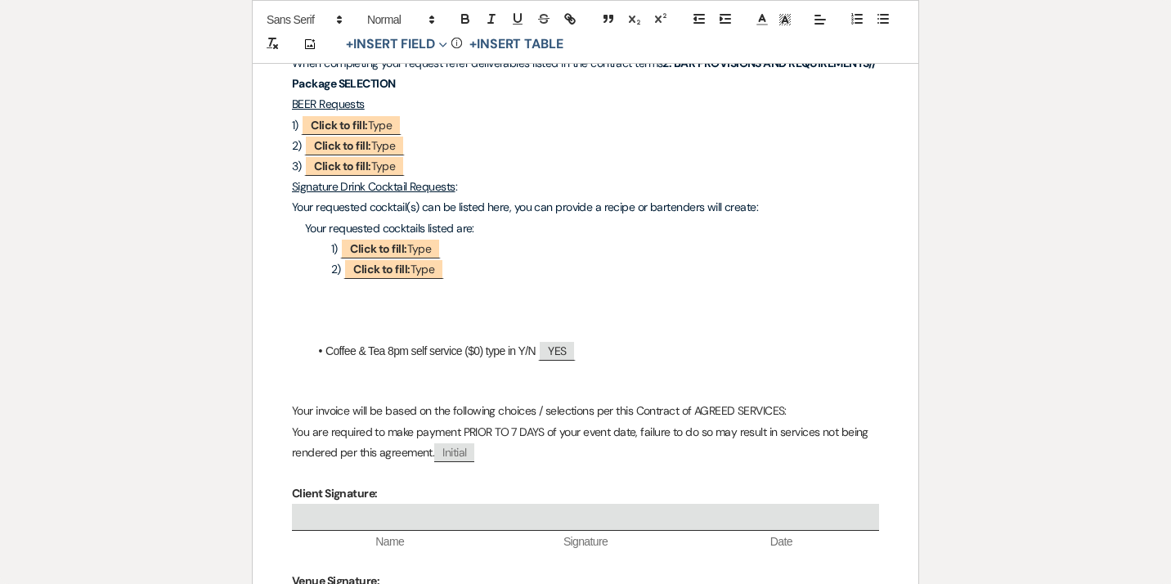
click at [308, 321] on p at bounding box center [585, 331] width 587 height 20
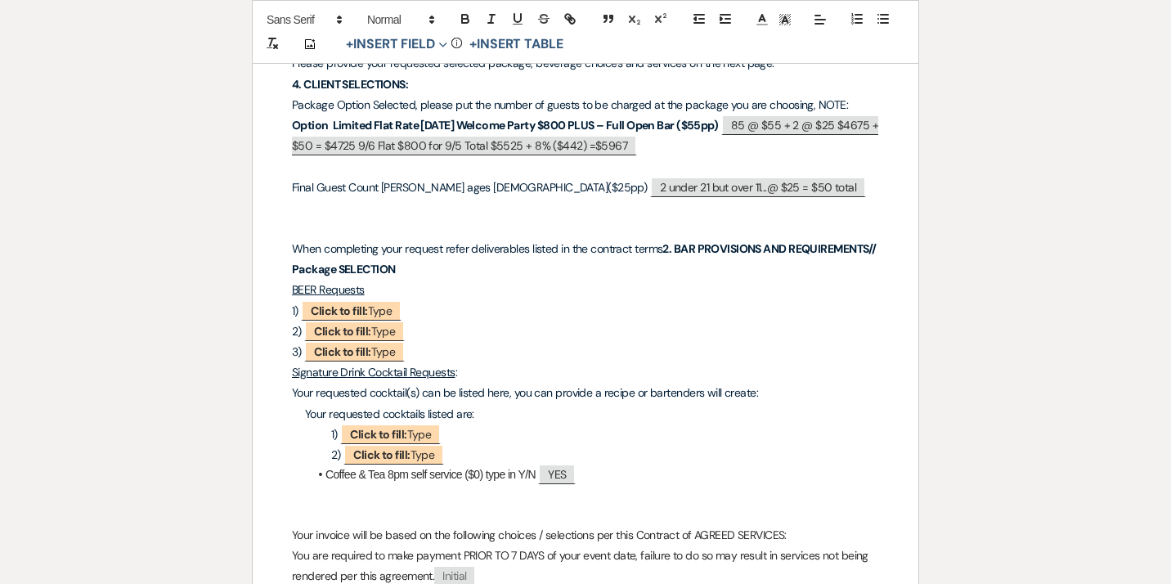
scroll to position [1690, 0]
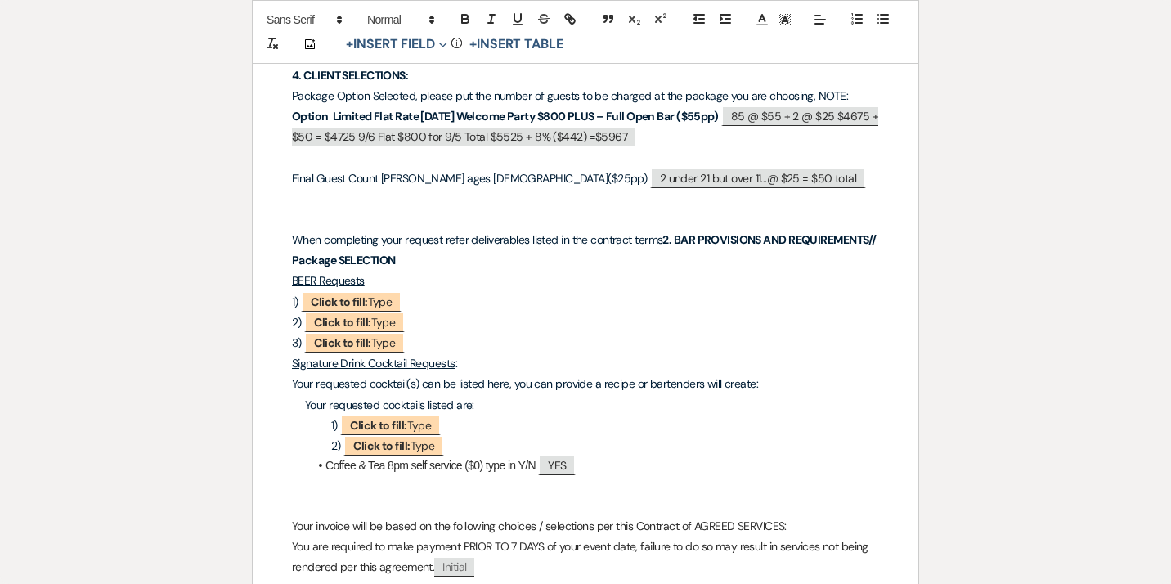
click at [428, 334] on p "3) ﻿ Click to fill: Type ﻿" at bounding box center [585, 343] width 587 height 20
click at [597, 356] on span ":" at bounding box center [596, 363] width 2 height 15
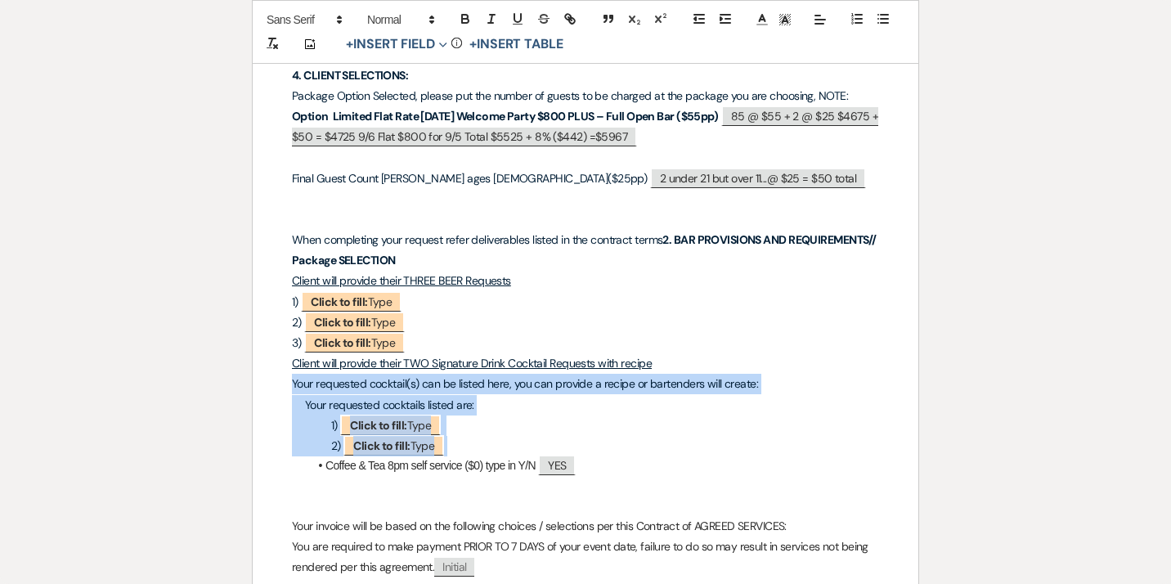
drag, startPoint x: 452, startPoint y: 435, endPoint x: 280, endPoint y: 365, distance: 186.0
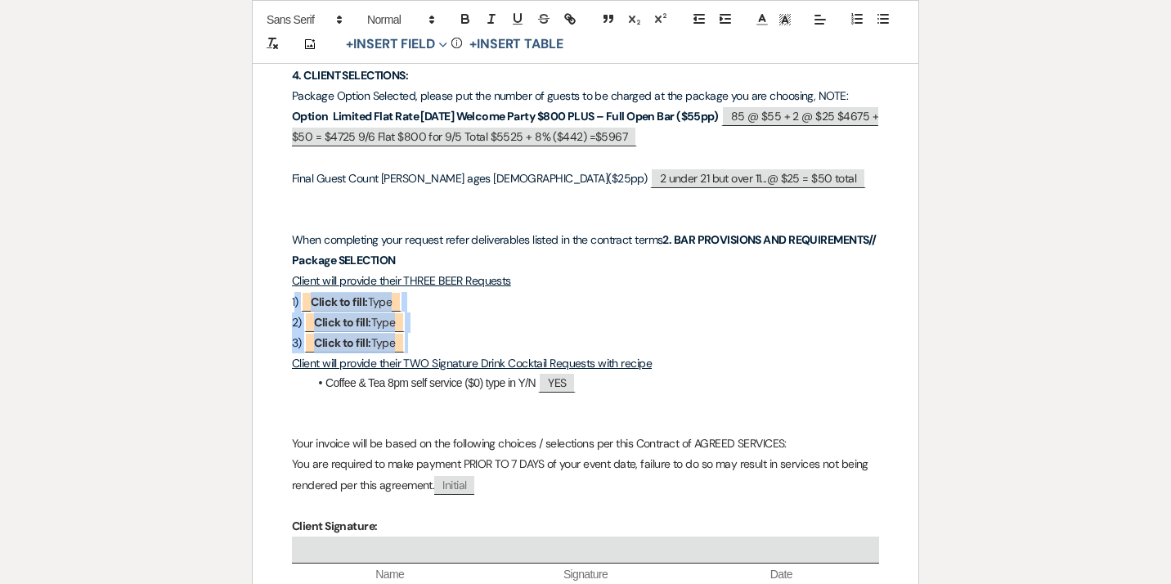
drag, startPoint x: 428, startPoint y: 329, endPoint x: 296, endPoint y: 284, distance: 139.3
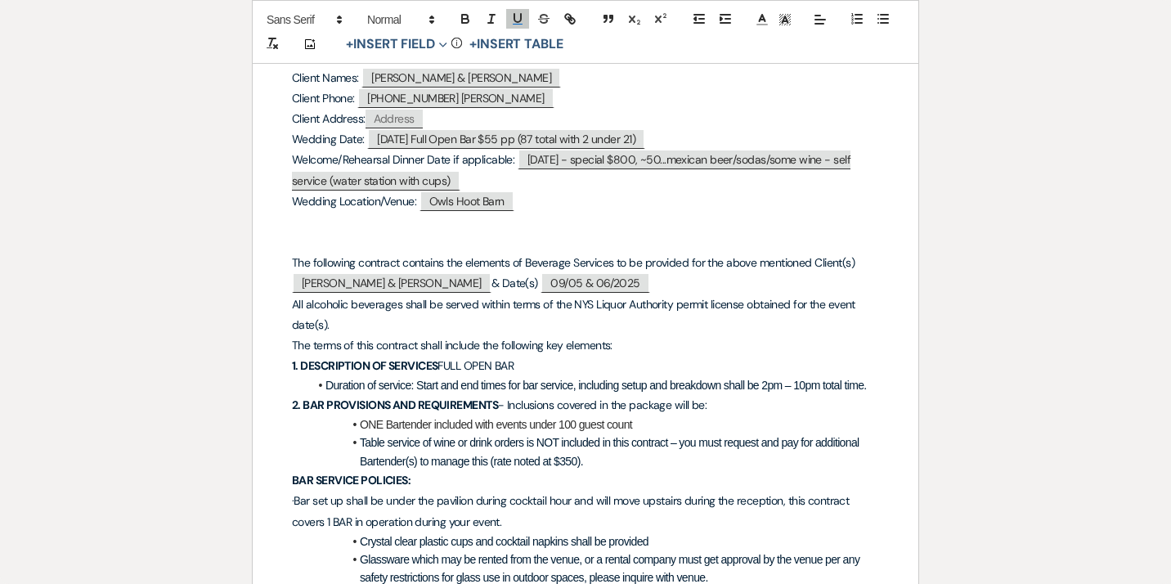
scroll to position [0, 0]
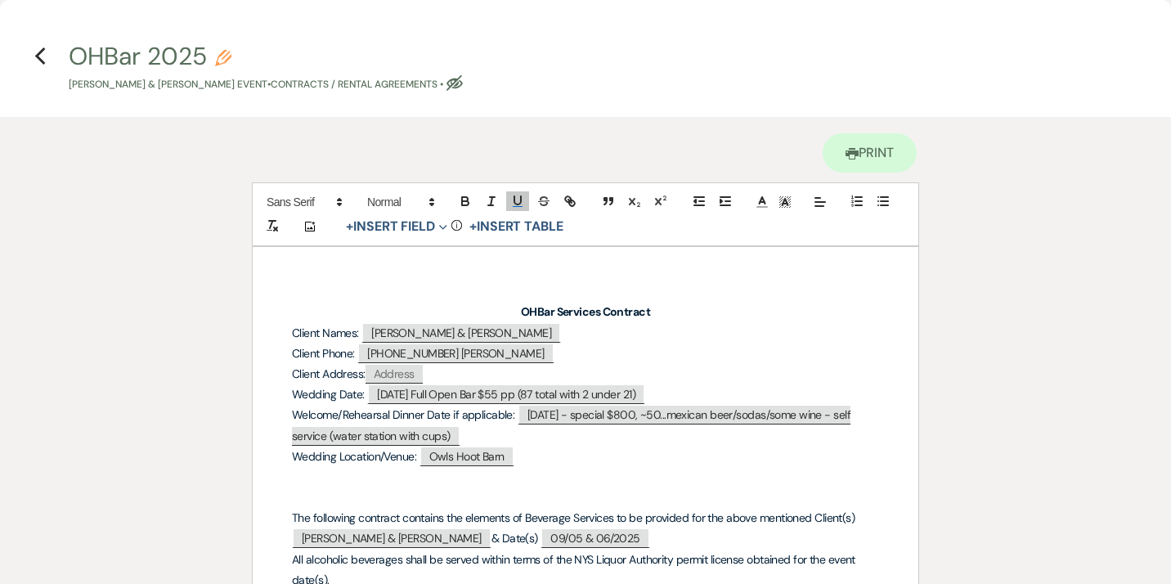
click at [128, 62] on button "OHBar 2025 Pencil [PERSON_NAME] & [PERSON_NAME] Event • Contracts / Rental Agre…" at bounding box center [266, 68] width 394 height 48
select select "10"
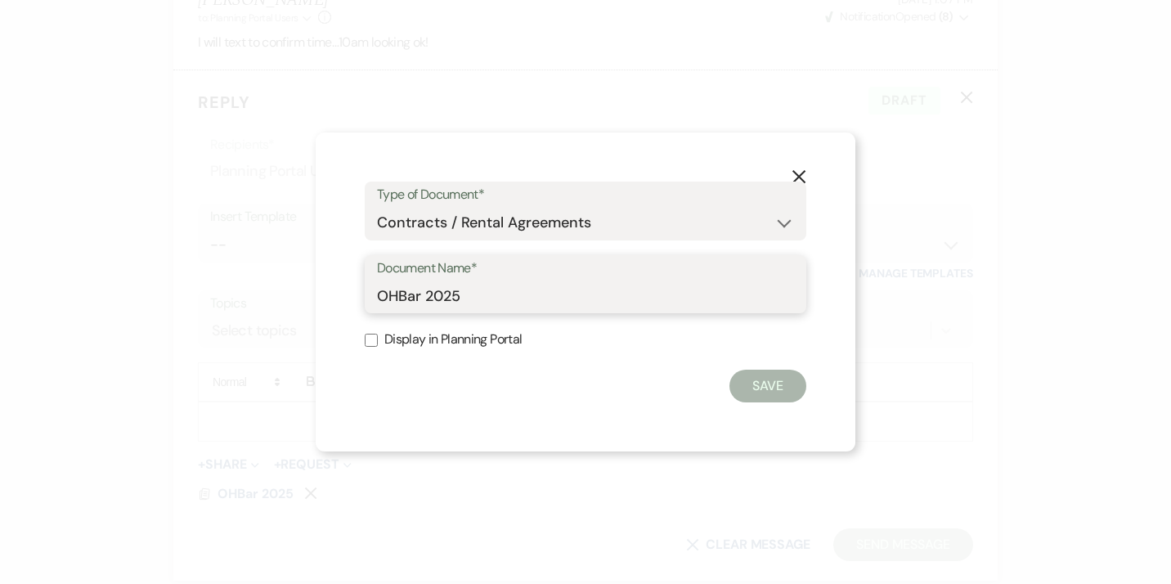
click at [380, 295] on input "OHBar 2025" at bounding box center [585, 296] width 417 height 32
drag, startPoint x: 597, startPoint y: 297, endPoint x: 553, endPoint y: 296, distance: 44.2
click at [553, 296] on input "[DATE] & [DATE] - OHBar 2025" at bounding box center [585, 296] width 417 height 32
type input "[DATE] & [DATE] - OHBar"
click at [765, 392] on button "Save" at bounding box center [767, 385] width 77 height 33
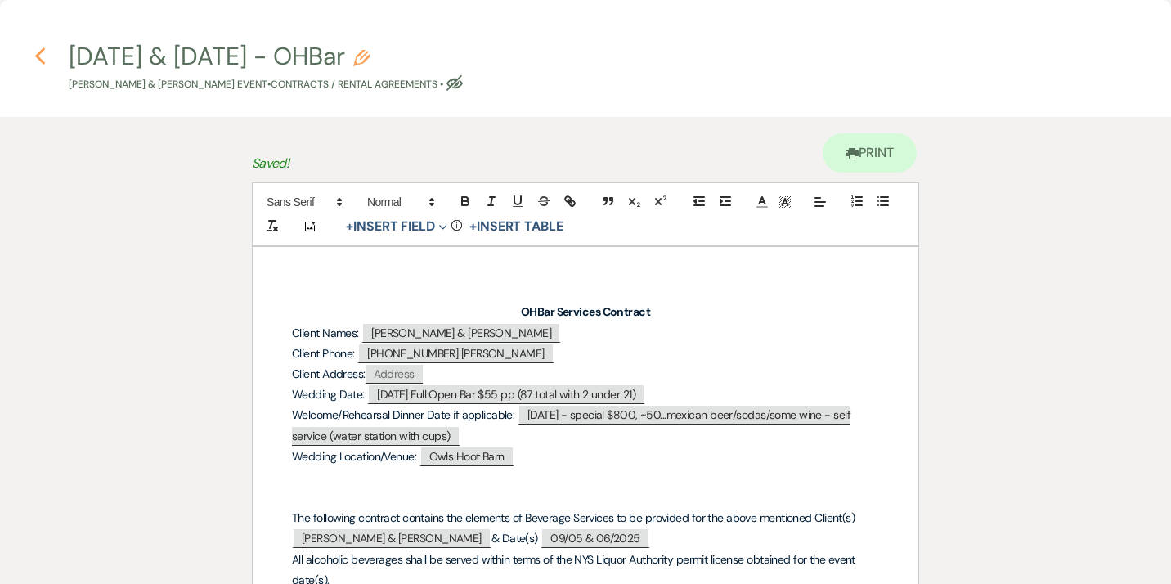
click at [38, 54] on use "button" at bounding box center [39, 56] width 11 height 18
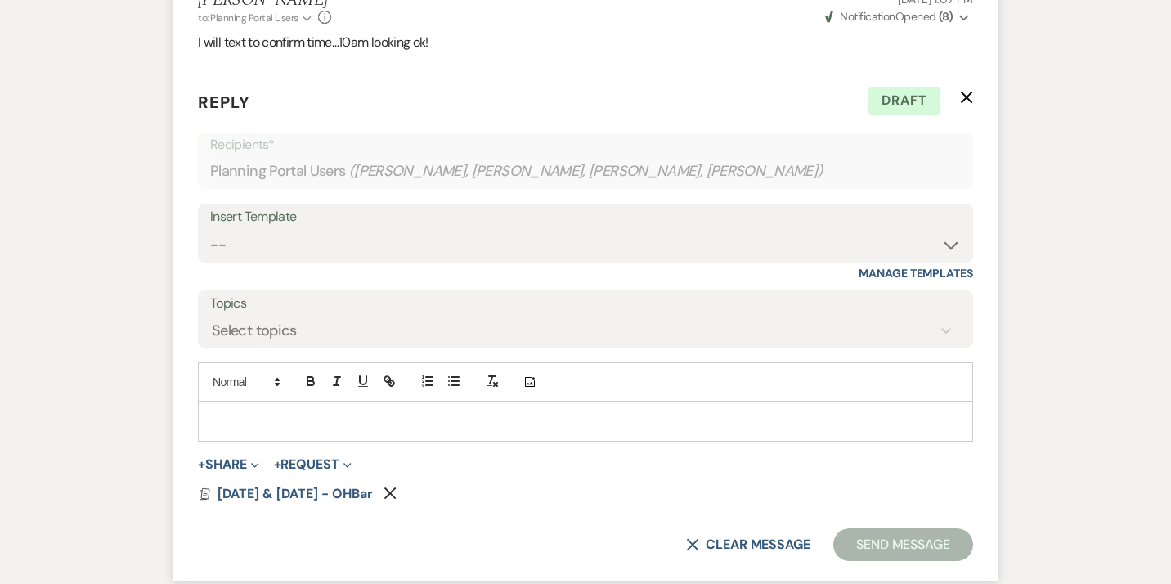
click at [267, 412] on p at bounding box center [585, 421] width 749 height 18
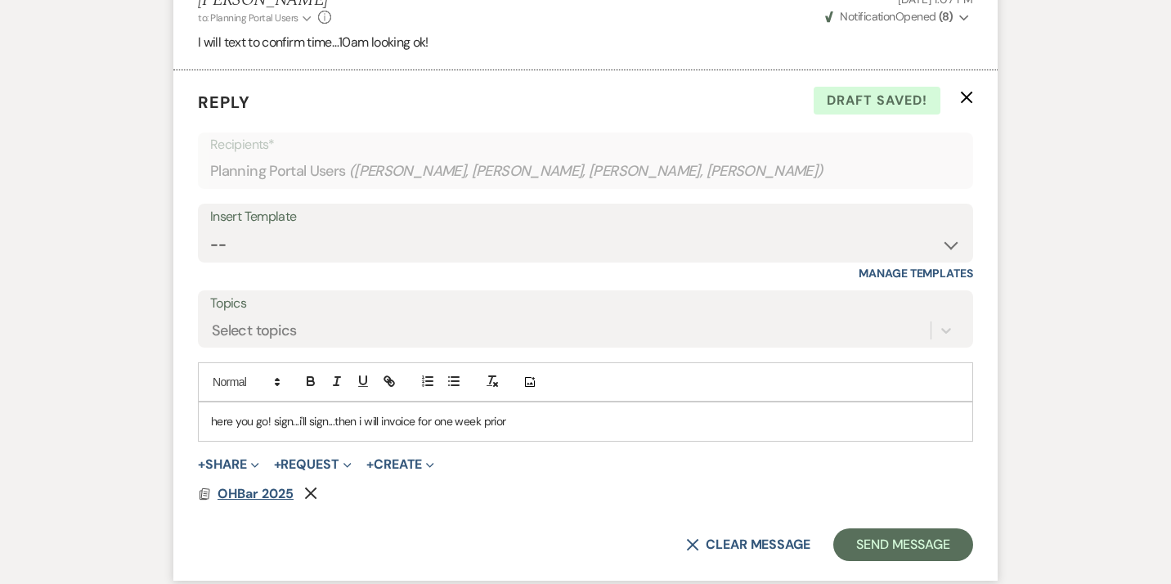
click at [260, 485] on span "OHBar 2025" at bounding box center [255, 493] width 76 height 17
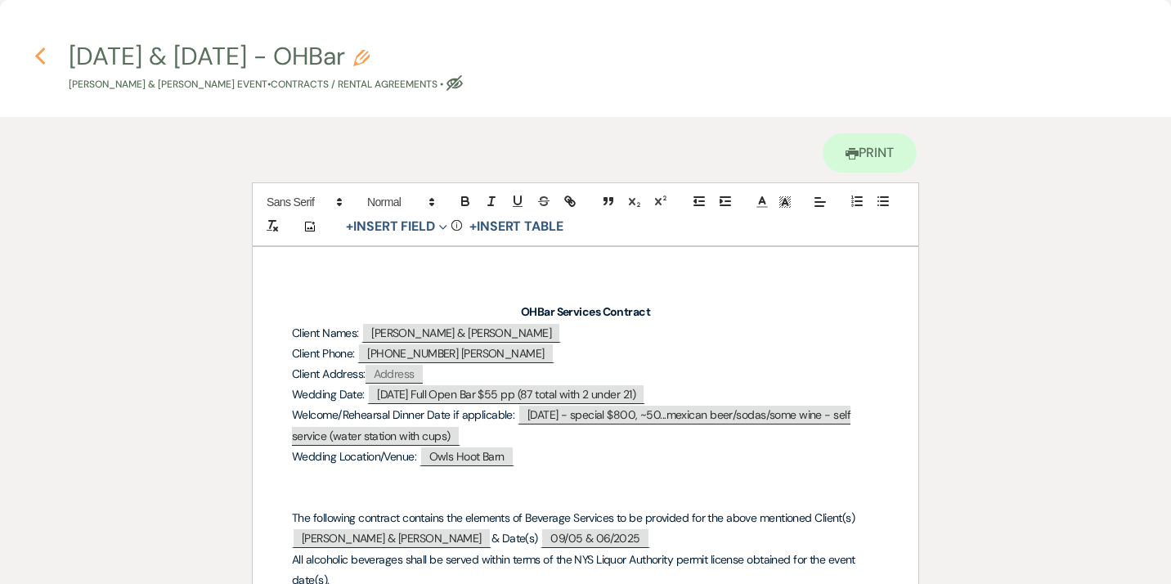
click at [43, 57] on icon "Previous" at bounding box center [40, 57] width 12 height 20
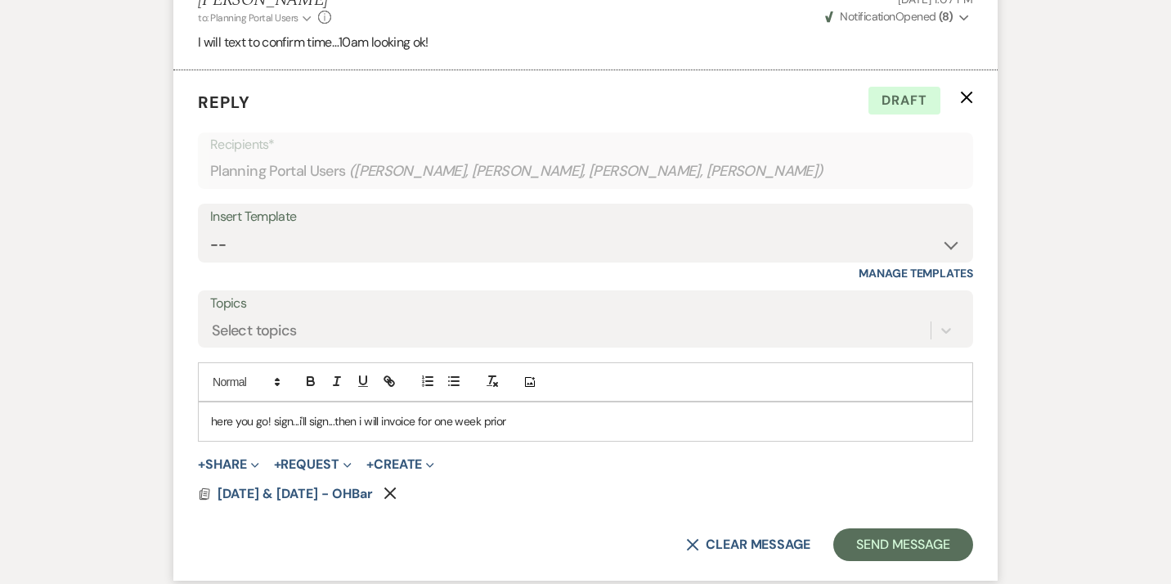
click at [415, 412] on p "here you go! sign...i'll sign...then i will invoice for one week prior" at bounding box center [585, 421] width 749 height 18
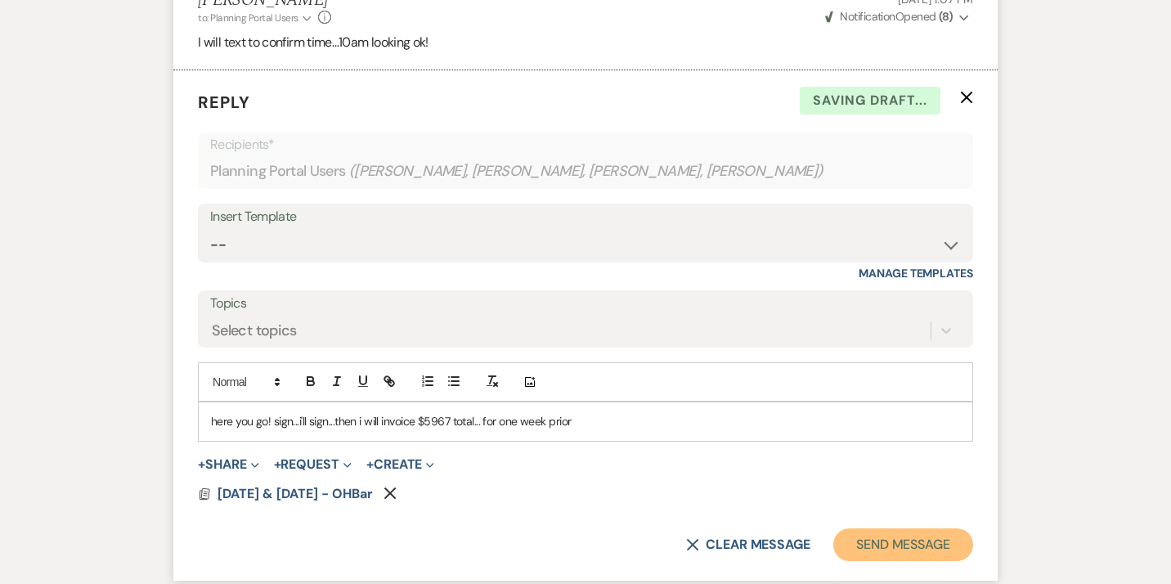
click at [907, 528] on button "Send Message" at bounding box center [903, 544] width 140 height 33
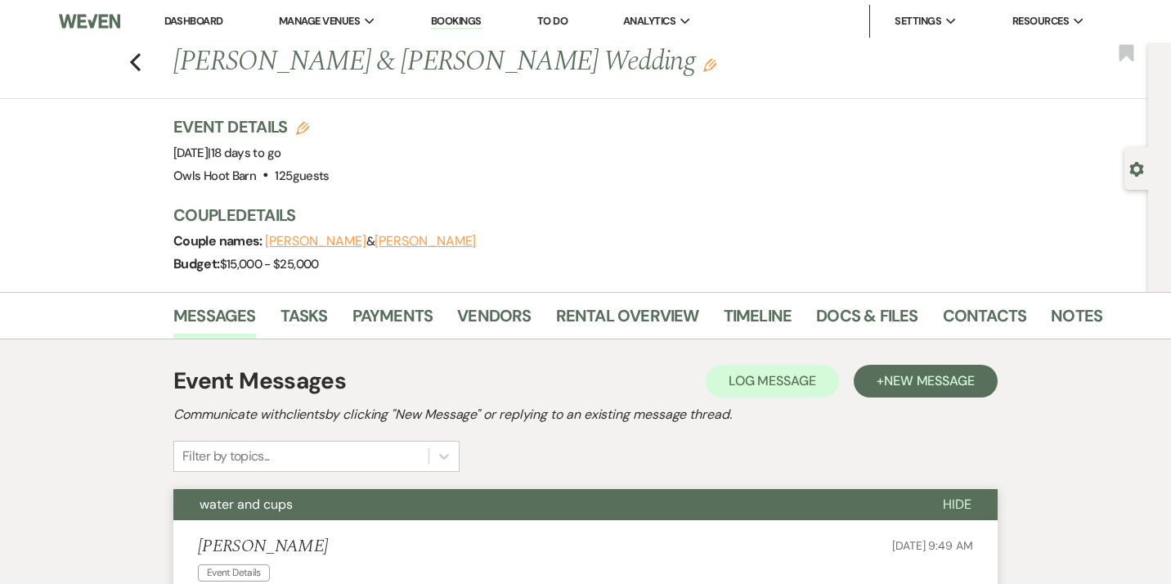
click at [955, 501] on span "Hide" at bounding box center [957, 503] width 29 height 17
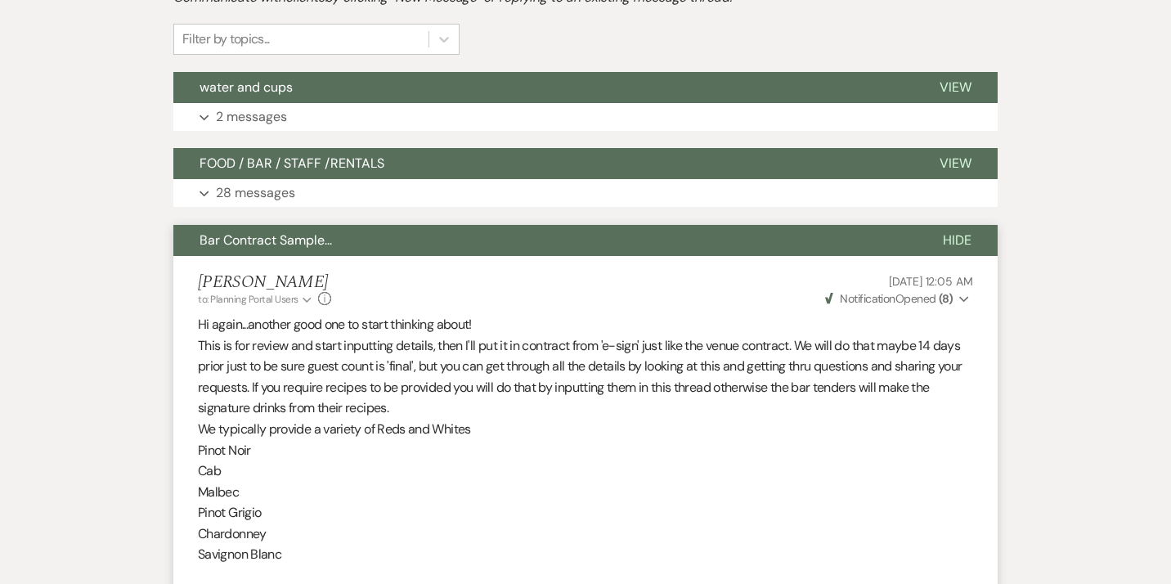
scroll to position [419, 0]
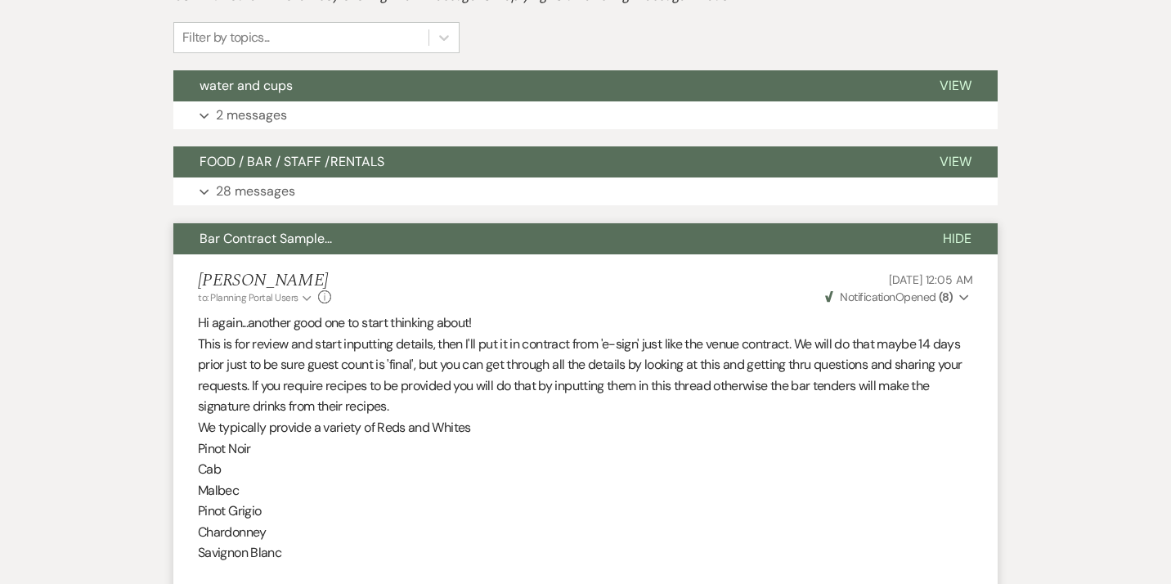
click at [958, 237] on span "Hide" at bounding box center [957, 238] width 29 height 17
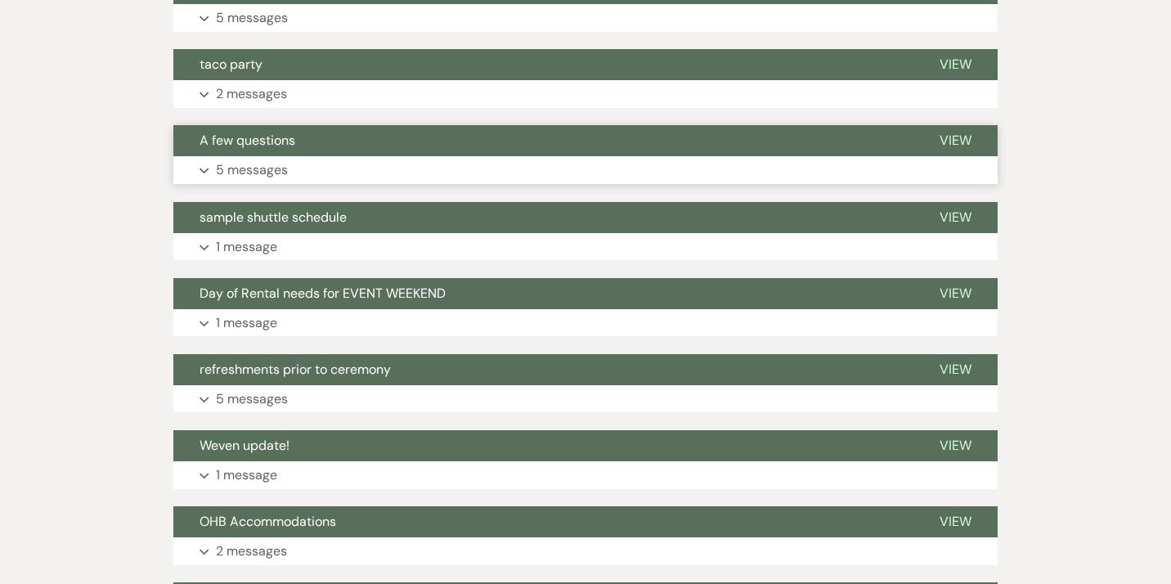
scroll to position [830, 0]
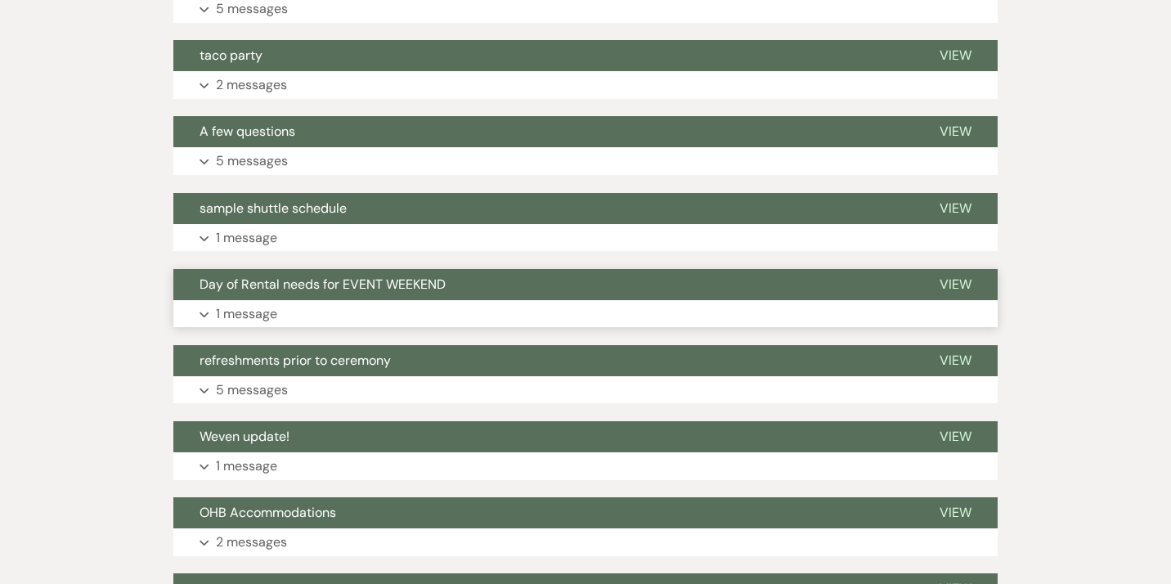
click at [236, 315] on p "1 message" at bounding box center [246, 313] width 61 height 21
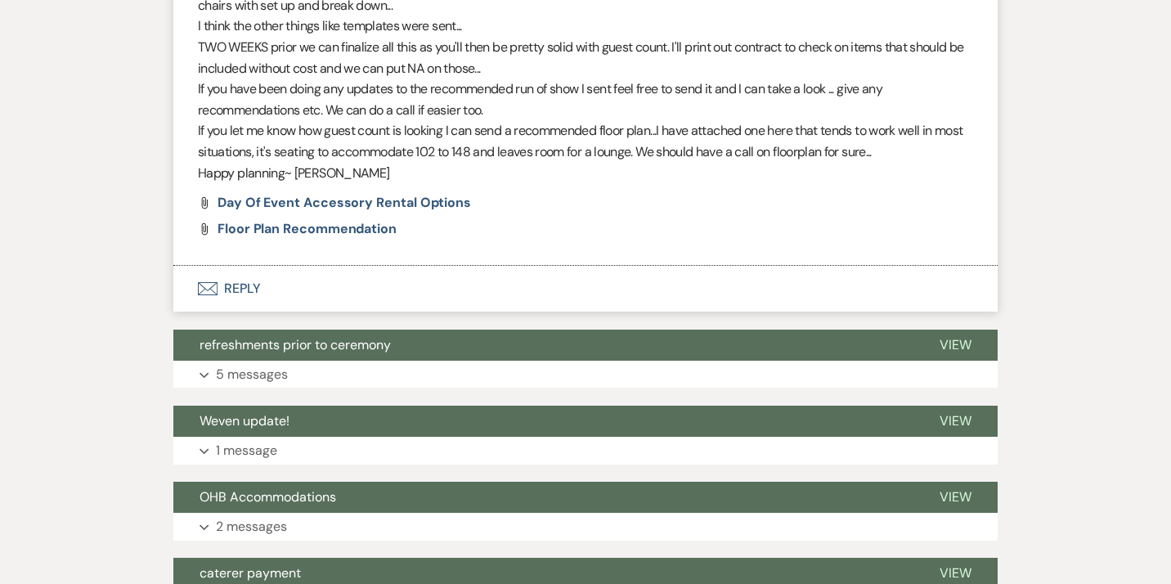
scroll to position [1243, 0]
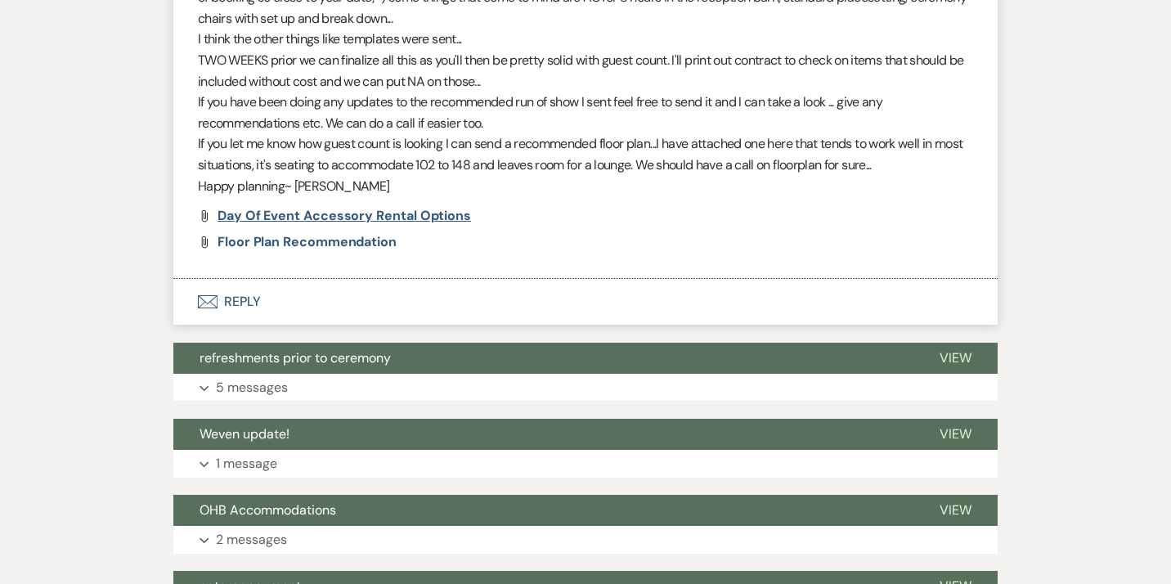
click at [369, 218] on span "Day of Event Accessory Rental Options" at bounding box center [343, 215] width 253 height 17
click at [343, 216] on span "Day of Event Accessory Rental Options" at bounding box center [343, 215] width 253 height 17
